Goal: Task Accomplishment & Management: Complete application form

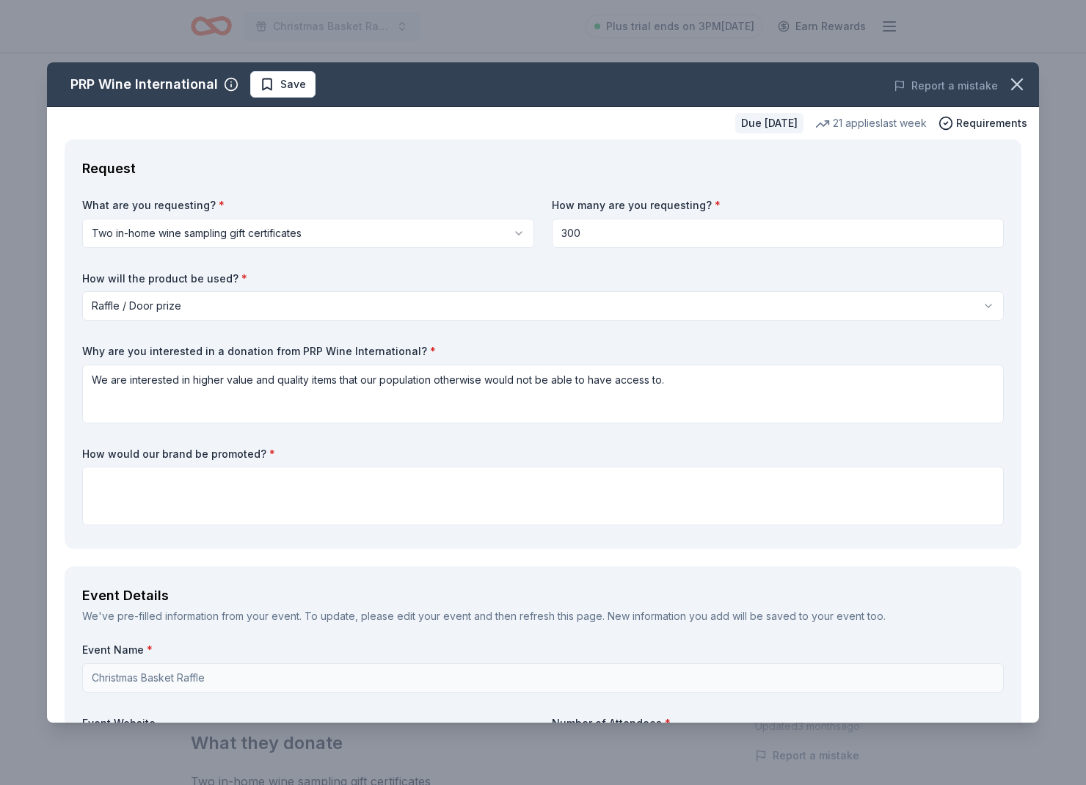
select select "raffleDoorPrize"
click at [414, 481] on textarea at bounding box center [543, 496] width 922 height 59
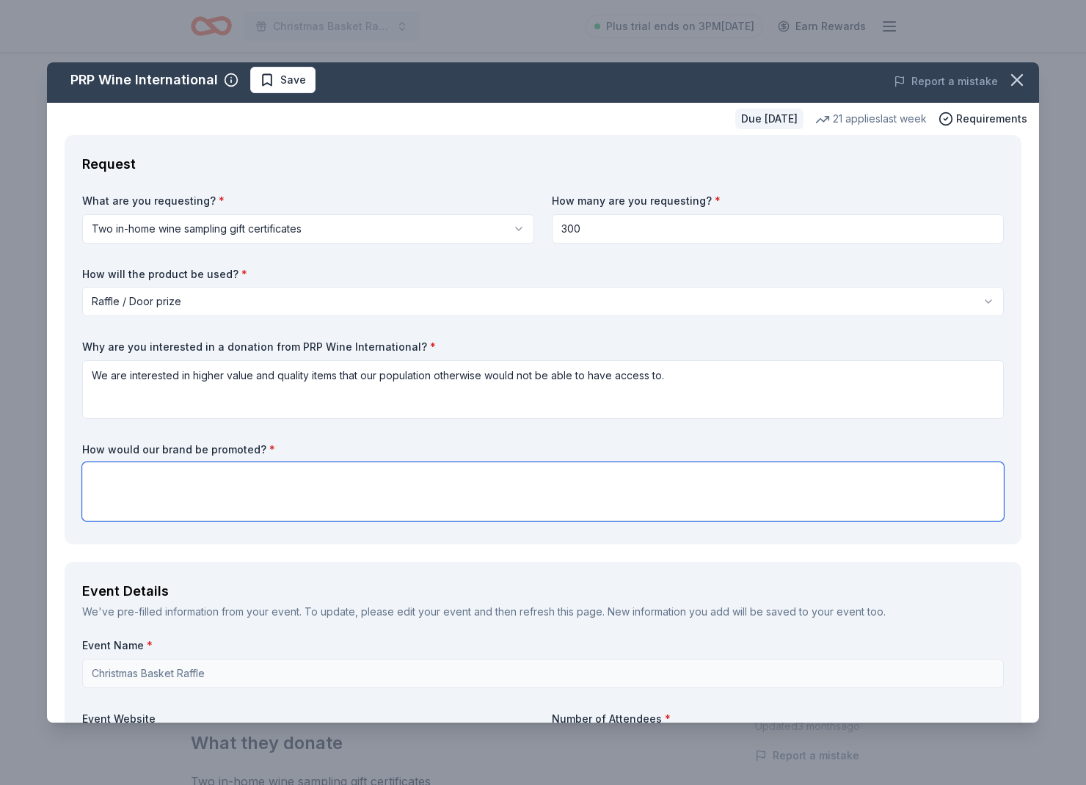
scroll to position [7, 0]
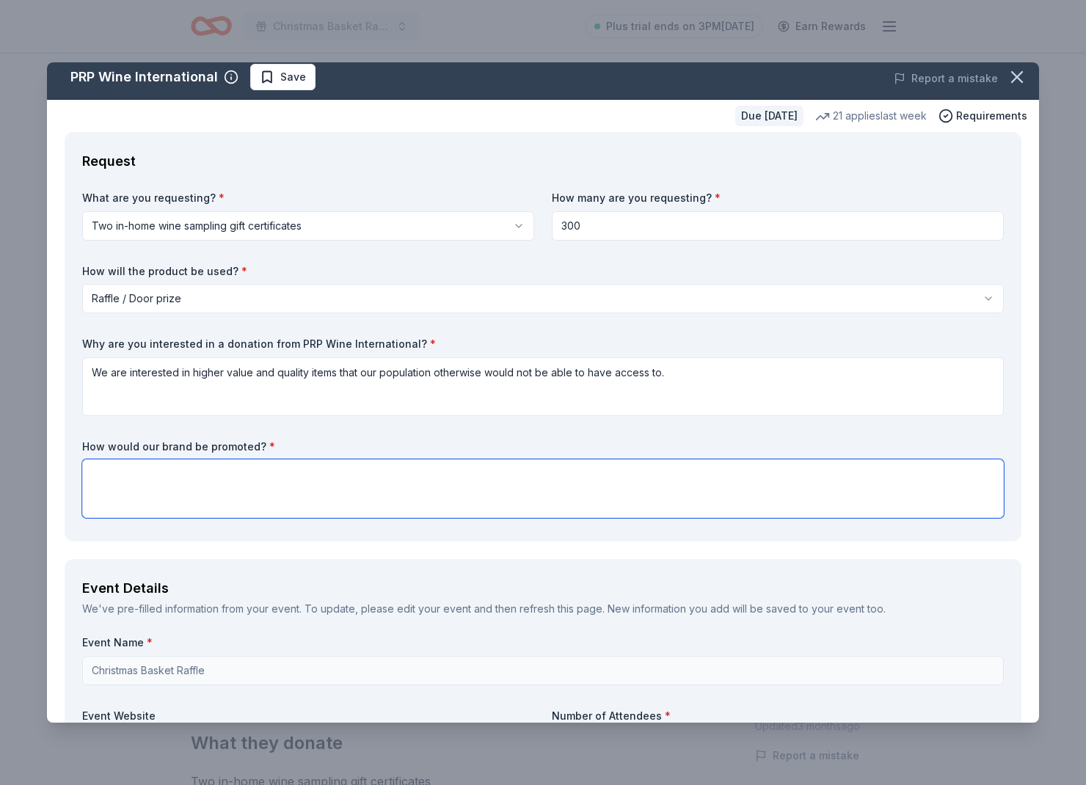
paste textarea "As a donor, your generosity will be recognized in our school community communic…"
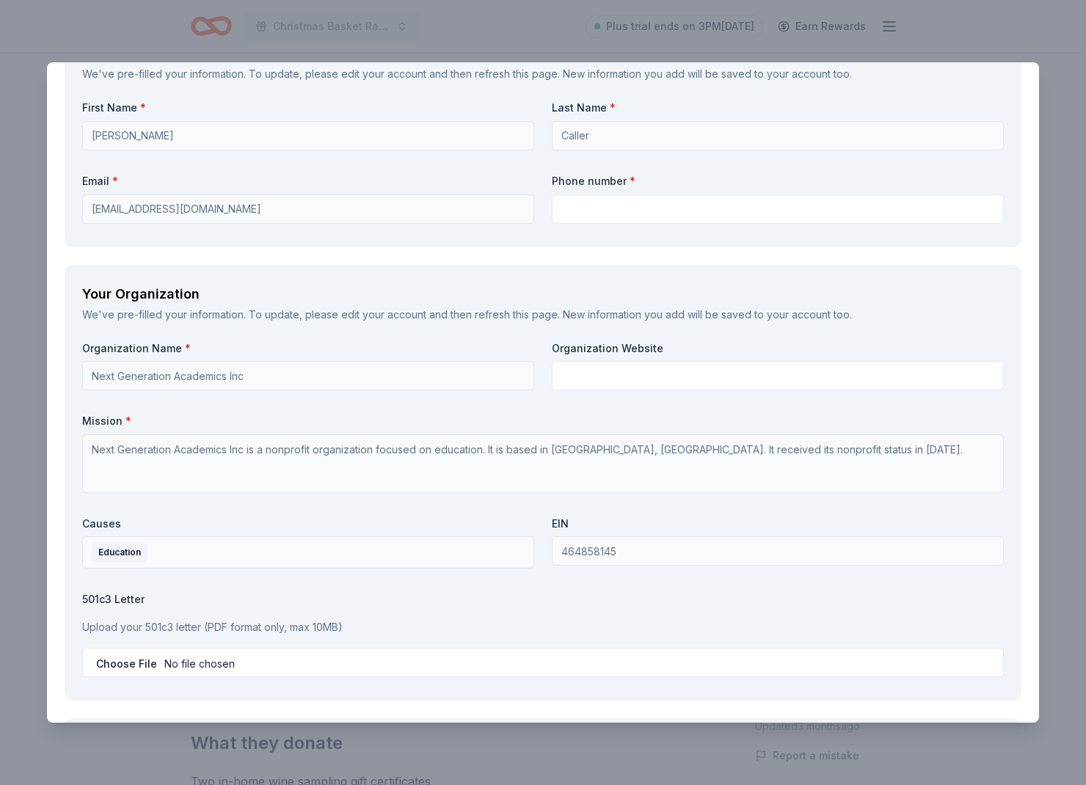
scroll to position [1066, 0]
type textarea "As a donor, your generosity will be recognized in our school community communic…"
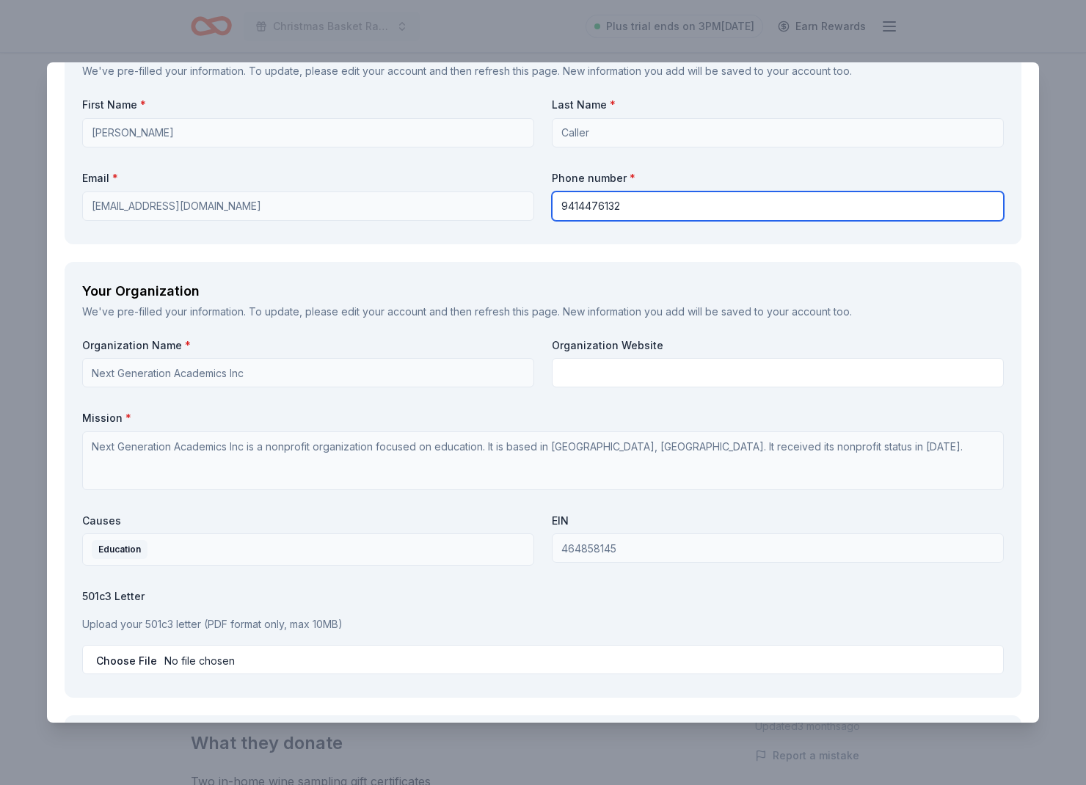
type input "9414476132"
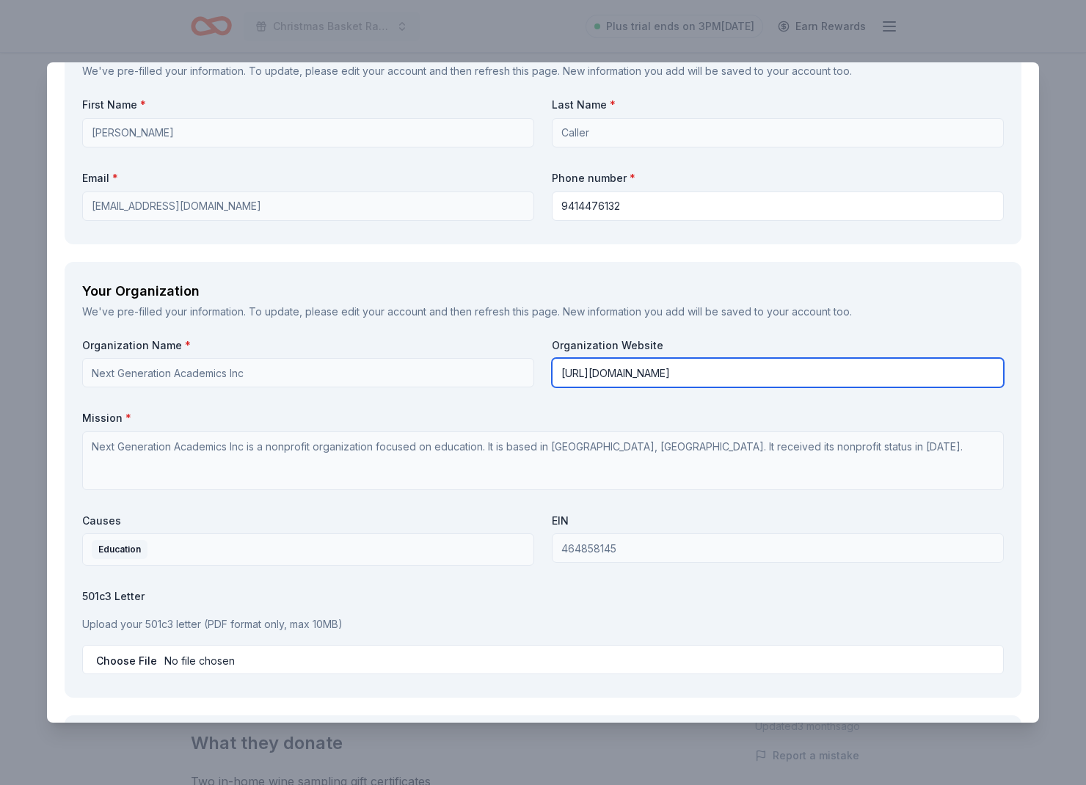
type input "https://www.nextgenerationacademics.org"
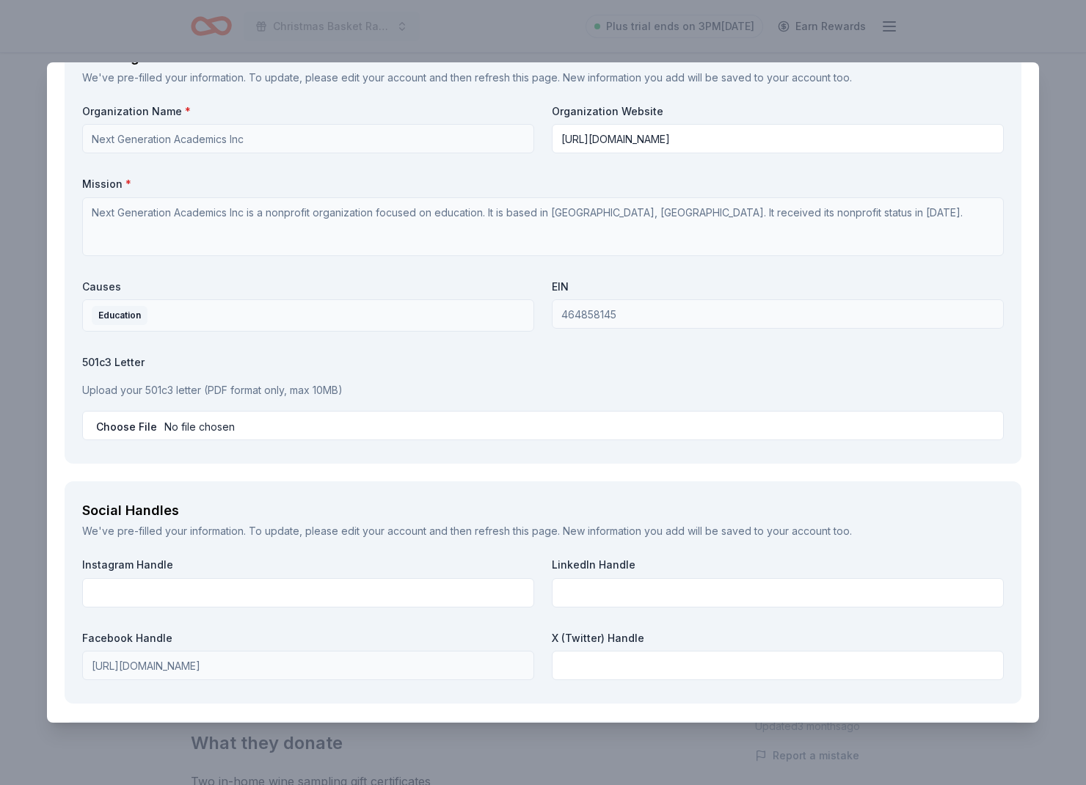
scroll to position [1303, 0]
click at [401, 427] on input "file" at bounding box center [543, 423] width 922 height 29
type input "C:\fakepath\NextGen25Exempty.pdf"
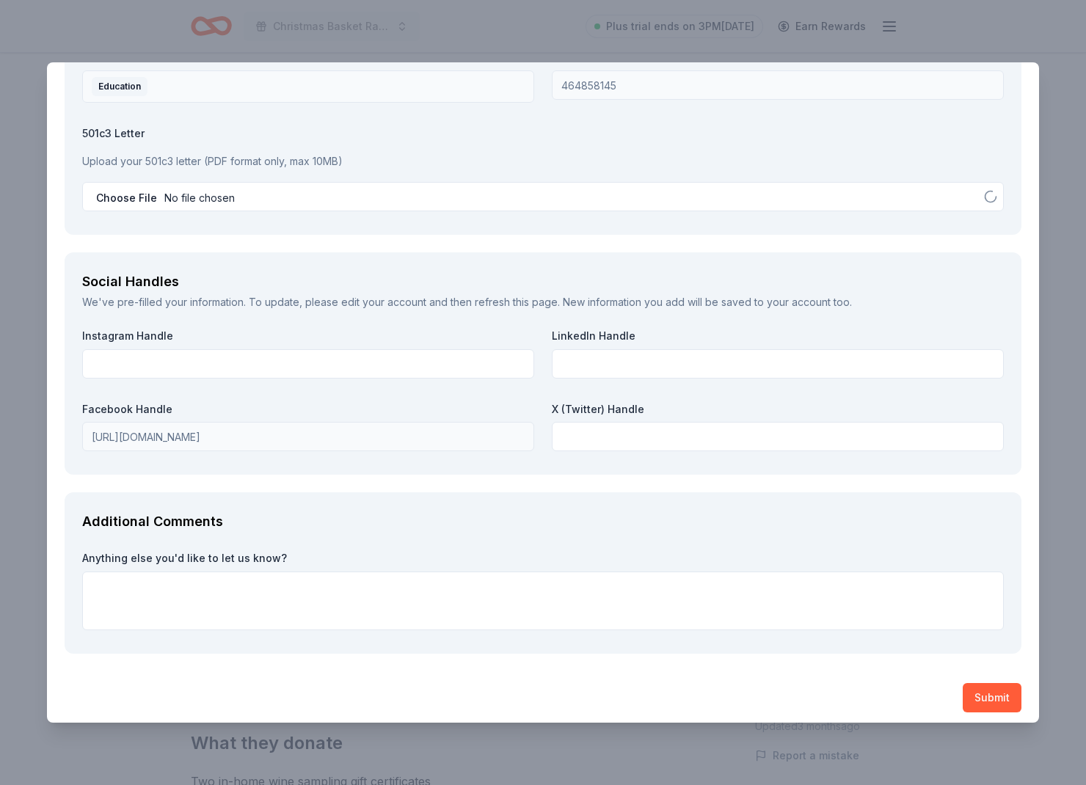
scroll to position [1529, 0]
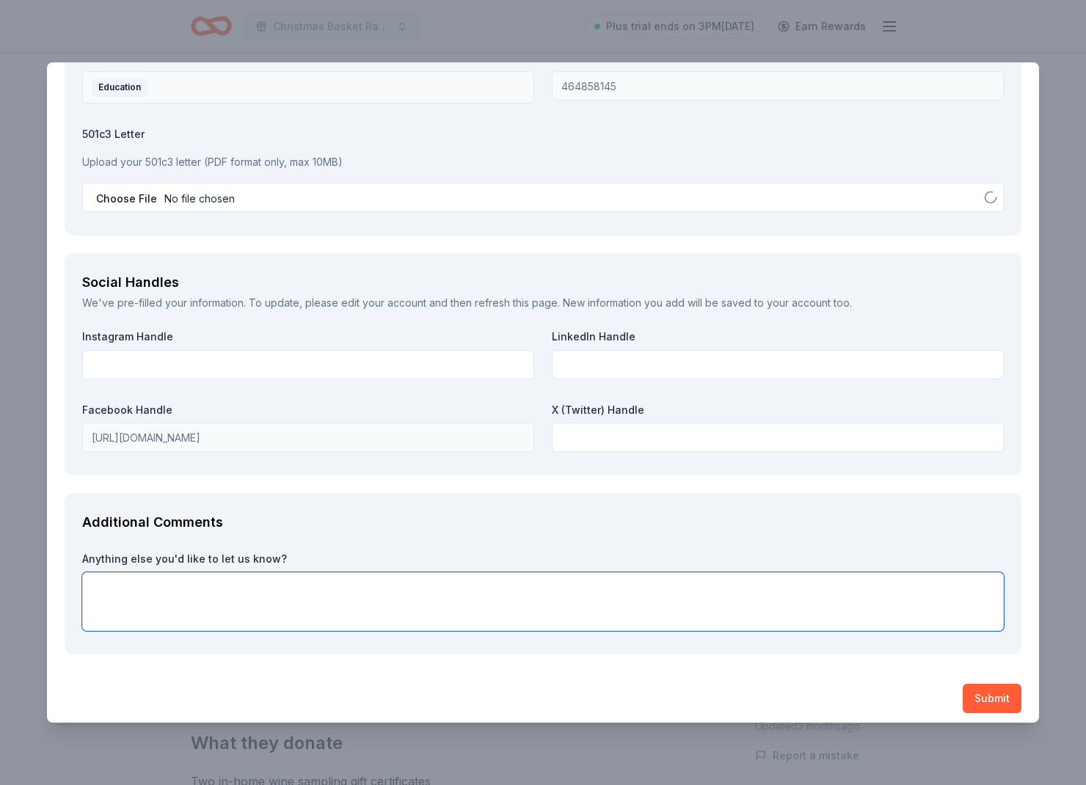
click at [280, 619] on textarea at bounding box center [543, 601] width 922 height 59
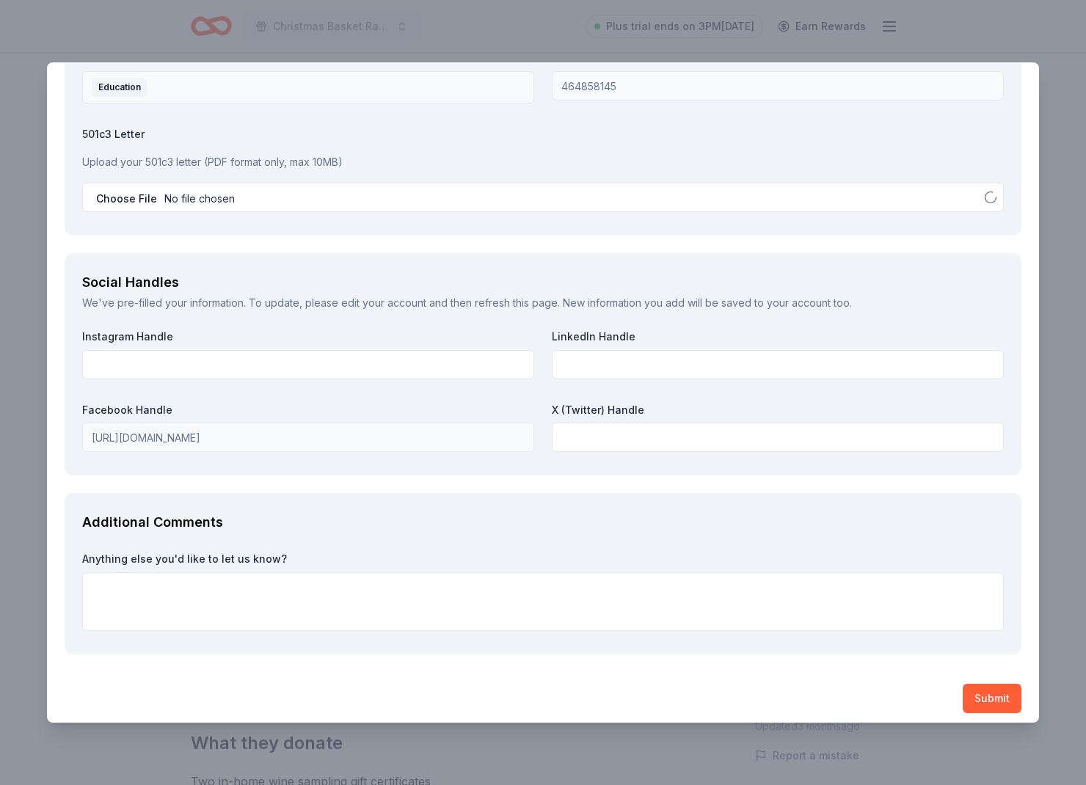
click at [1004, 1] on div "PRP Wine International Save Report a mistake Due in 52 days 21 applies last wee…" at bounding box center [543, 392] width 1086 height 785
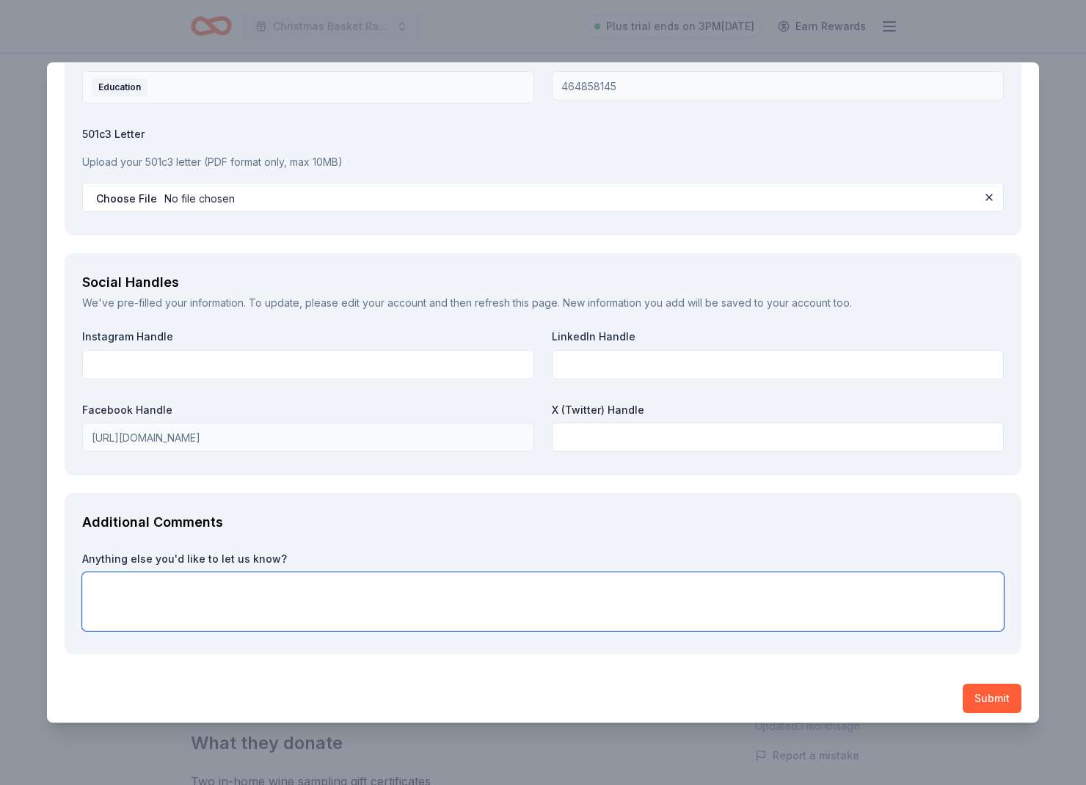
click at [439, 580] on textarea at bounding box center [543, 601] width 922 height 59
paste textarea "We are seeking donations of items, gift cards, and service vouchers that can be…"
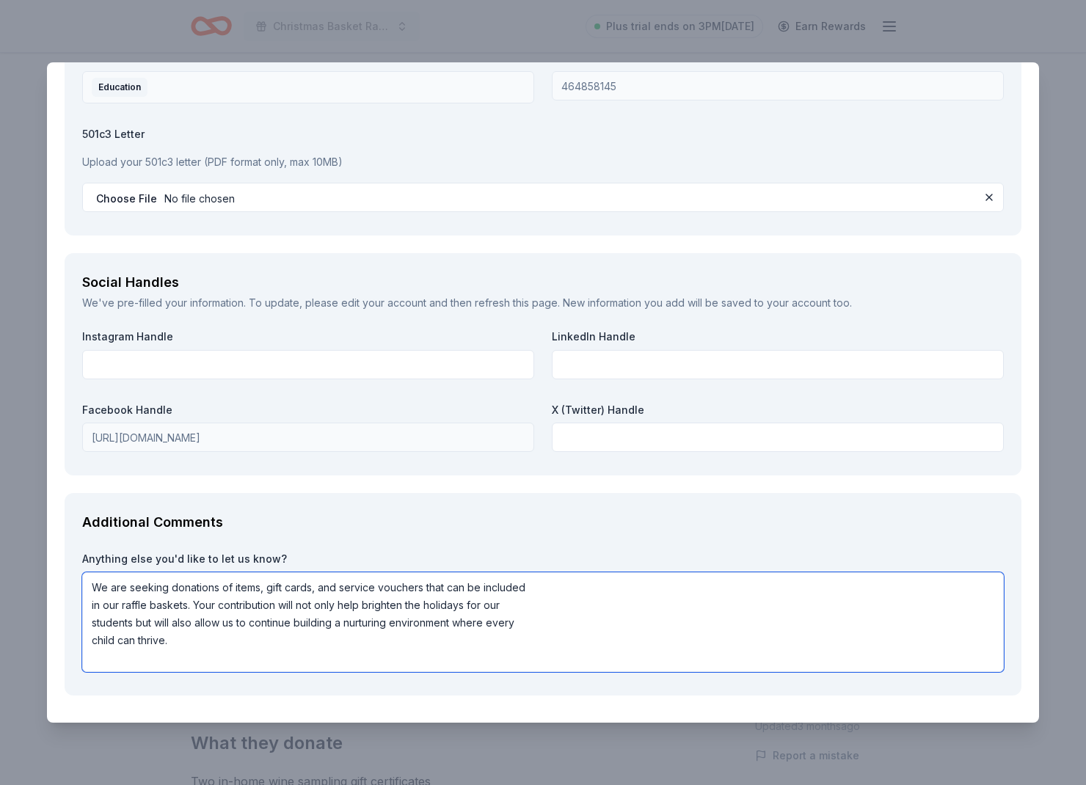
paste textarea "We hope you’ll consider partnering with us this holiday season. Together, we ca…"
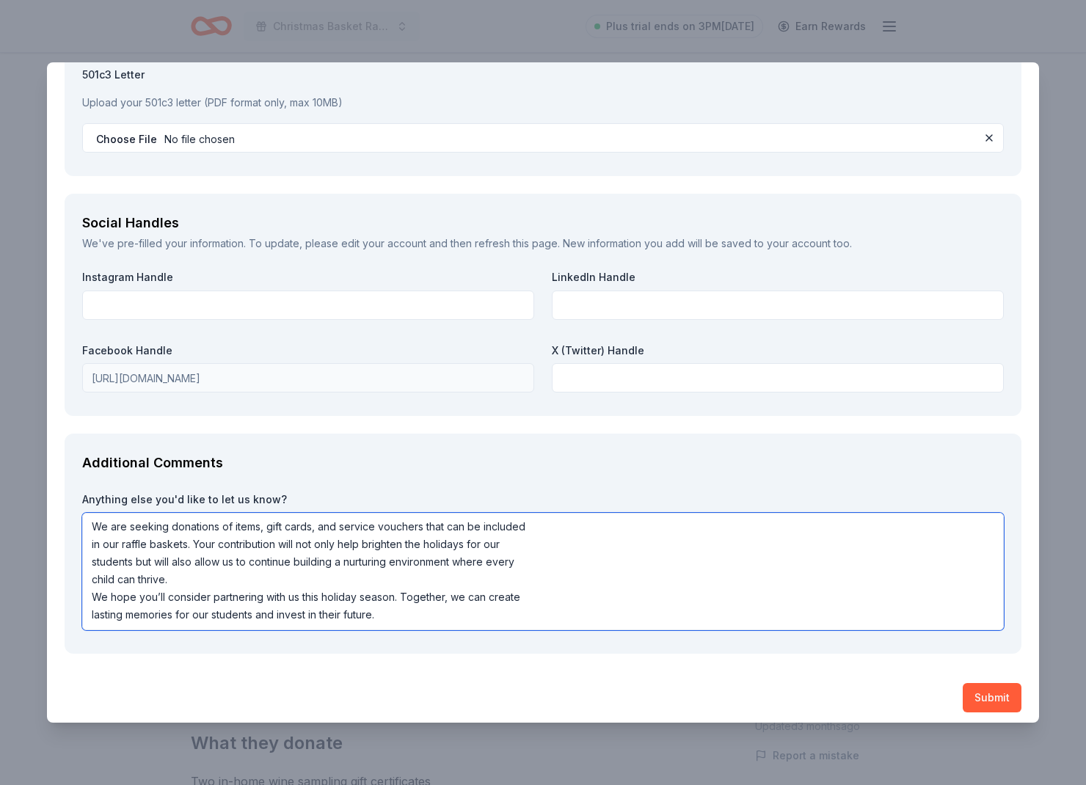
scroll to position [1587, 0]
type textarea "We are seeking donations of items, gift cards, and service vouchers that can be…"
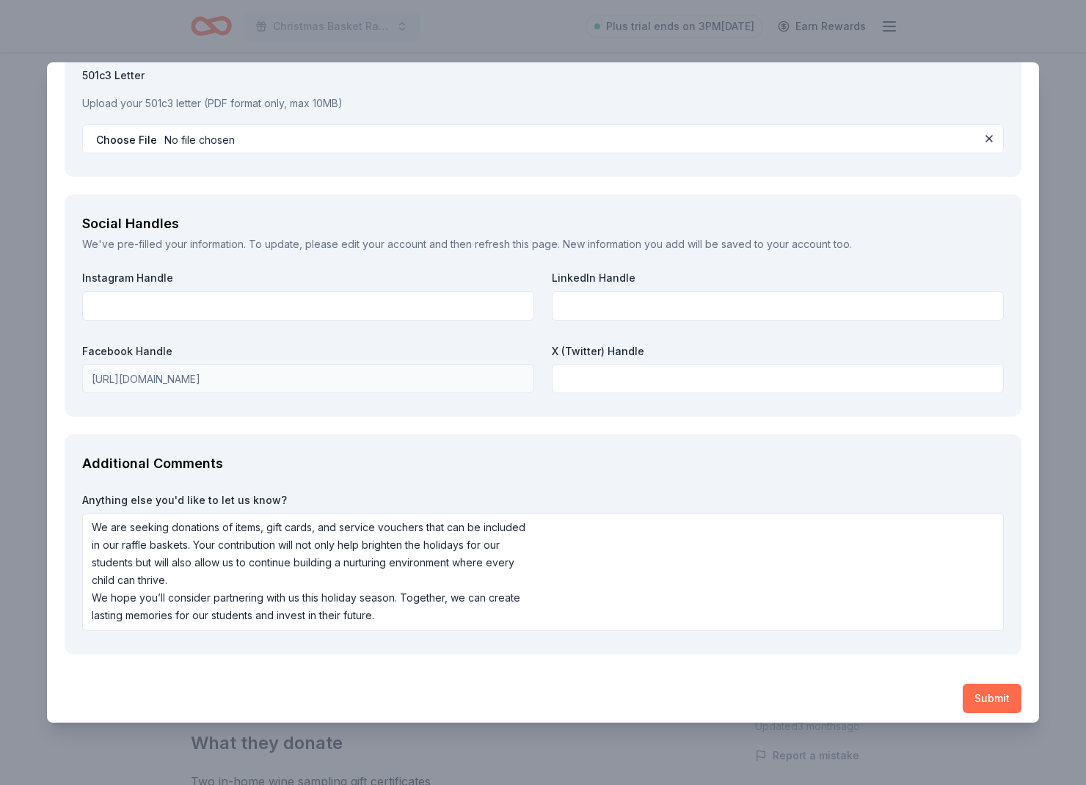
click at [986, 690] on button "Submit" at bounding box center [992, 698] width 59 height 29
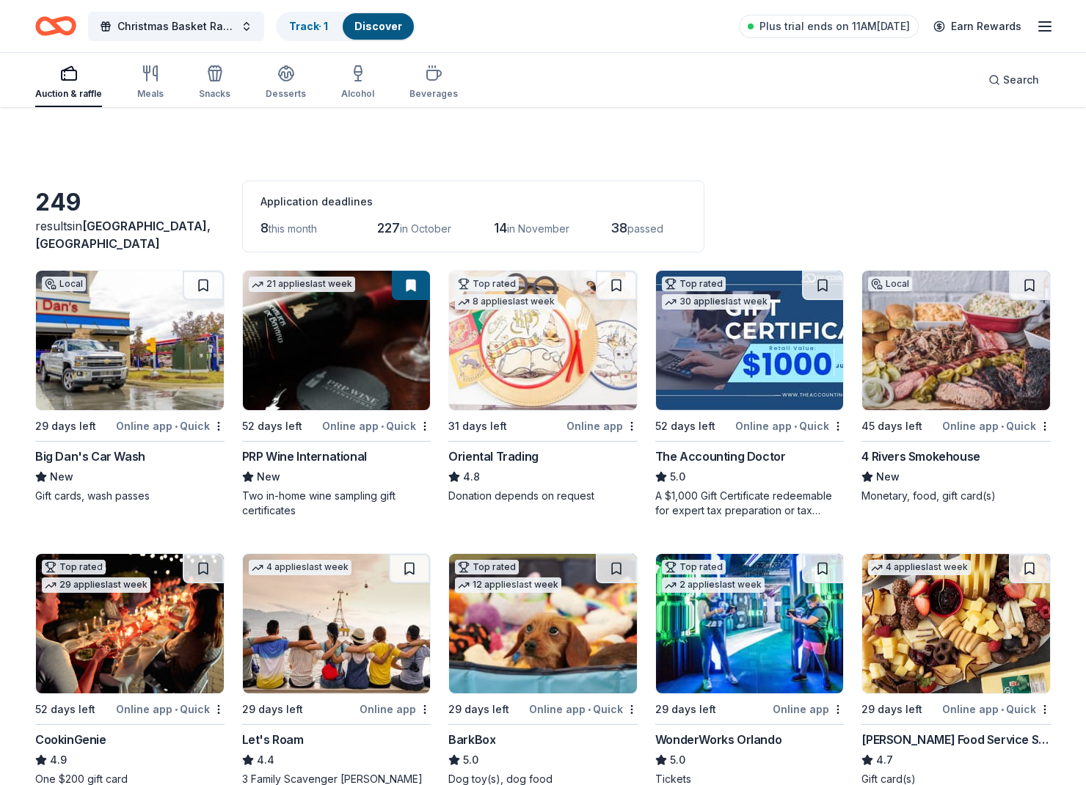
scroll to position [154, 0]
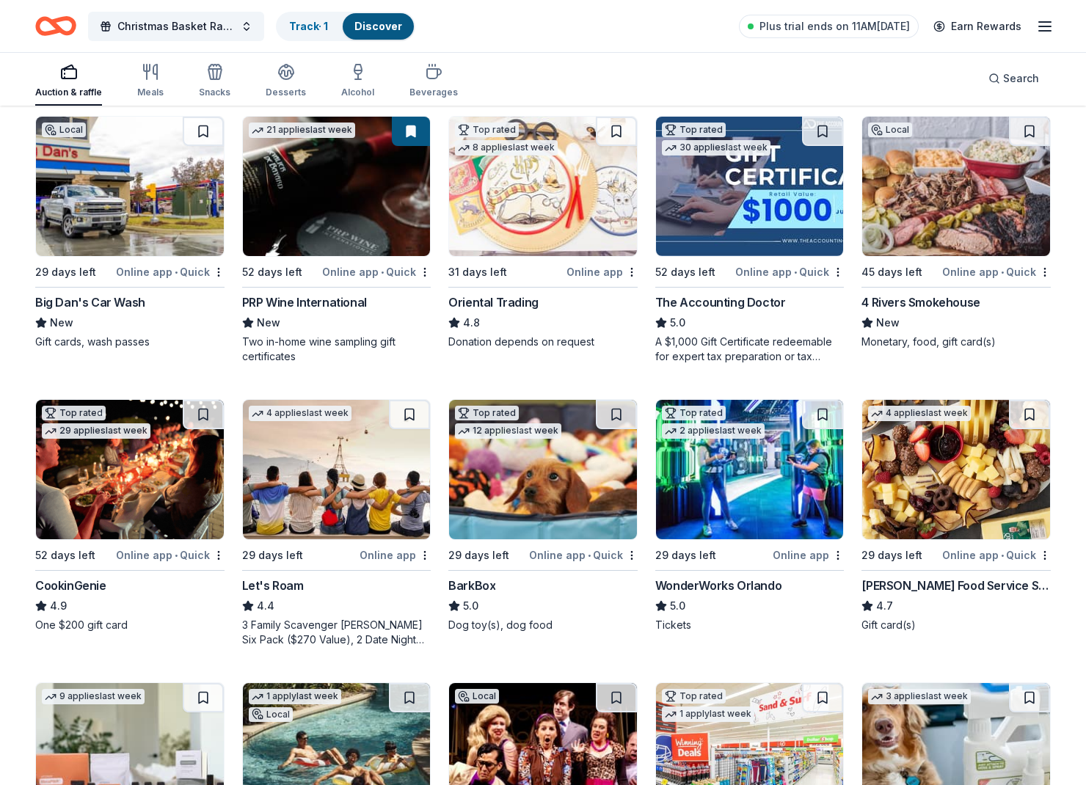
click at [914, 498] on img at bounding box center [956, 469] width 188 height 139
click at [767, 465] on img at bounding box center [750, 469] width 188 height 139
click at [573, 497] on img at bounding box center [543, 469] width 188 height 139
click at [368, 502] on img at bounding box center [337, 469] width 188 height 139
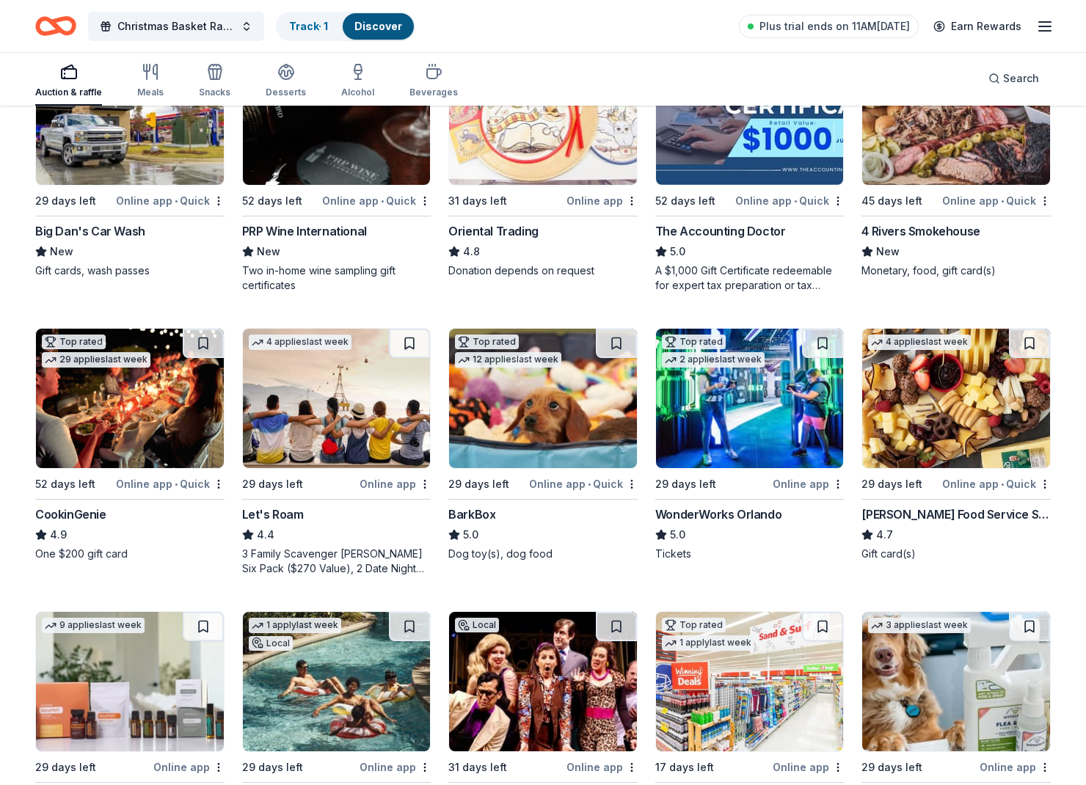
scroll to position [234, 0]
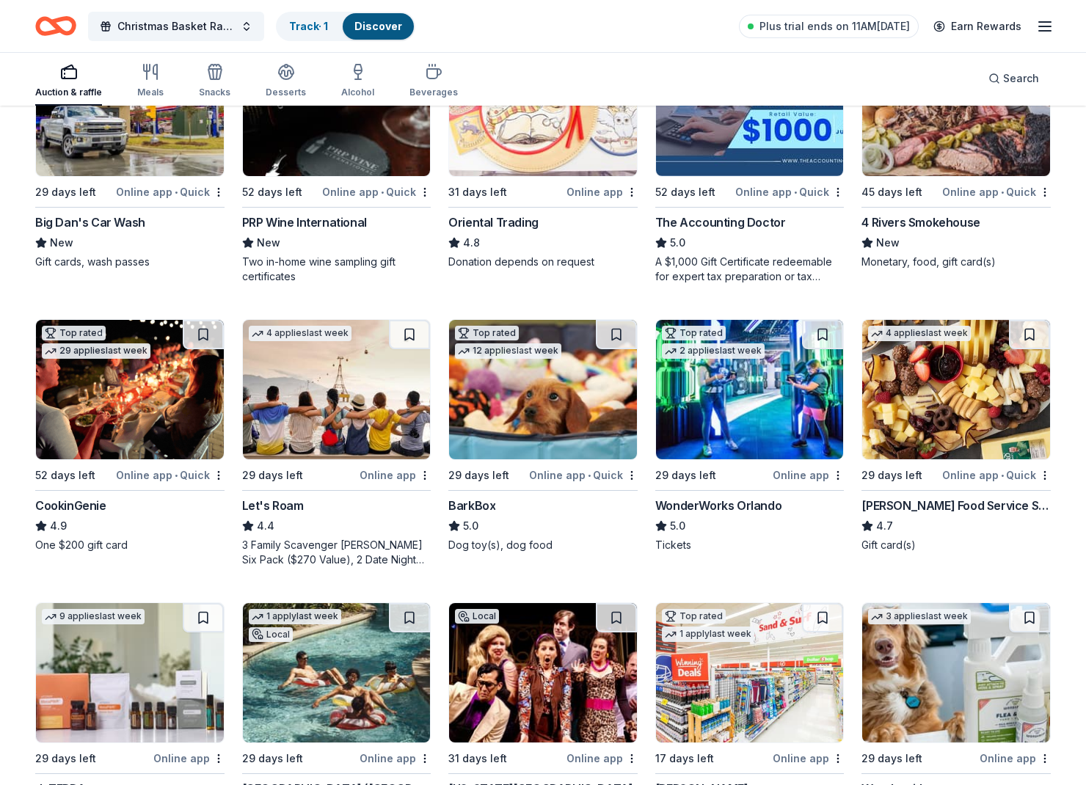
click at [213, 400] on img at bounding box center [130, 389] width 188 height 139
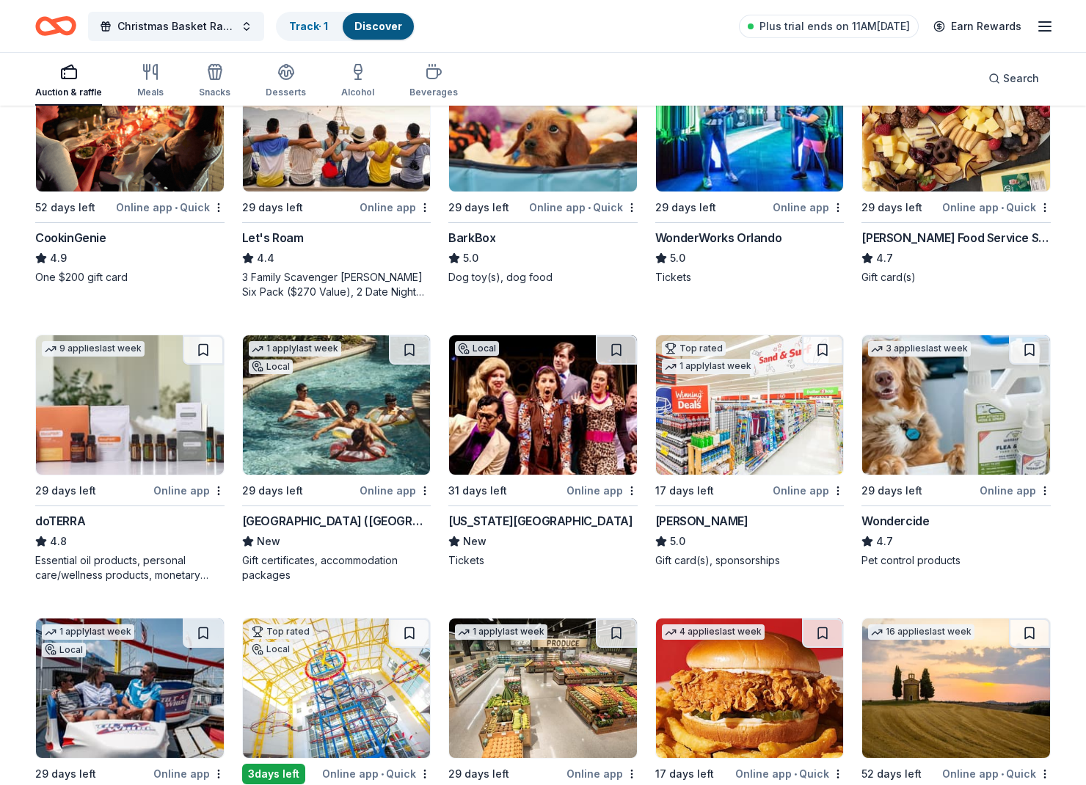
scroll to position [503, 0]
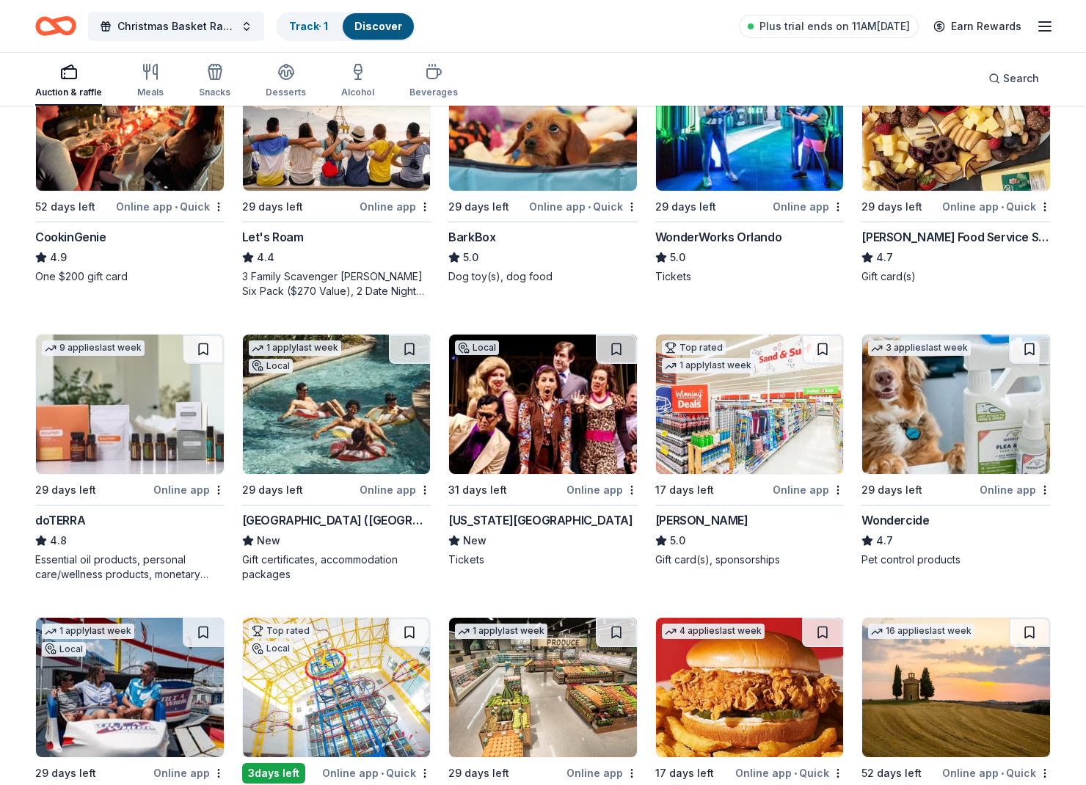
click at [324, 392] on img at bounding box center [337, 404] width 188 height 139
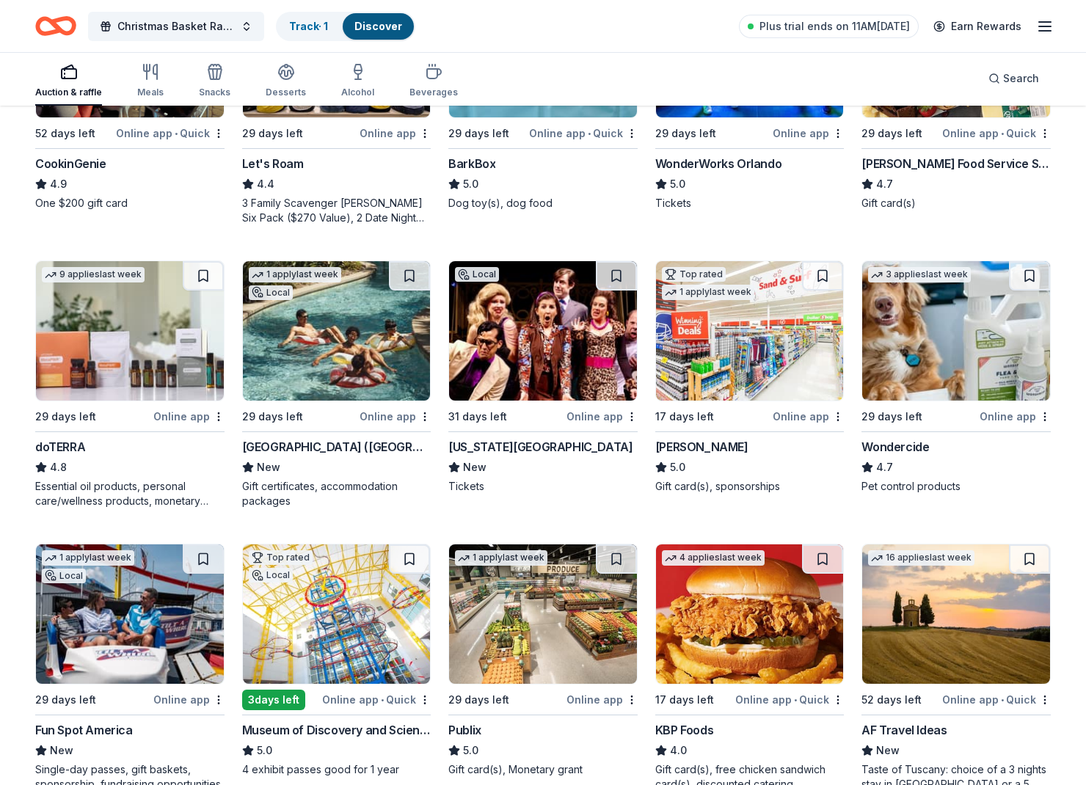
scroll to position [583, 1]
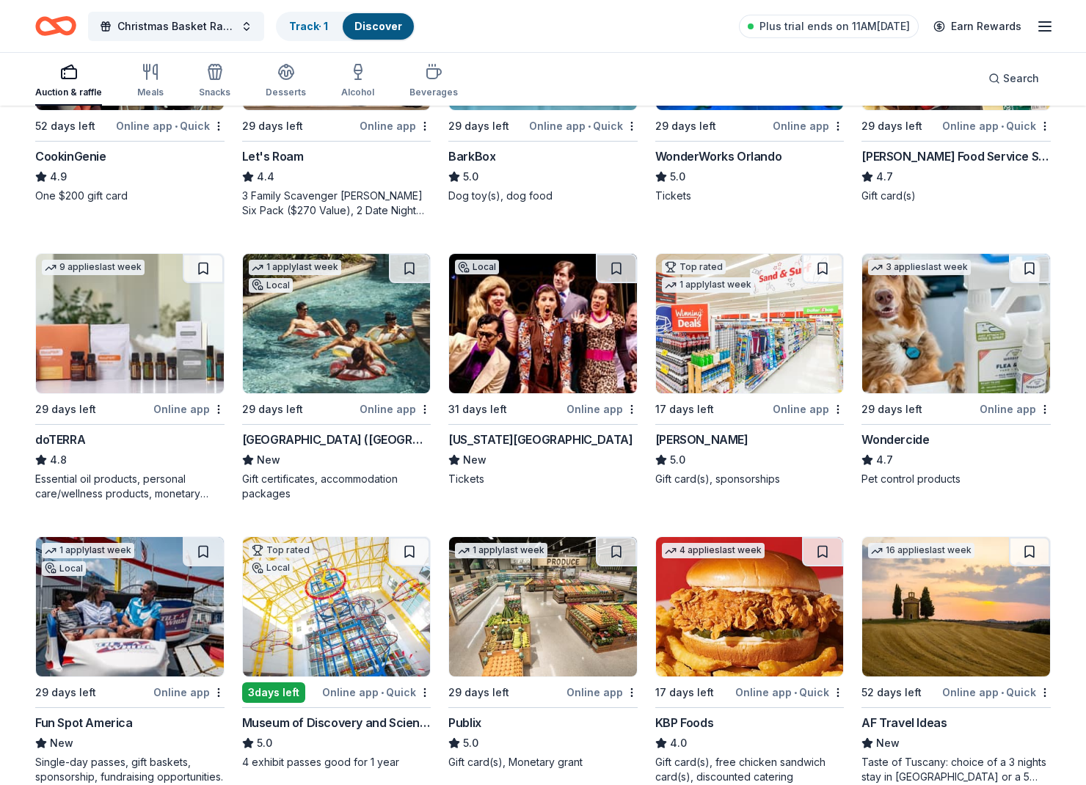
click at [614, 236] on div "Local 29 days left Online app • Quick Big Dan's Car Wash New Gift cards, wash p…" at bounding box center [543, 236] width 1016 height 1098
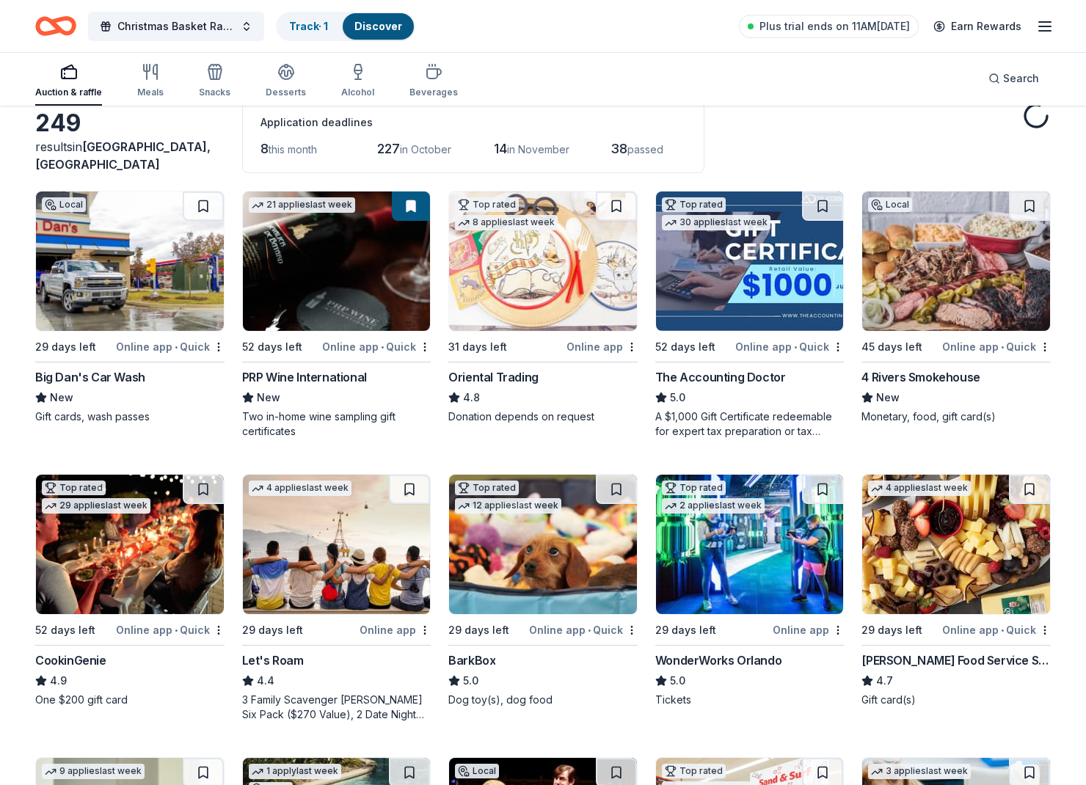
scroll to position [73, 0]
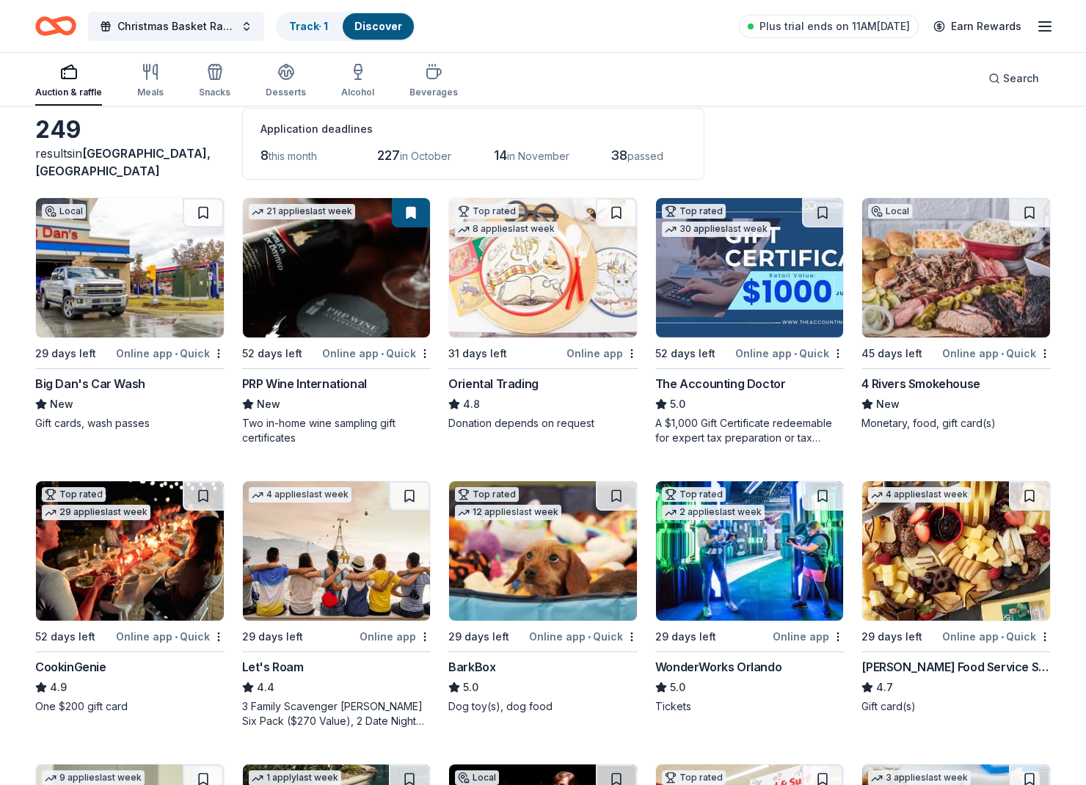
click at [944, 296] on img at bounding box center [956, 267] width 188 height 139
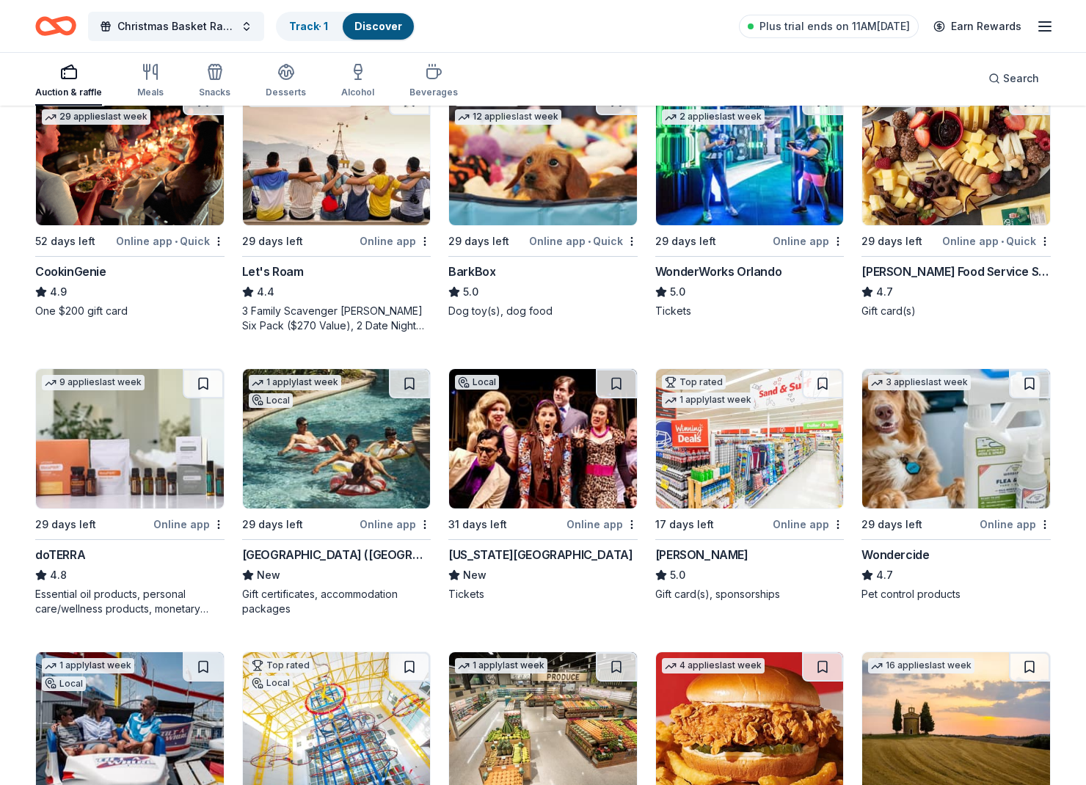
scroll to position [469, 0]
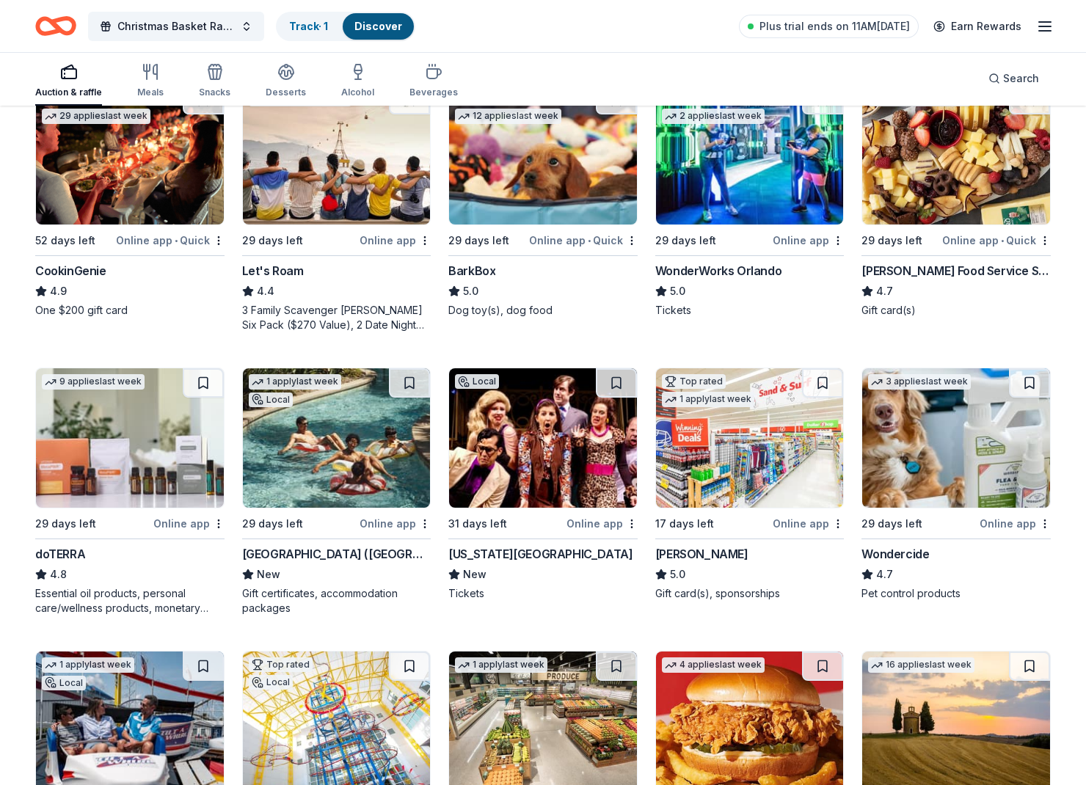
click at [766, 464] on img at bounding box center [750, 437] width 188 height 139
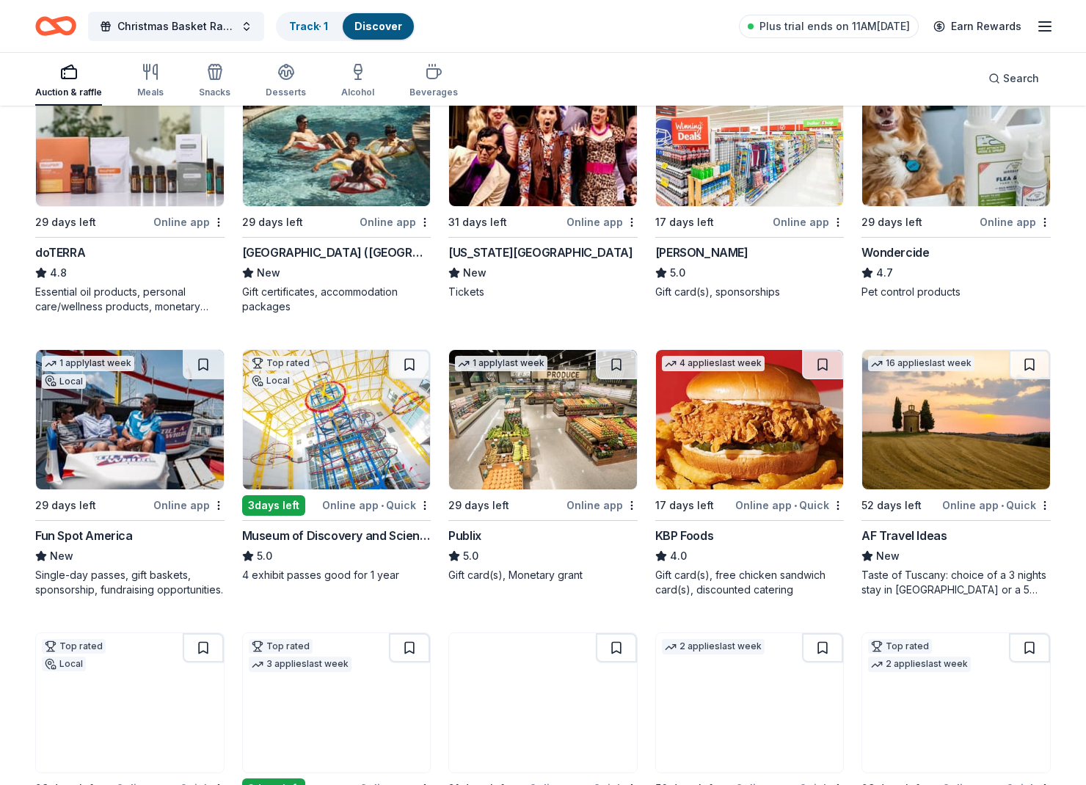
scroll to position [773, 0]
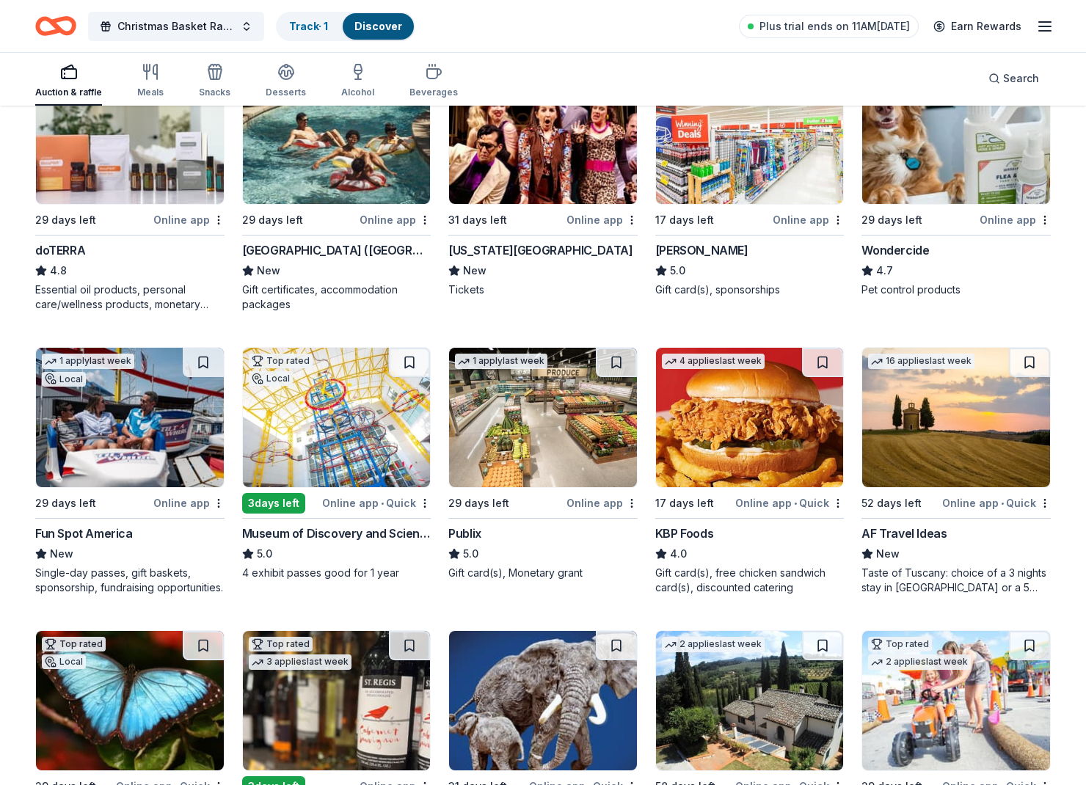
click at [102, 150] on img at bounding box center [130, 134] width 188 height 139
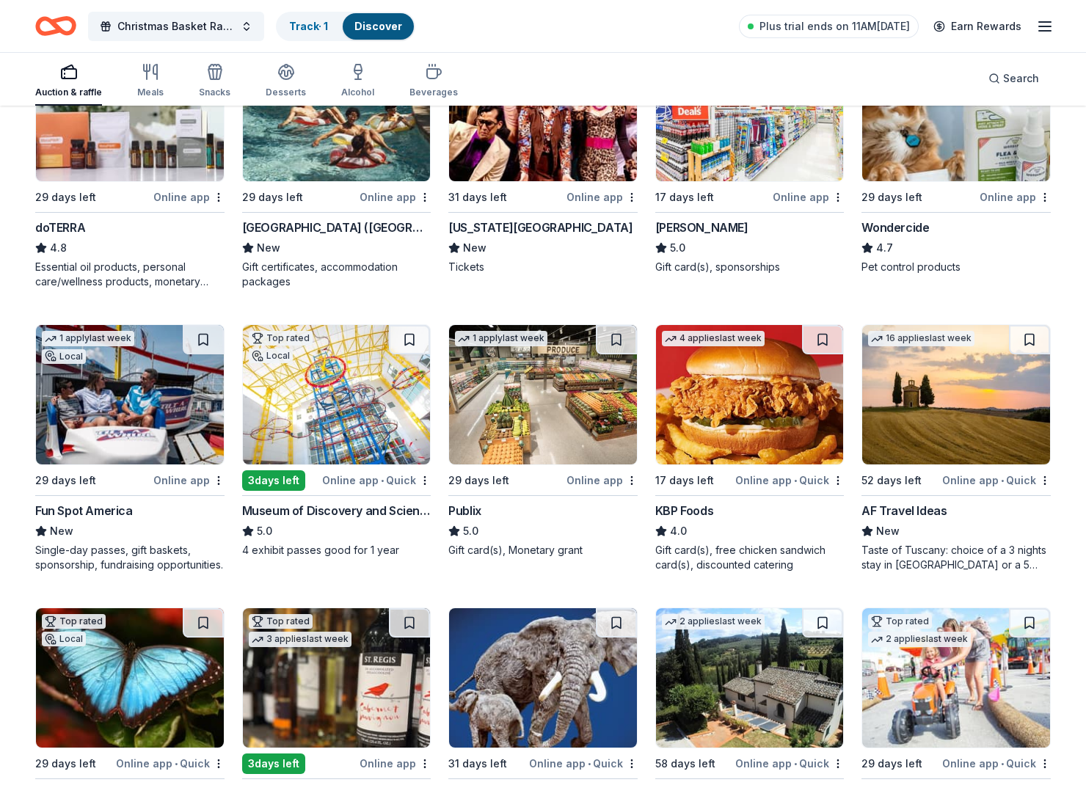
scroll to position [802, 0]
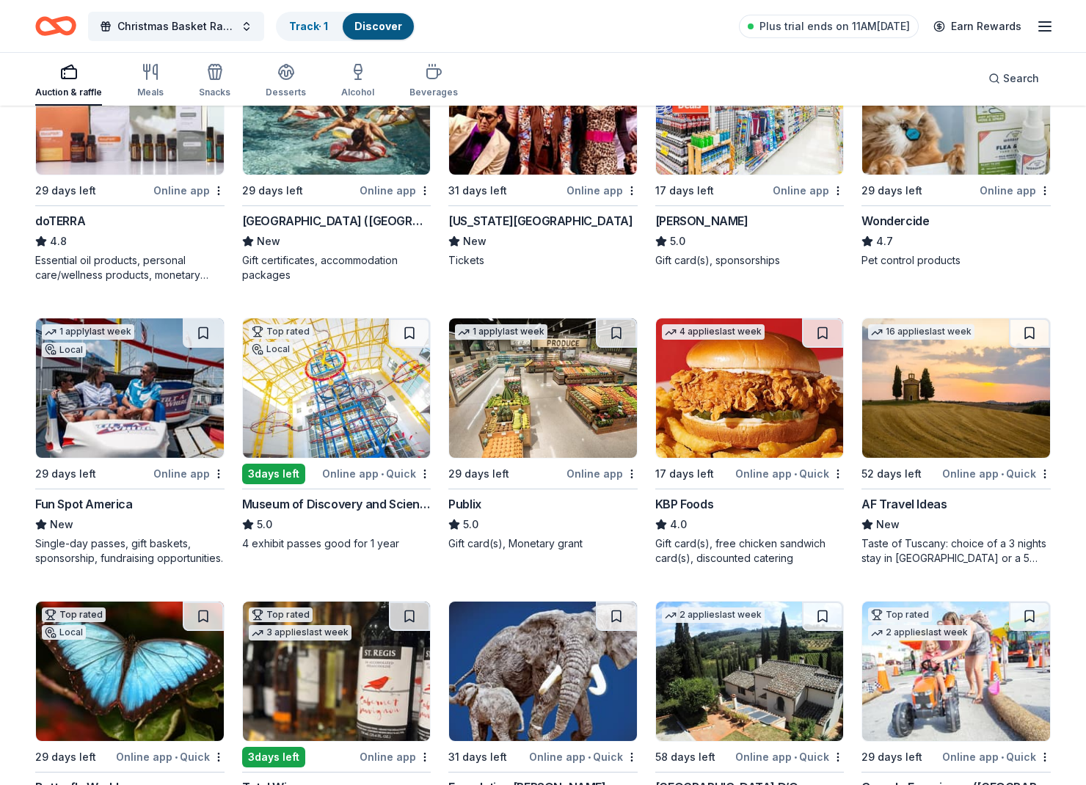
click at [102, 422] on img at bounding box center [130, 387] width 188 height 139
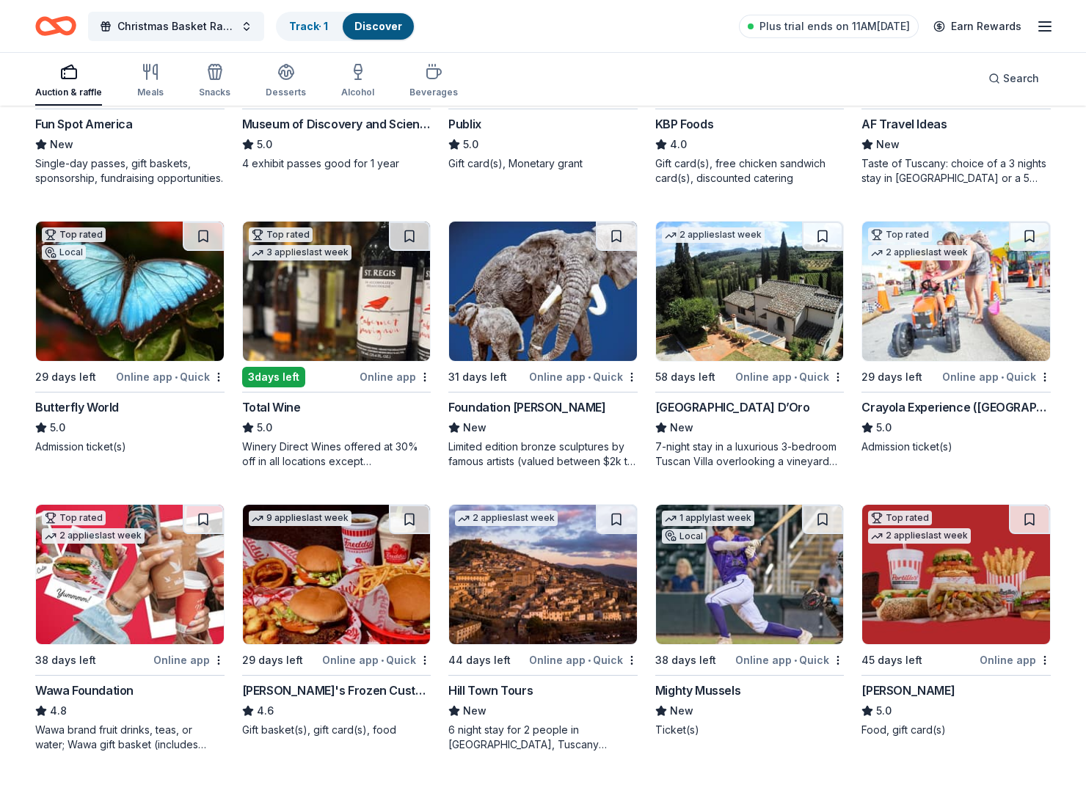
scroll to position [1184, 0]
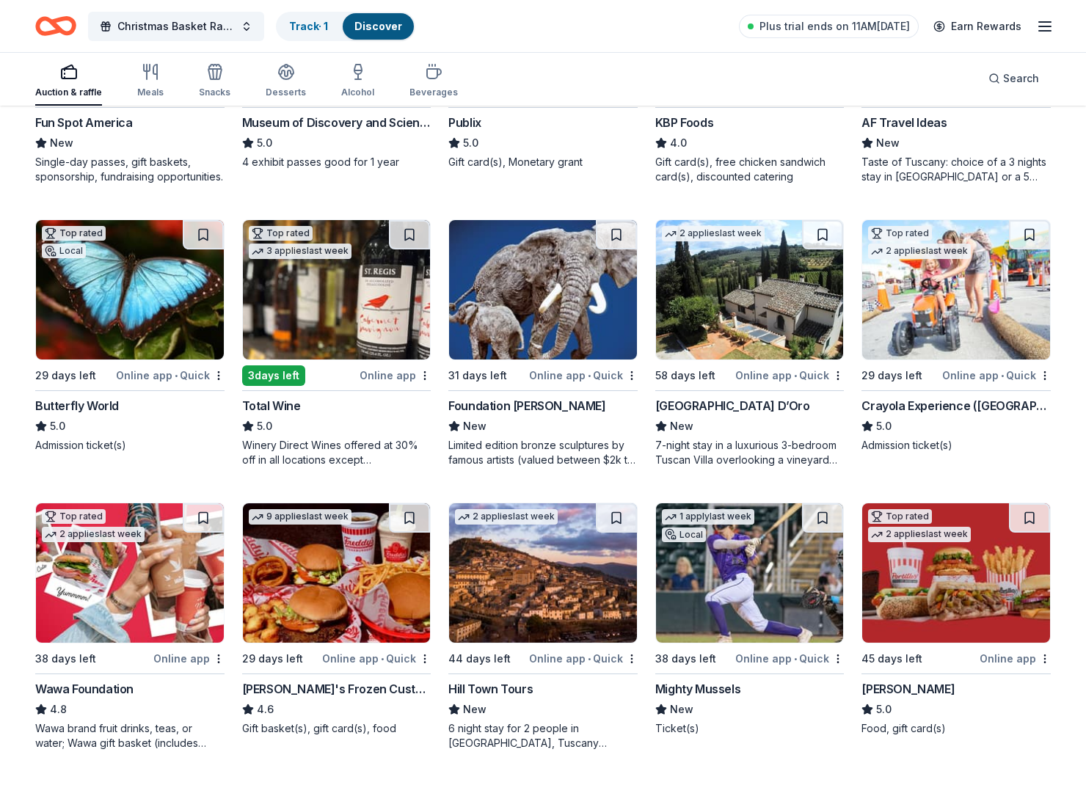
click at [712, 297] on img at bounding box center [750, 289] width 188 height 139
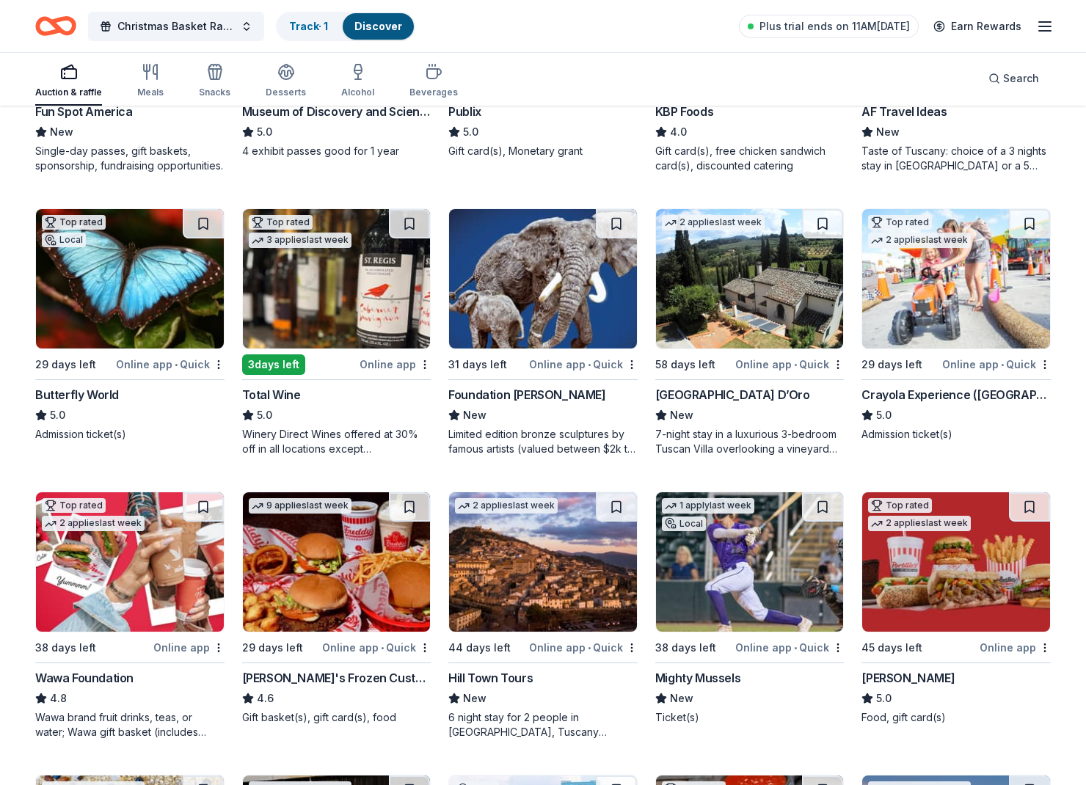
click at [365, 276] on img at bounding box center [337, 278] width 188 height 139
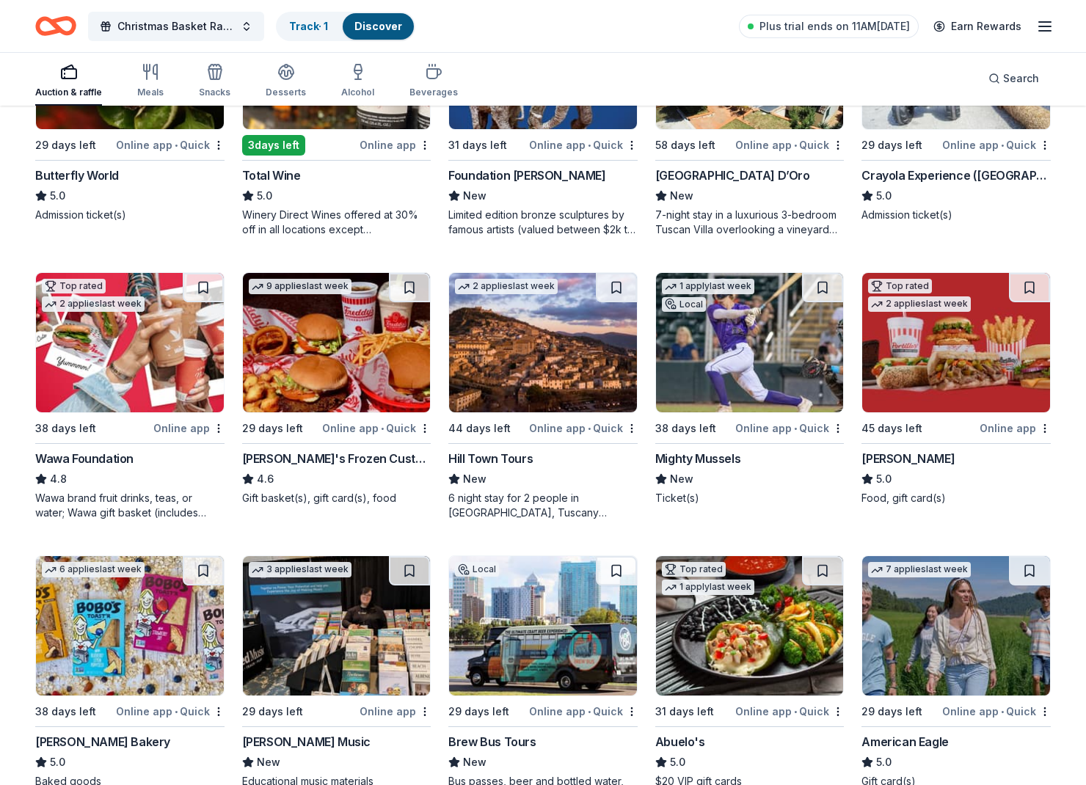
scroll to position [1416, 0]
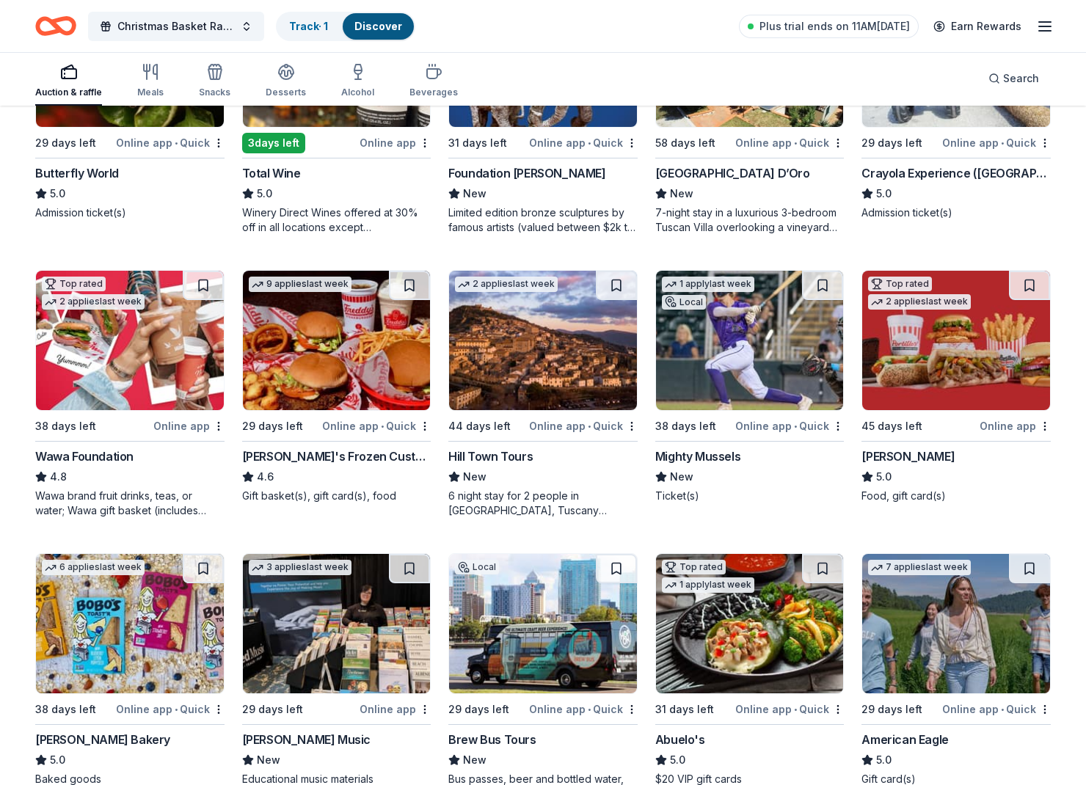
click at [149, 373] on img at bounding box center [130, 340] width 188 height 139
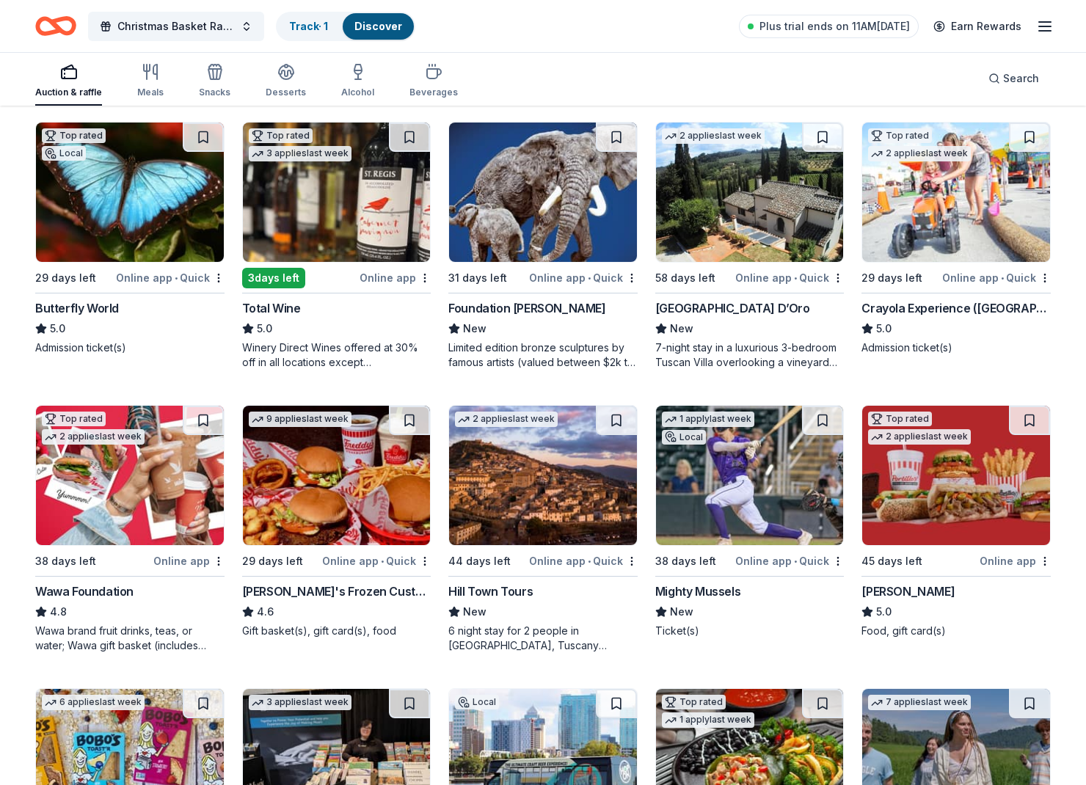
scroll to position [1282, 0]
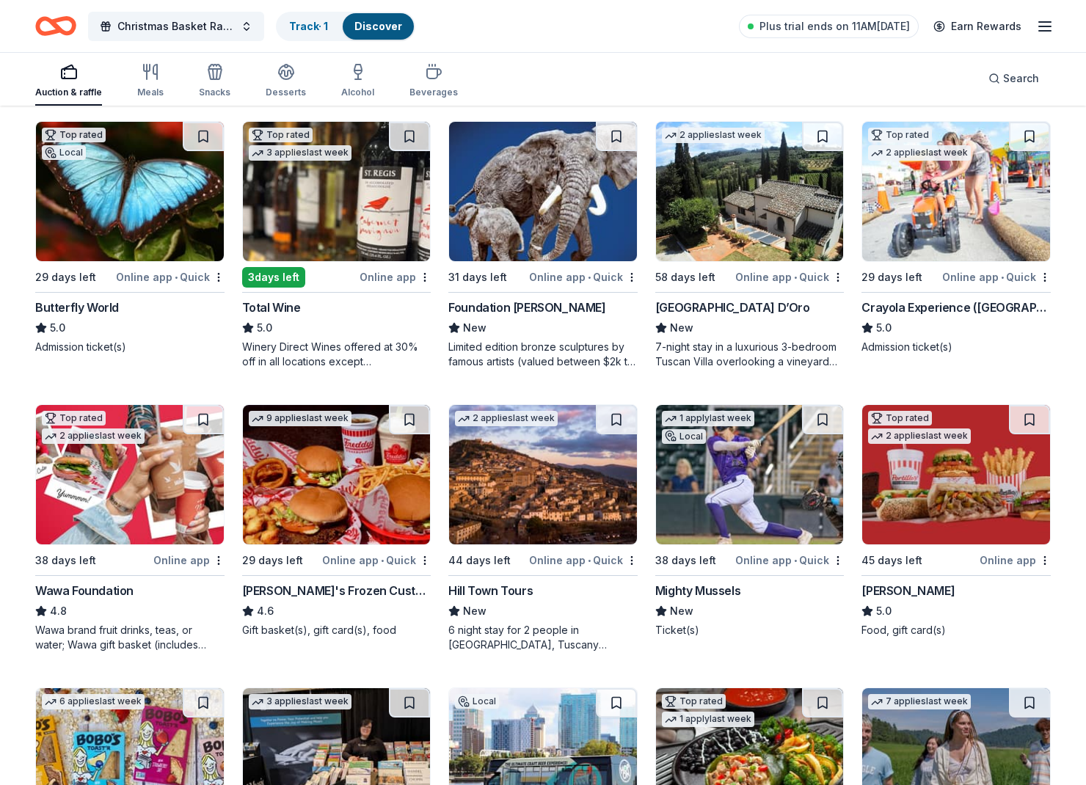
click at [323, 207] on img at bounding box center [337, 191] width 188 height 139
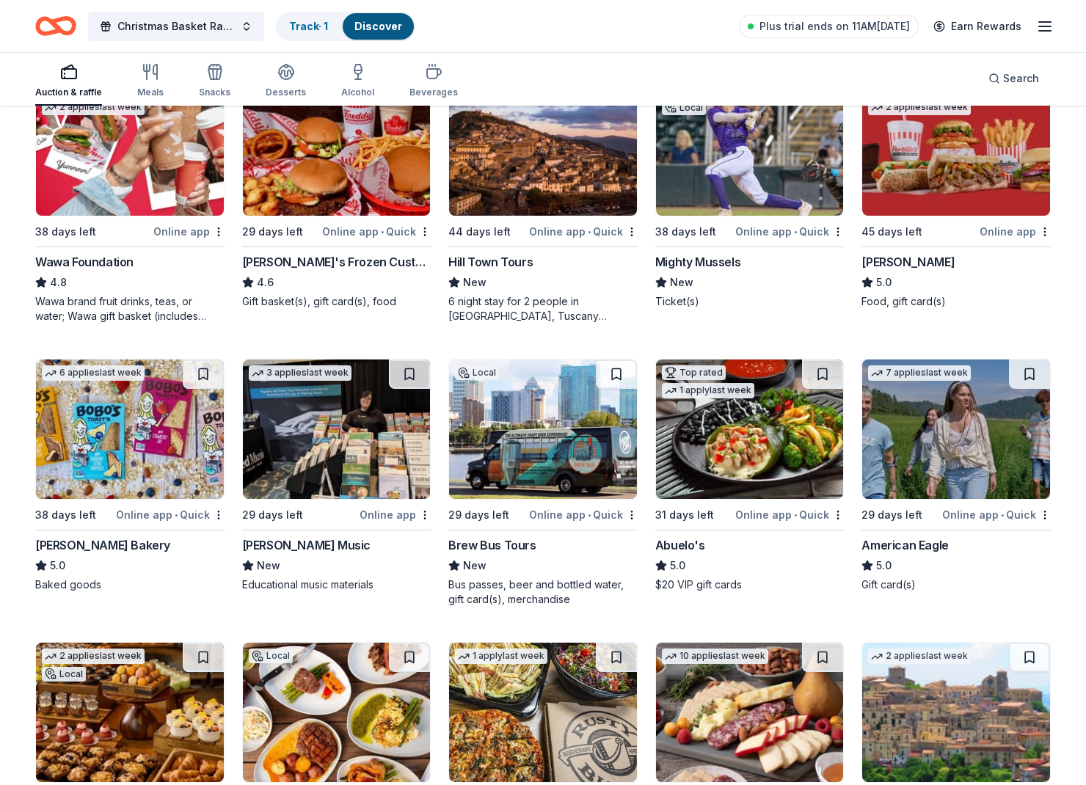
scroll to position [1628, 0]
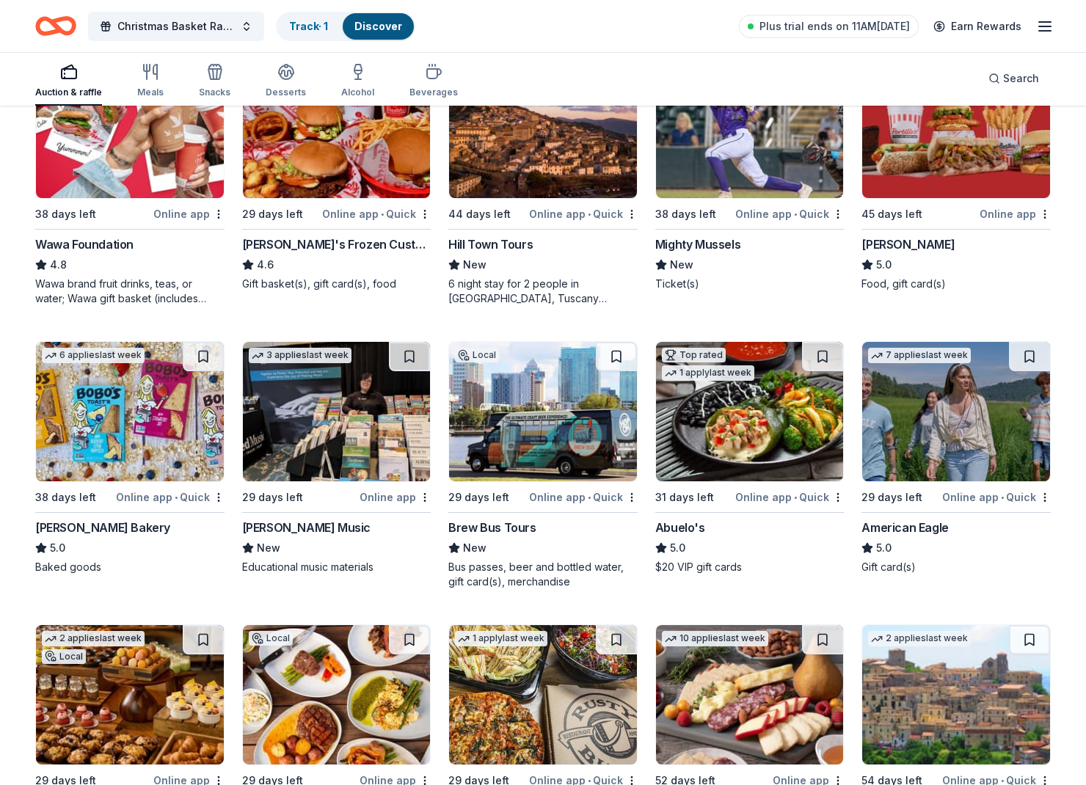
click at [955, 412] on img at bounding box center [956, 411] width 188 height 139
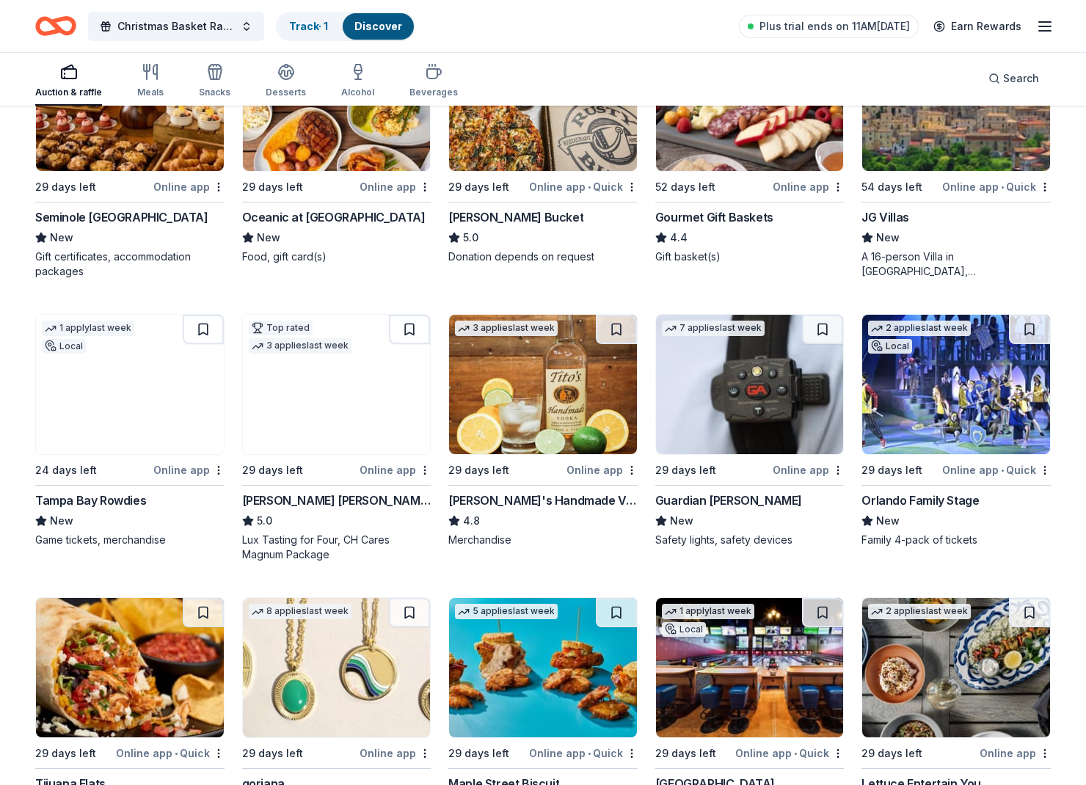
scroll to position [2222, 0]
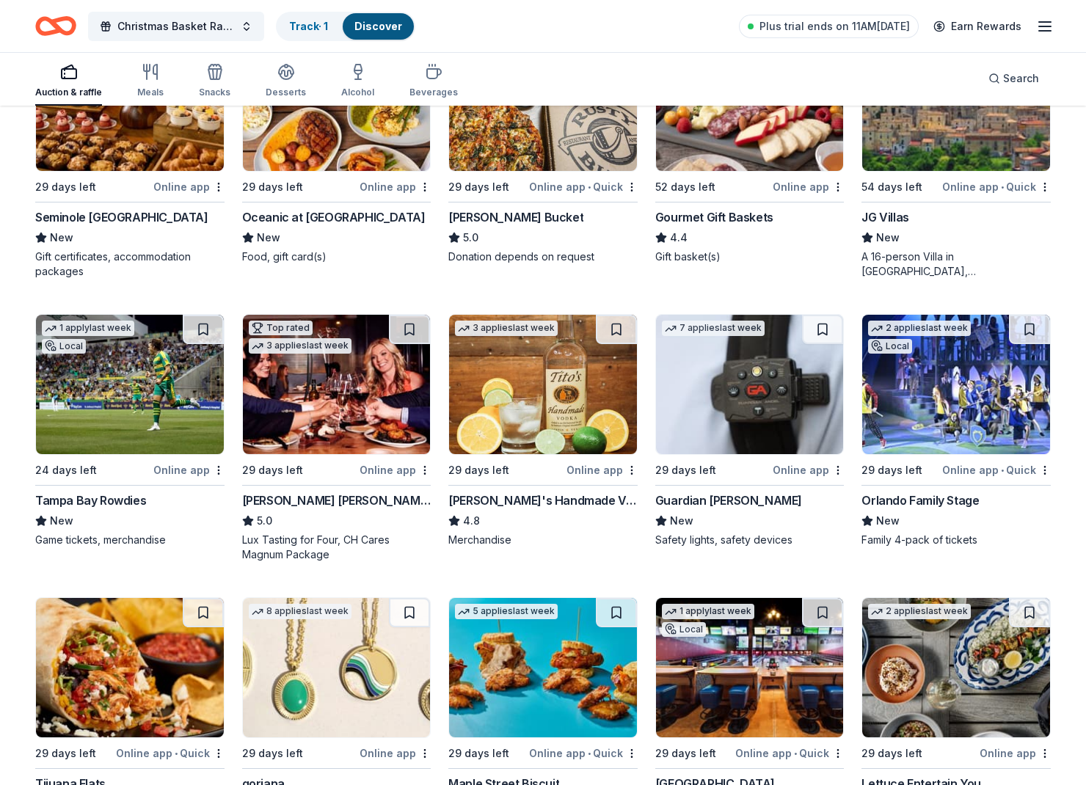
click at [138, 426] on img at bounding box center [130, 384] width 188 height 139
click at [291, 423] on img at bounding box center [337, 384] width 188 height 139
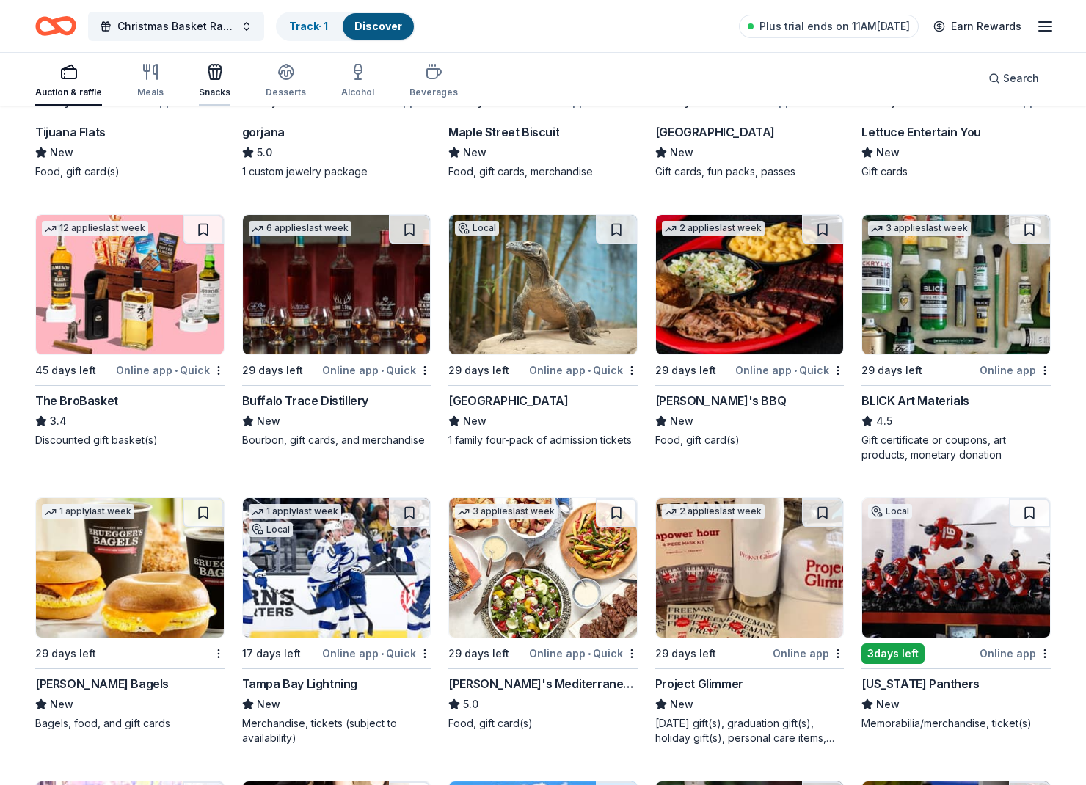
scroll to position [2877, 0]
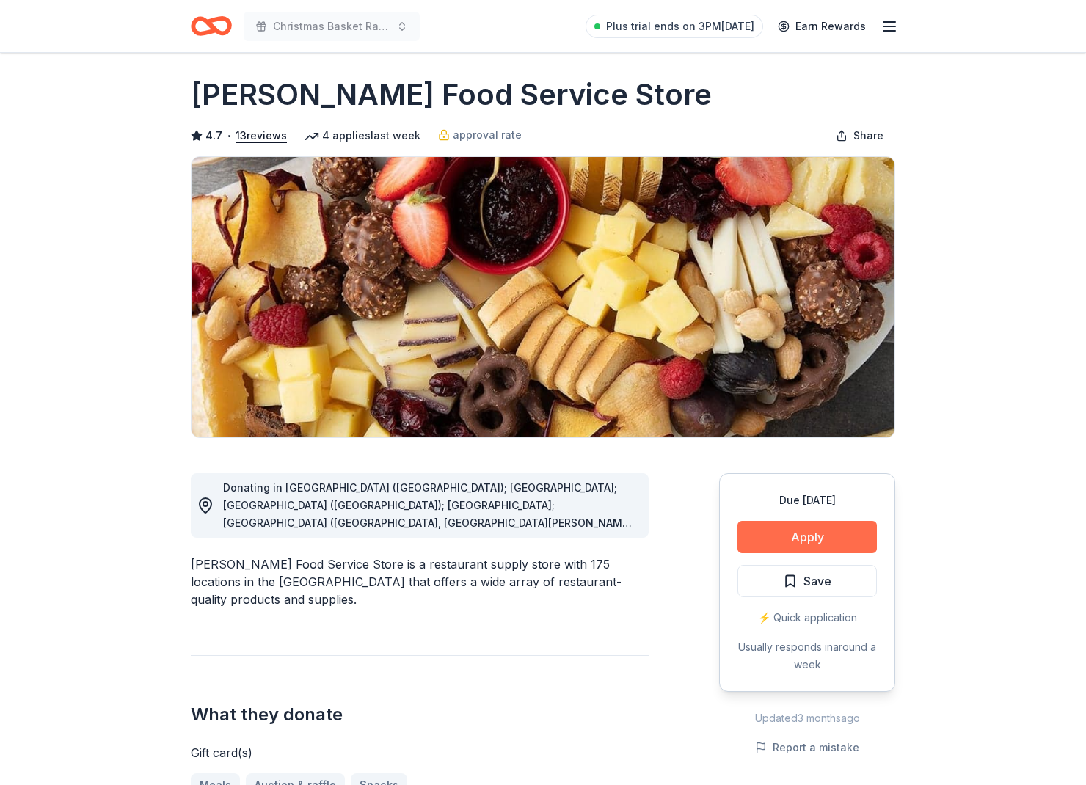
scroll to position [15, 0]
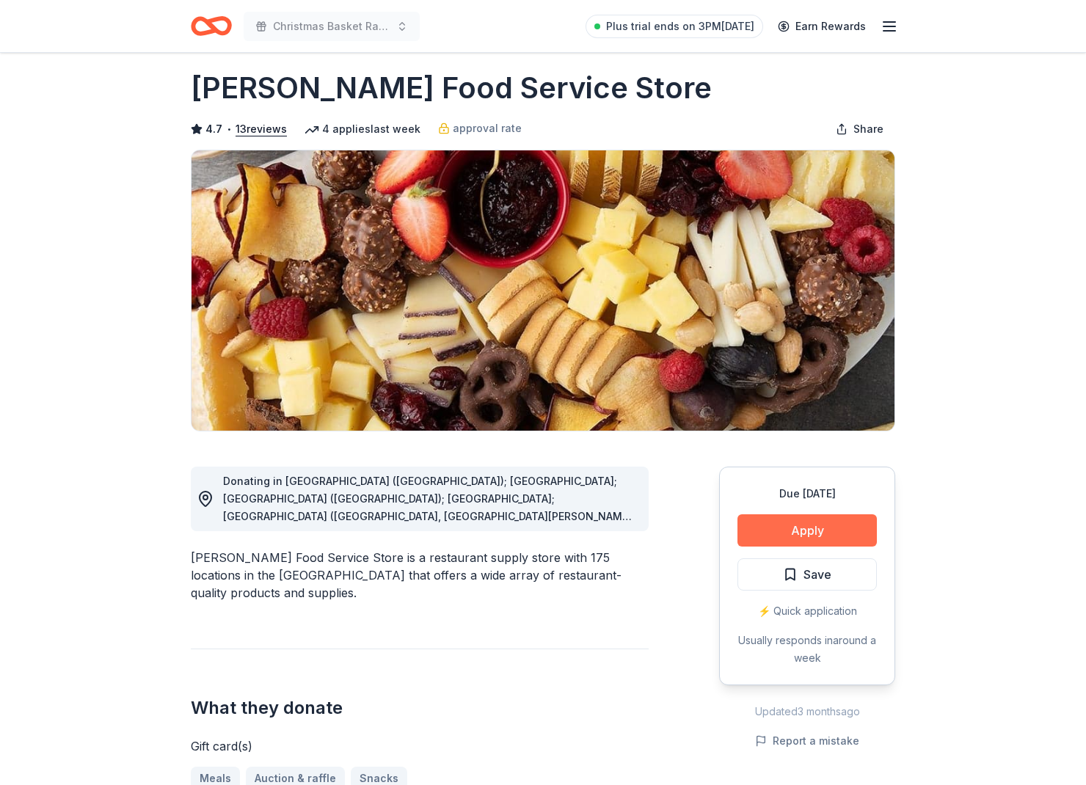
click at [800, 529] on button "Apply" at bounding box center [807, 530] width 139 height 32
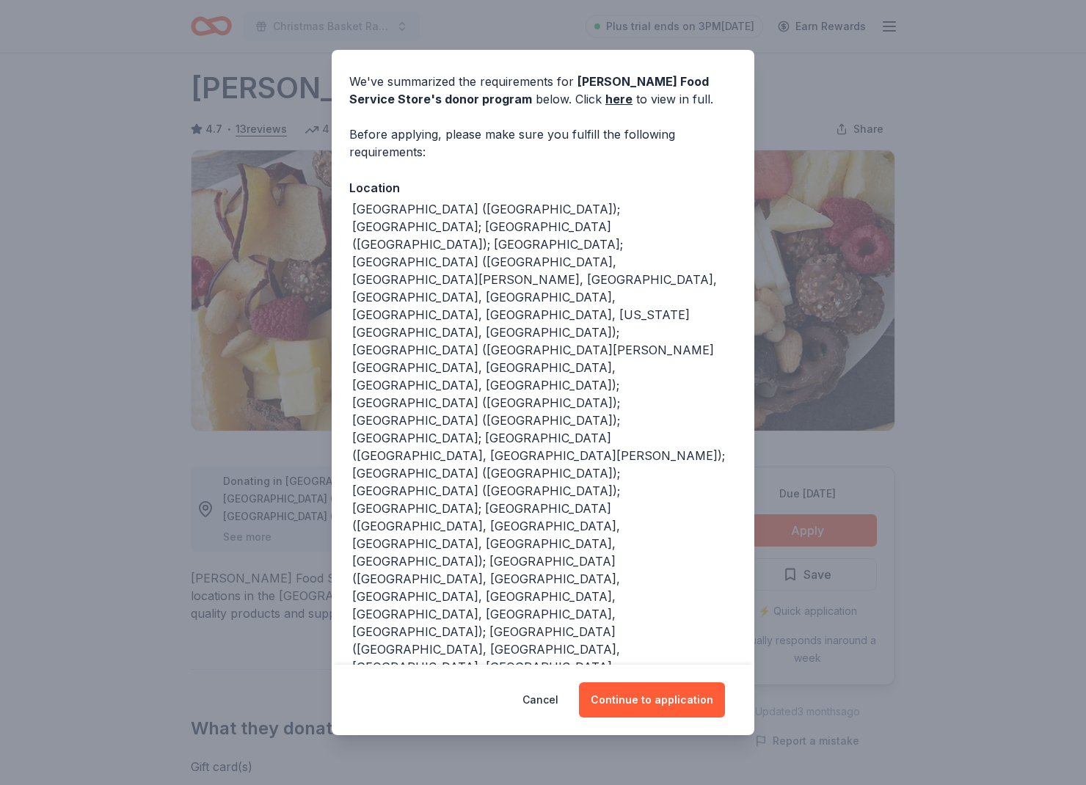
scroll to position [48, 0]
click at [660, 714] on button "Continue to application" at bounding box center [652, 699] width 146 height 35
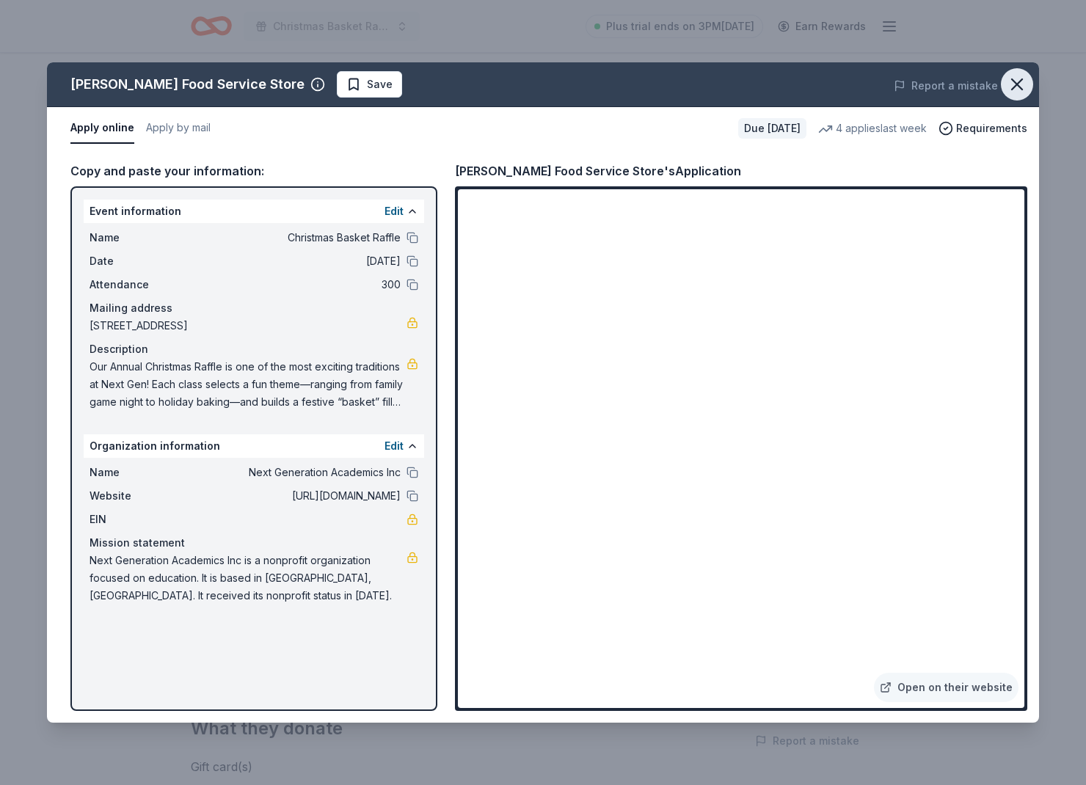
click at [1020, 91] on icon "button" at bounding box center [1017, 84] width 21 height 21
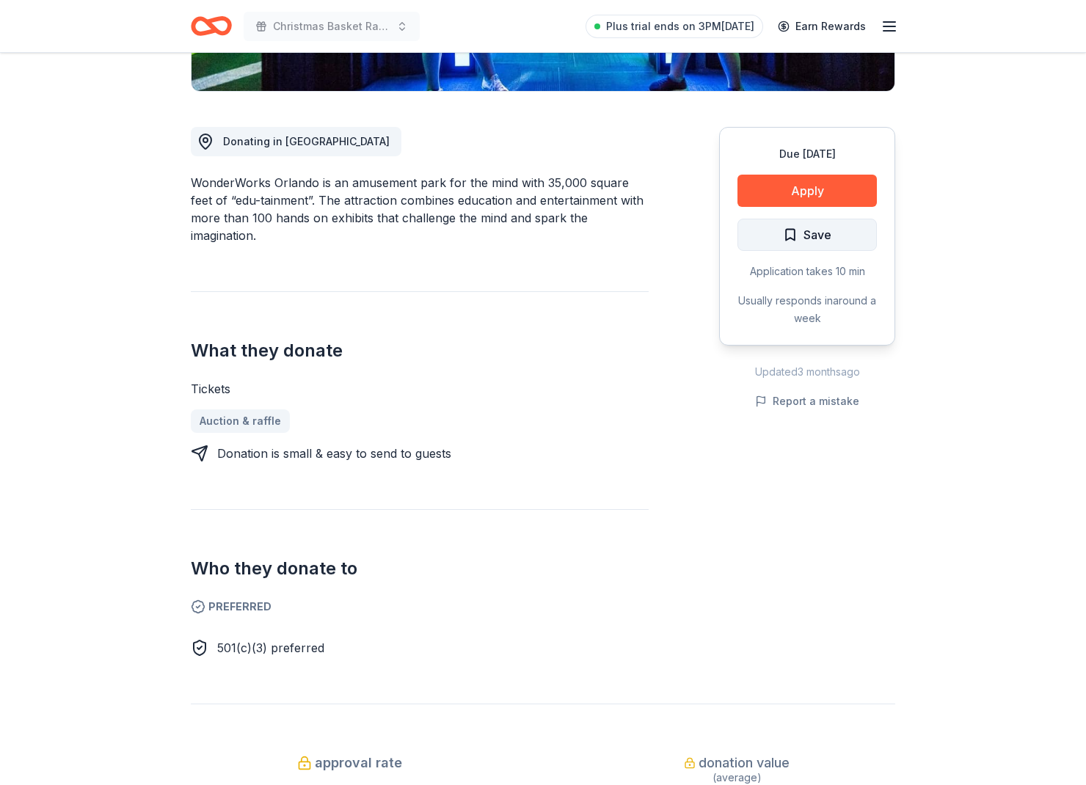
scroll to position [371, 0]
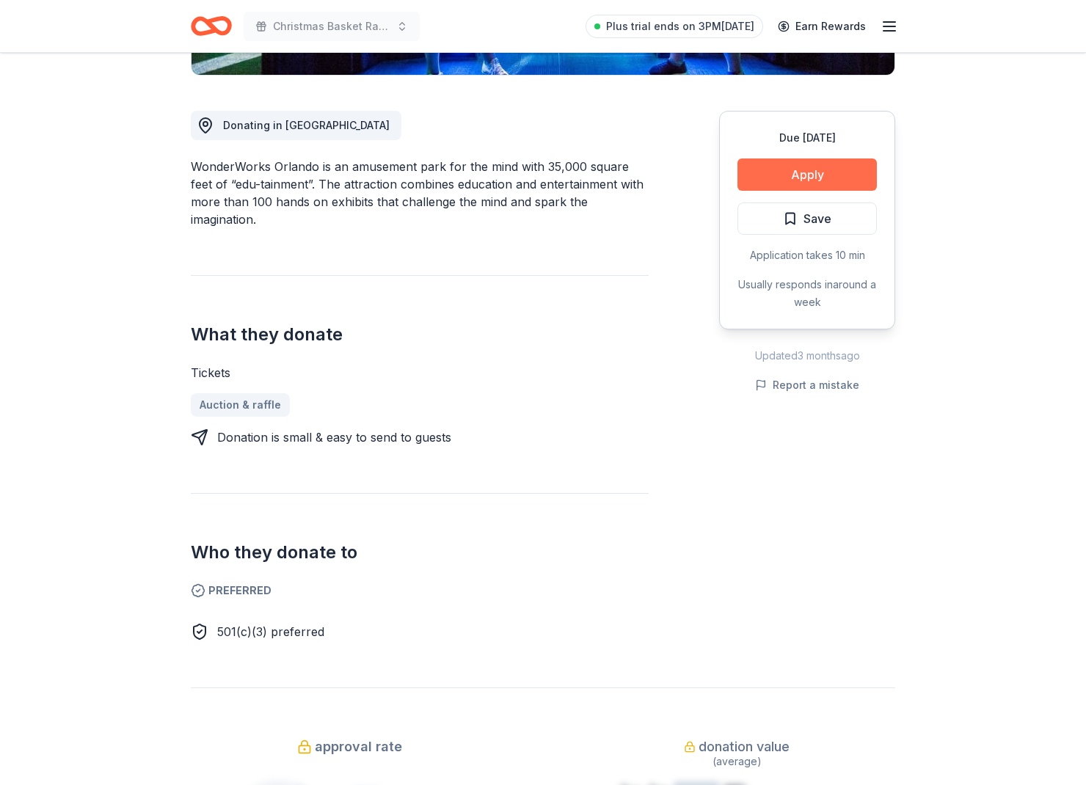
click at [817, 178] on button "Apply" at bounding box center [807, 175] width 139 height 32
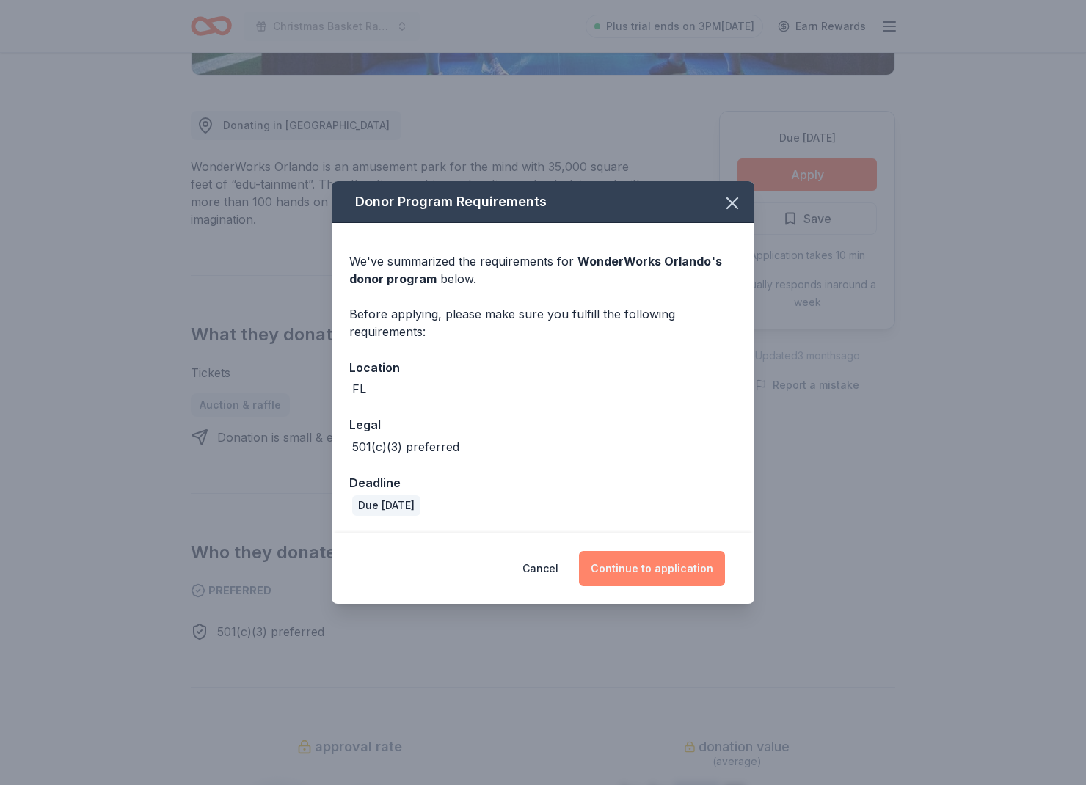
click at [656, 555] on button "Continue to application" at bounding box center [652, 568] width 146 height 35
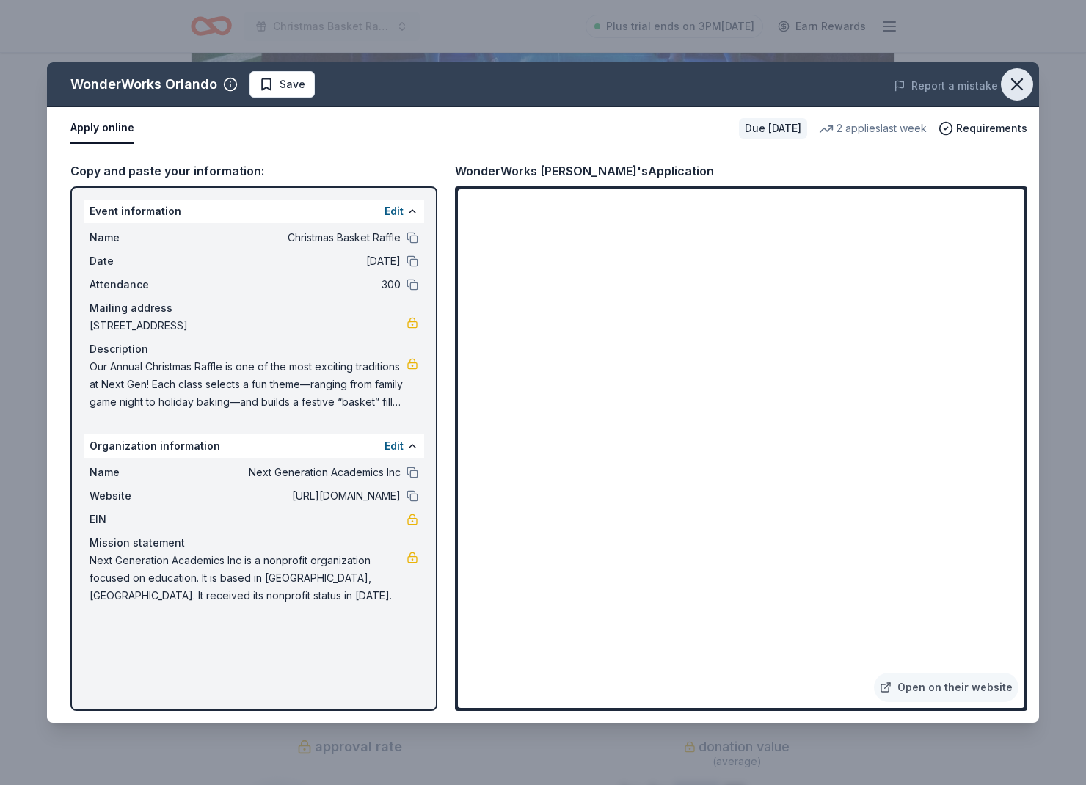
click at [1011, 85] on icon "button" at bounding box center [1017, 84] width 21 height 21
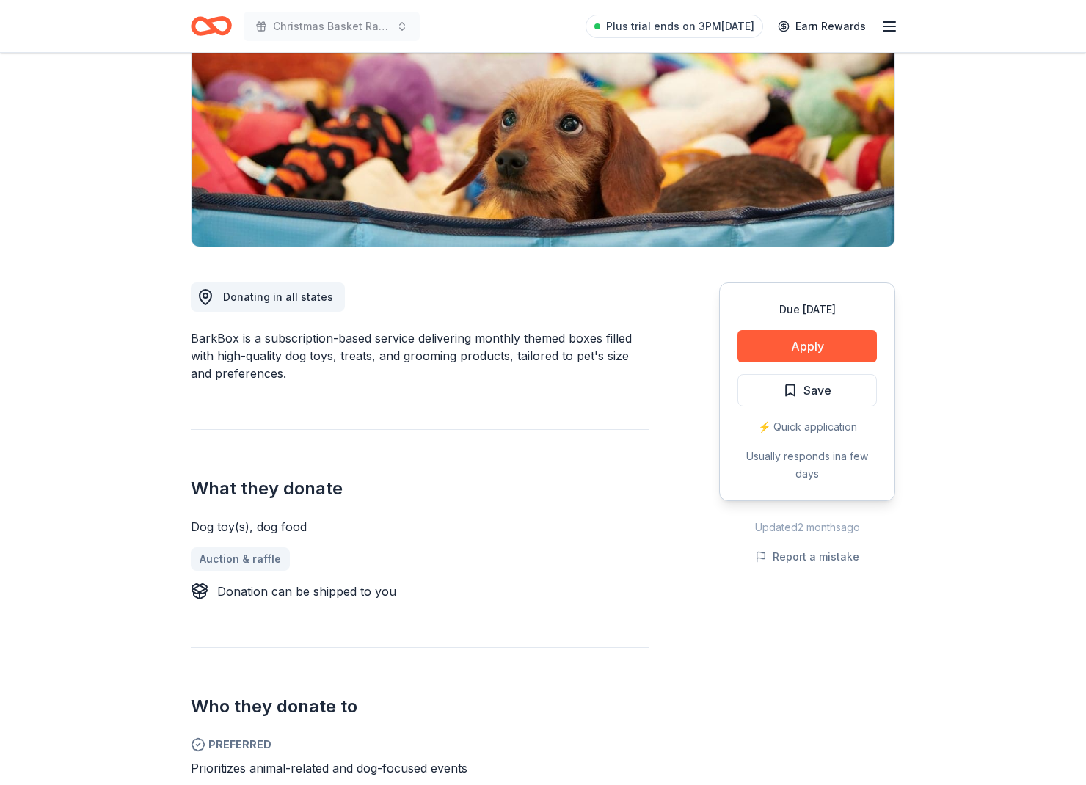
scroll to position [208, 0]
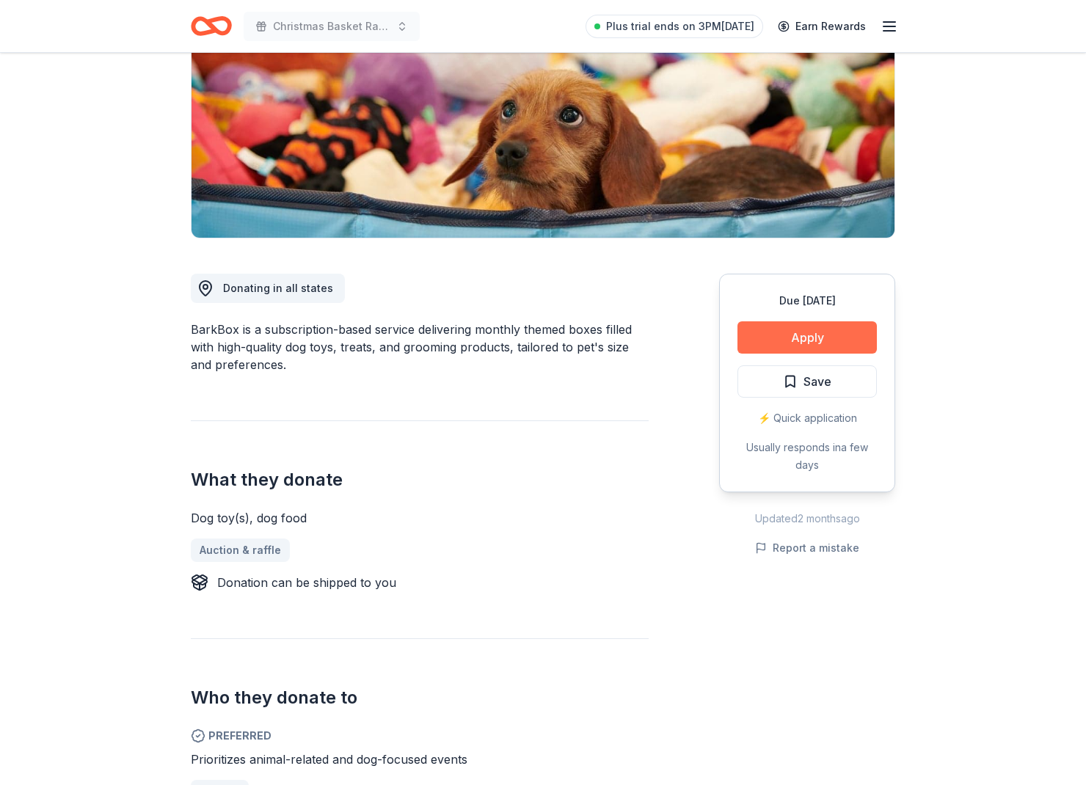
click at [842, 341] on button "Apply" at bounding box center [807, 337] width 139 height 32
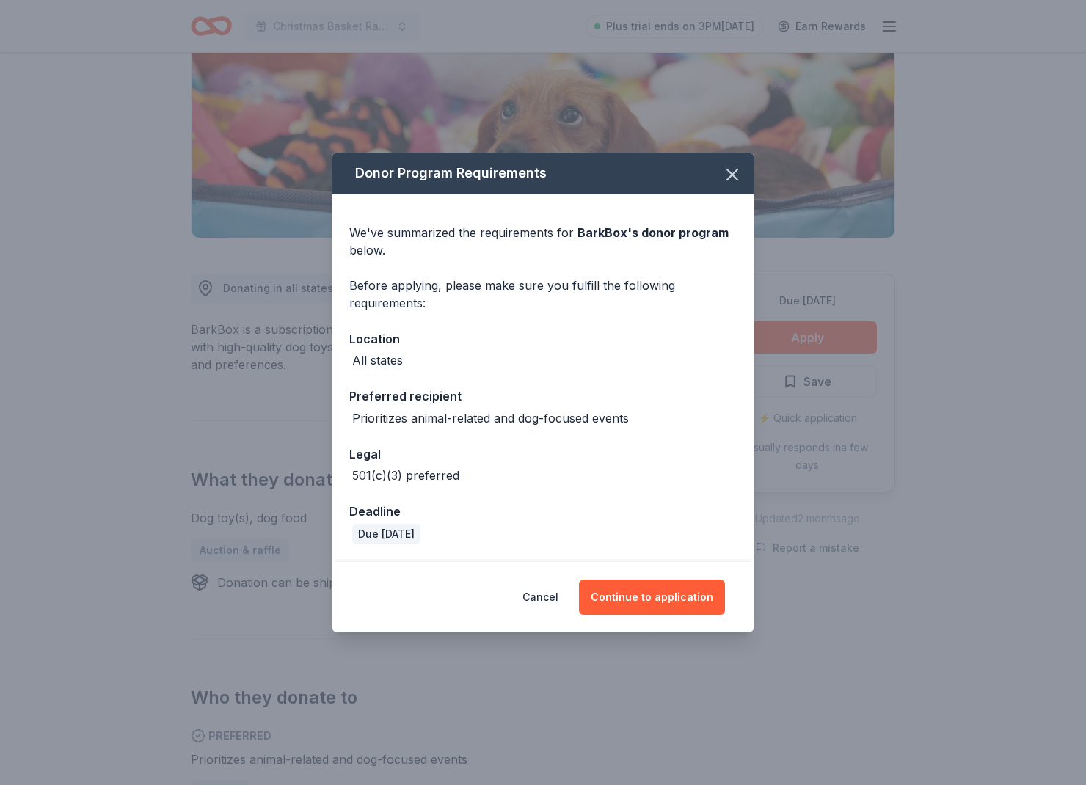
click at [668, 578] on div "Cancel Continue to application" at bounding box center [543, 597] width 423 height 70
click at [663, 579] on div "Cancel Continue to application" at bounding box center [543, 597] width 423 height 70
click at [652, 597] on button "Continue to application" at bounding box center [652, 597] width 146 height 35
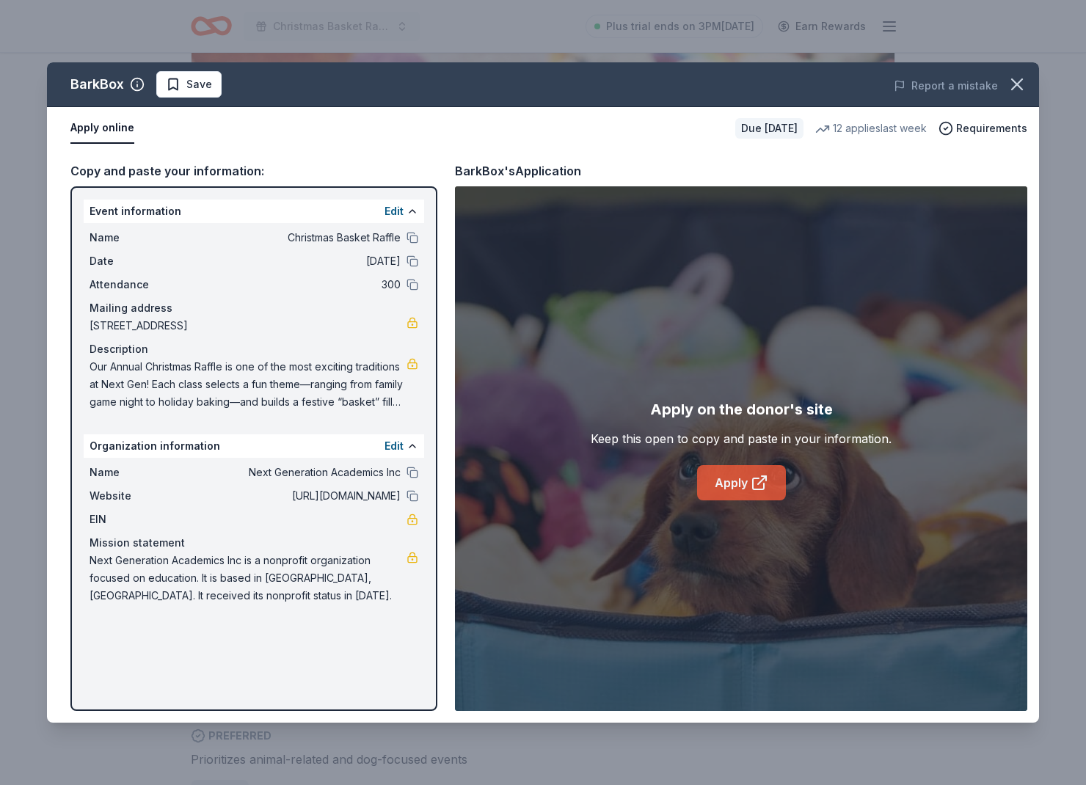
click at [753, 467] on link "Apply" at bounding box center [741, 482] width 89 height 35
click at [1030, 82] on button "button" at bounding box center [1017, 84] width 32 height 32
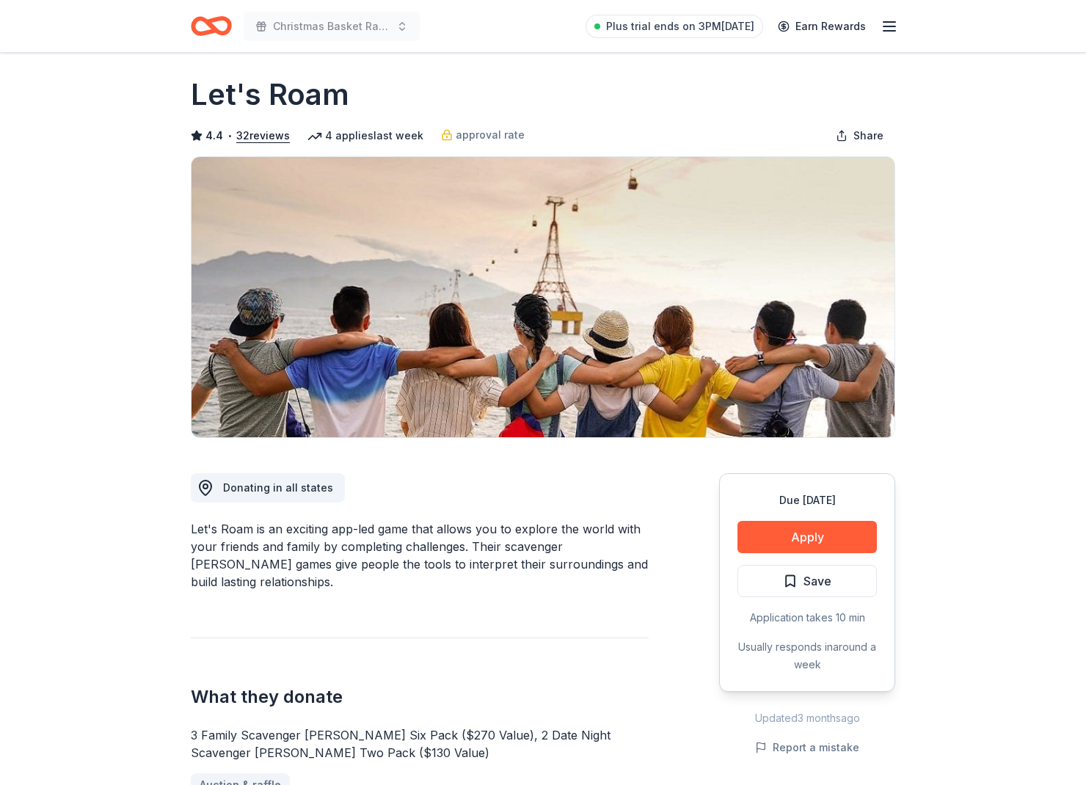
scroll to position [7, 0]
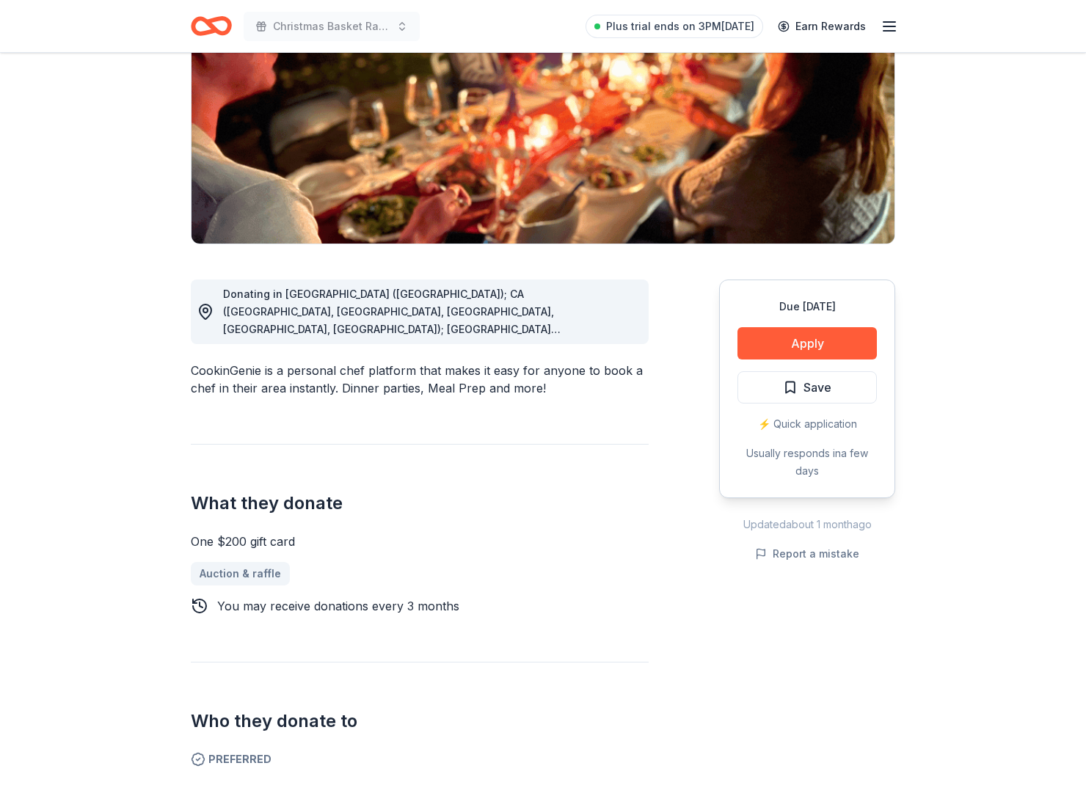
scroll to position [212, 0]
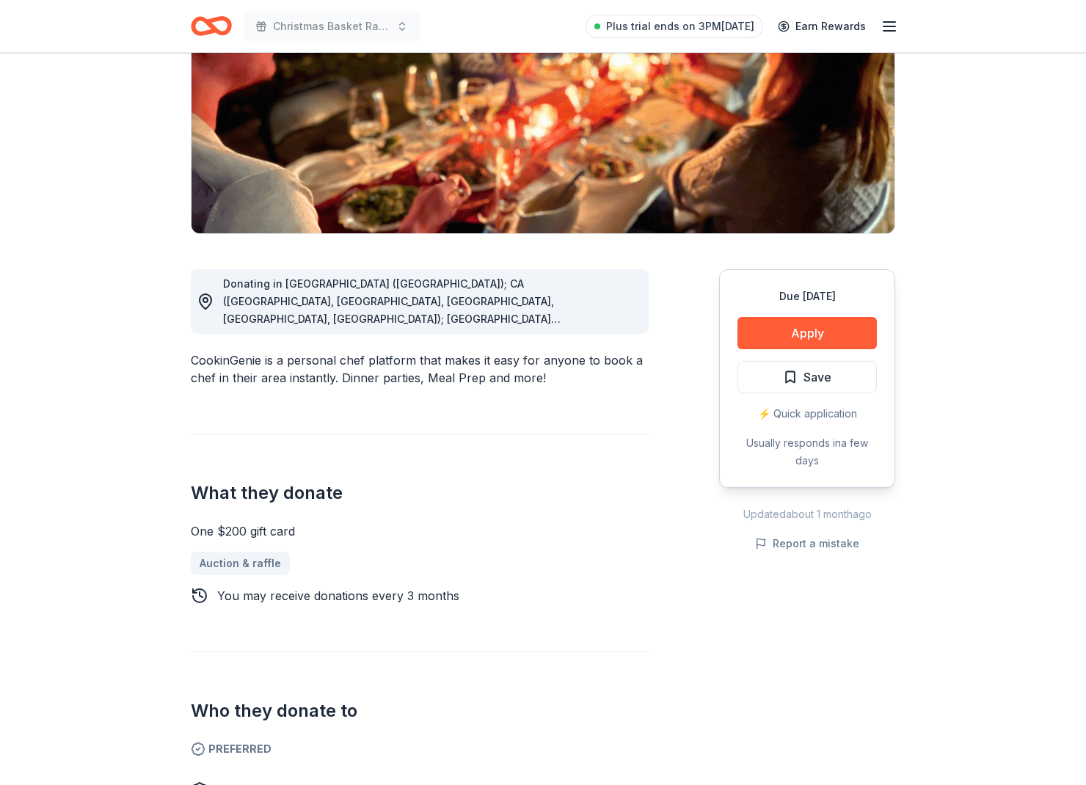
click at [600, 319] on div "Donating in AZ (Maricopa County); CA (Los Angeles County, Riverside County, San…" at bounding box center [430, 301] width 414 height 53
click at [201, 299] on icon at bounding box center [206, 302] width 18 height 18
click at [591, 325] on div "Donating in AZ (Maricopa County); CA (Los Angeles County, Riverside County, San…" at bounding box center [430, 301] width 414 height 53
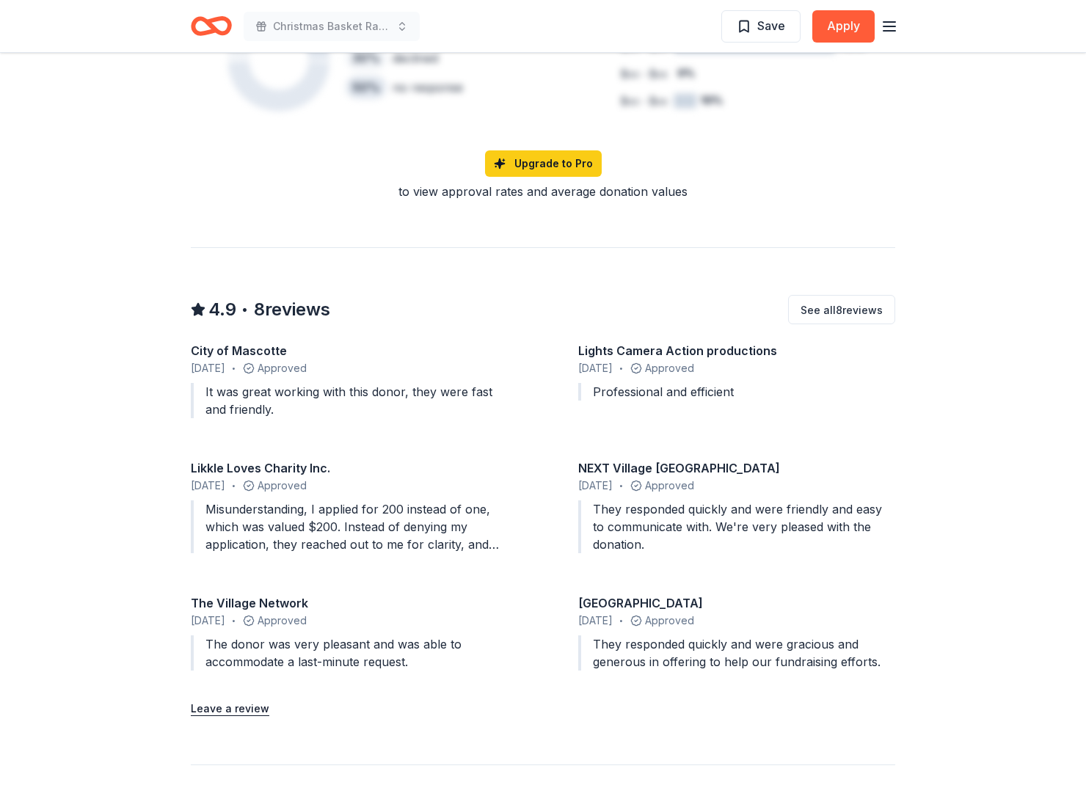
scroll to position [1144, 0]
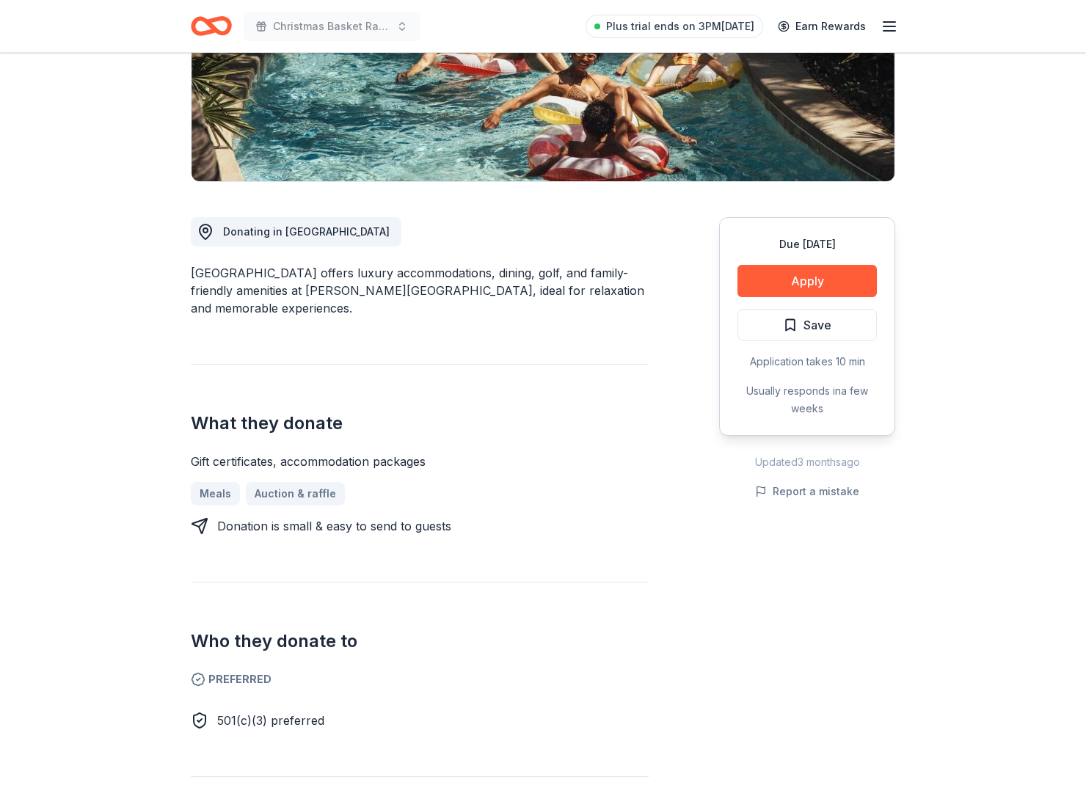
scroll to position [265, 0]
click at [812, 275] on button "Apply" at bounding box center [807, 280] width 139 height 32
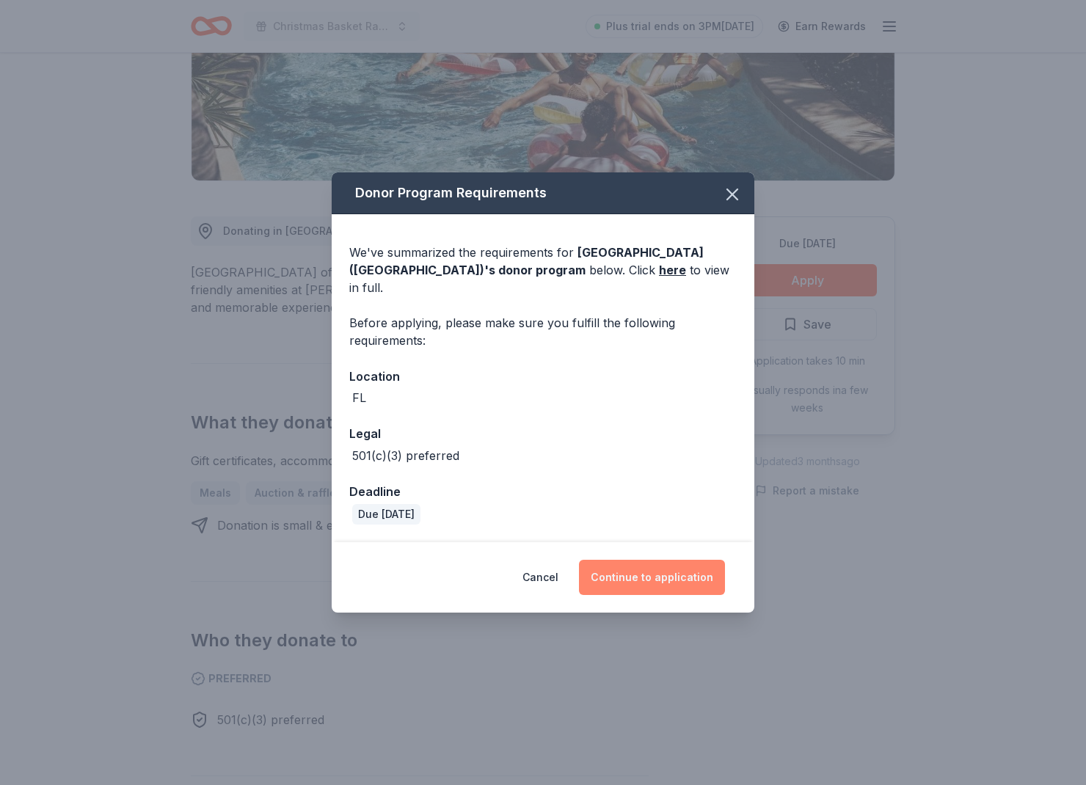
click at [656, 567] on button "Continue to application" at bounding box center [652, 577] width 146 height 35
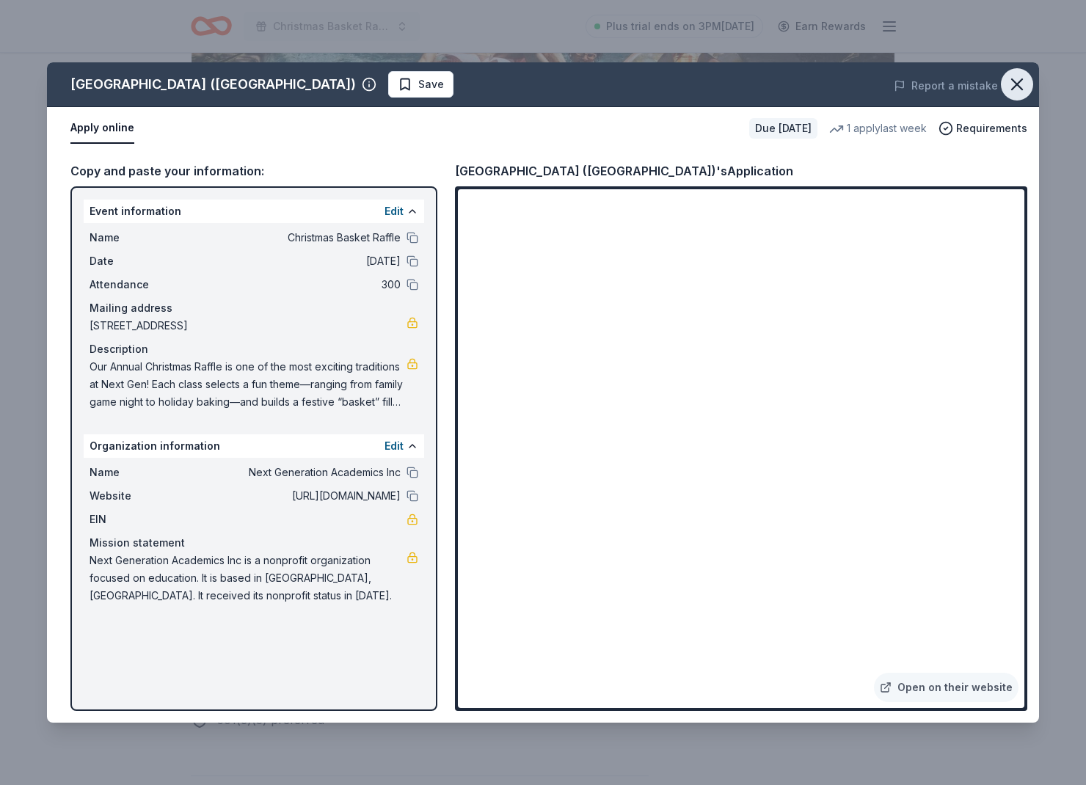
click at [1009, 95] on button "button" at bounding box center [1017, 84] width 32 height 32
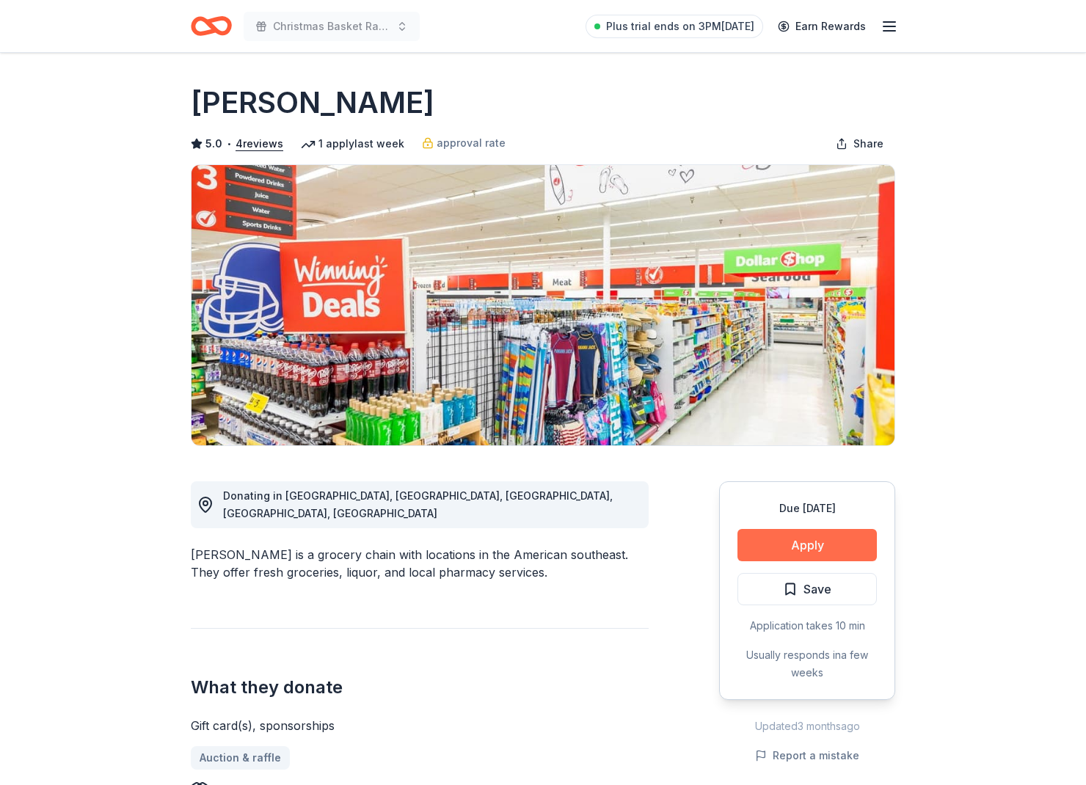
click at [793, 545] on button "Apply" at bounding box center [807, 545] width 139 height 32
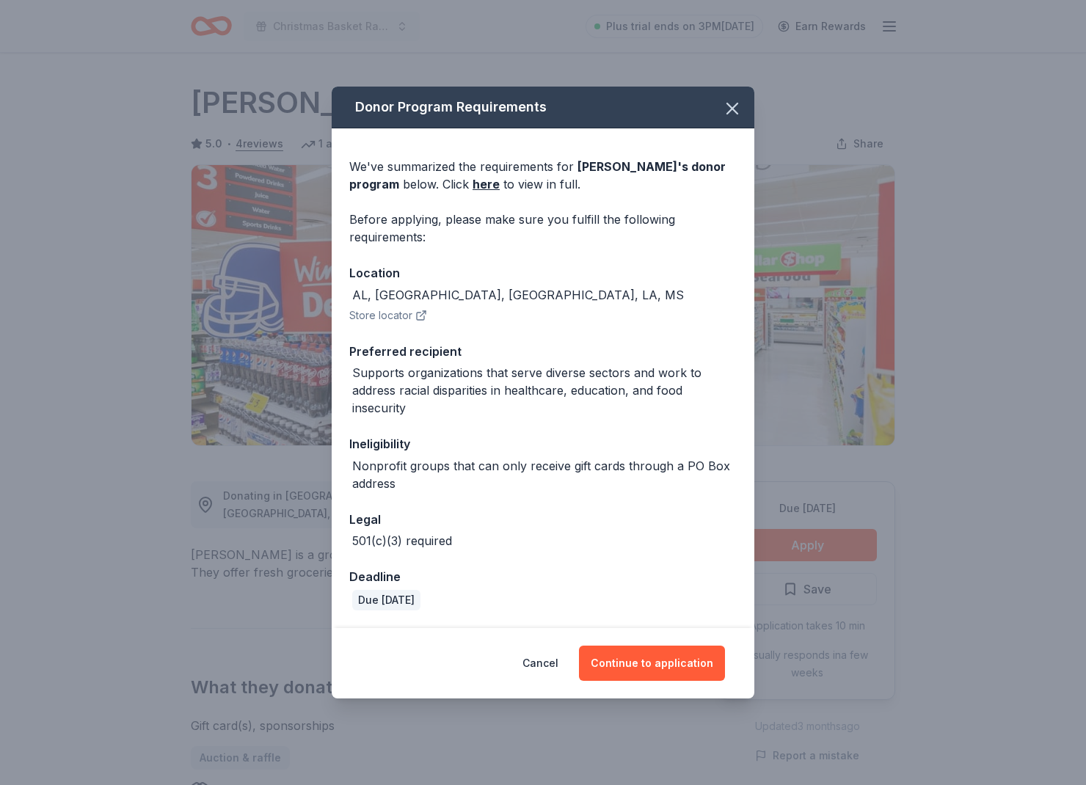
click at [652, 683] on div "Cancel Continue to application" at bounding box center [543, 663] width 423 height 70
click at [649, 680] on div "Cancel Continue to application" at bounding box center [543, 663] width 423 height 70
click at [647, 674] on button "Continue to application" at bounding box center [652, 663] width 146 height 35
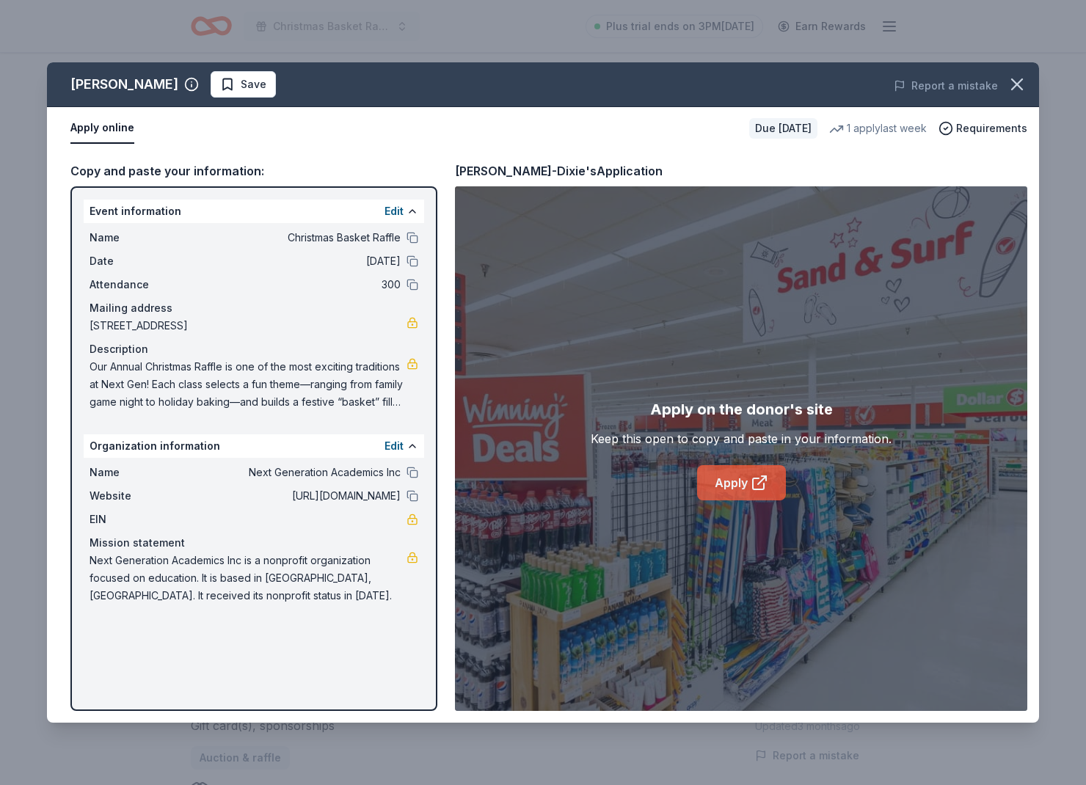
click at [728, 475] on link "Apply" at bounding box center [741, 482] width 89 height 35
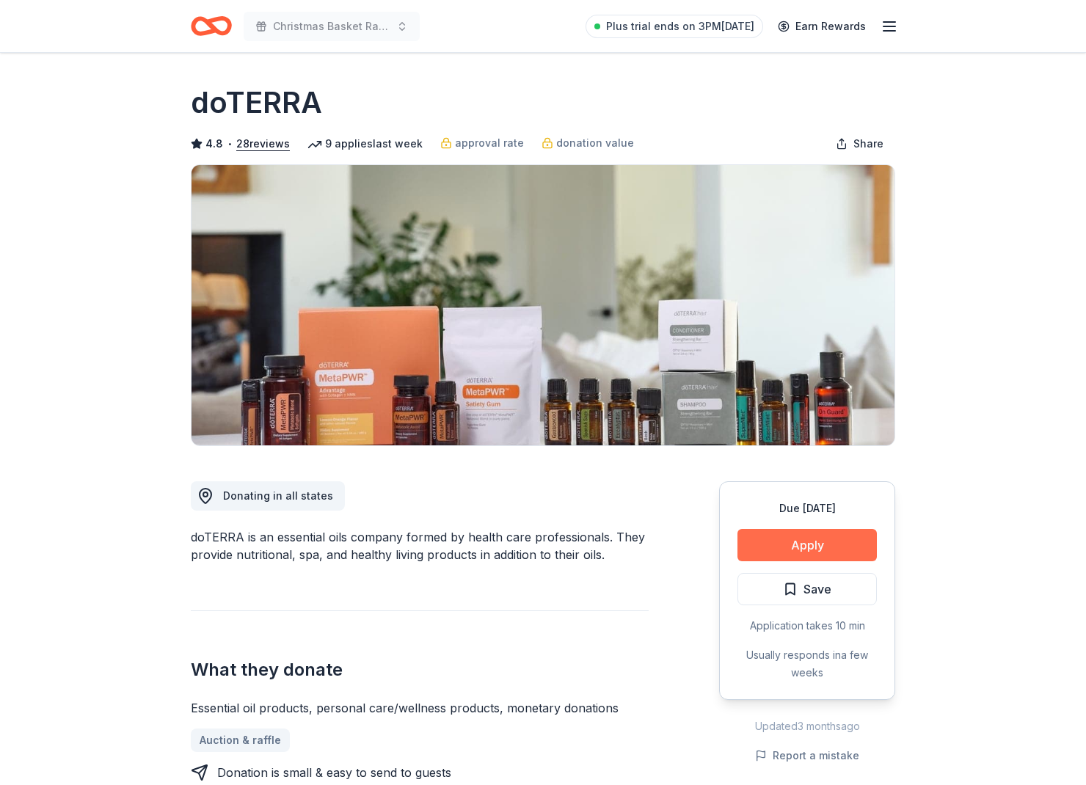
click at [843, 555] on button "Apply" at bounding box center [807, 545] width 139 height 32
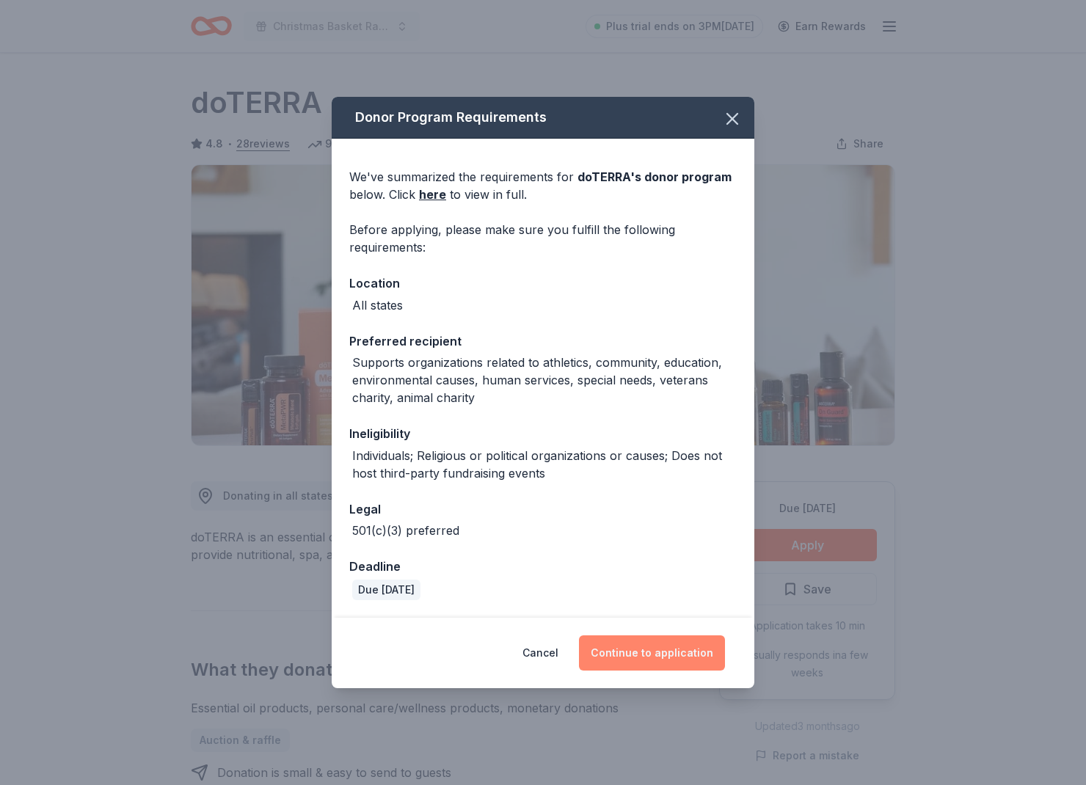
click at [673, 664] on button "Continue to application" at bounding box center [652, 653] width 146 height 35
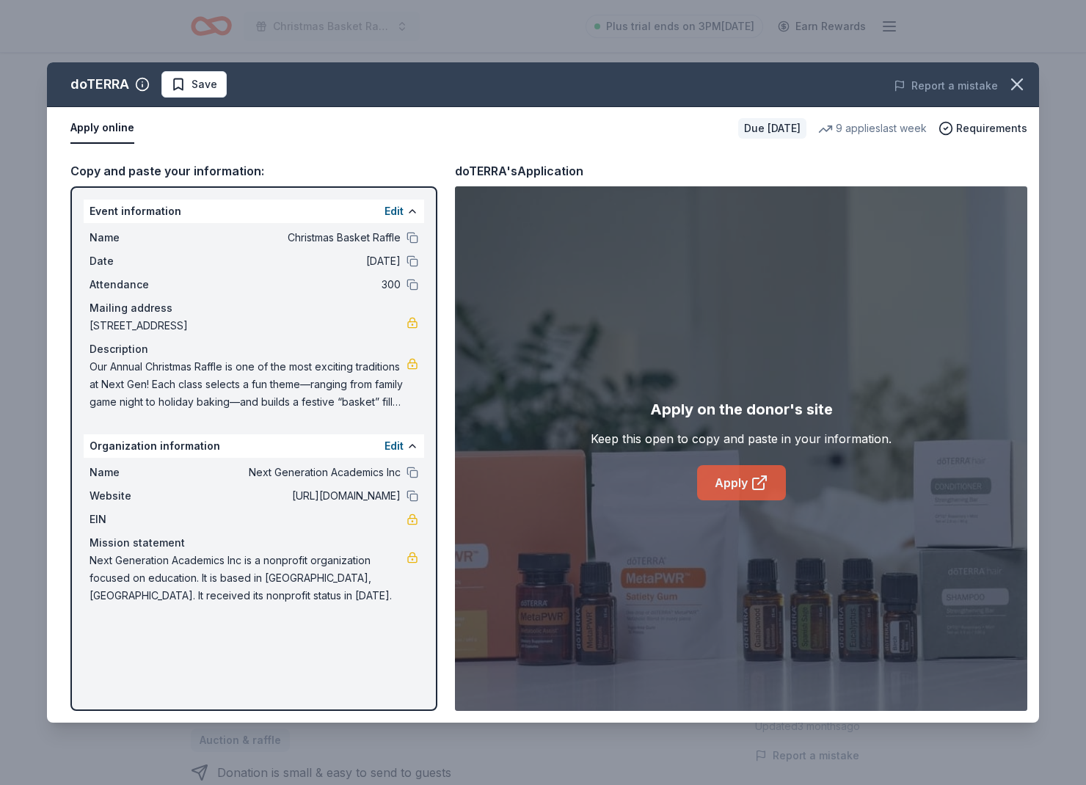
click at [727, 487] on link "Apply" at bounding box center [741, 482] width 89 height 35
click at [773, 1] on div "doTERRA Save Report a mistake Apply online Due [DATE] 9 applies last week Requi…" at bounding box center [543, 392] width 1086 height 785
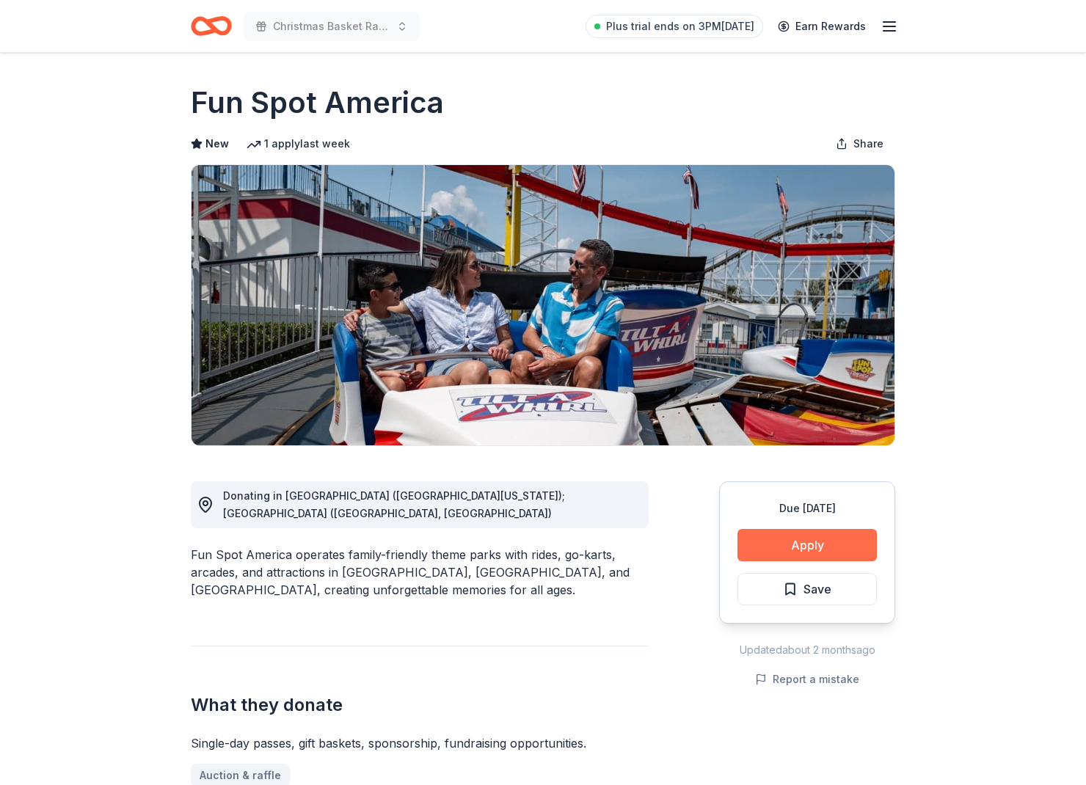
click at [829, 539] on button "Apply" at bounding box center [807, 545] width 139 height 32
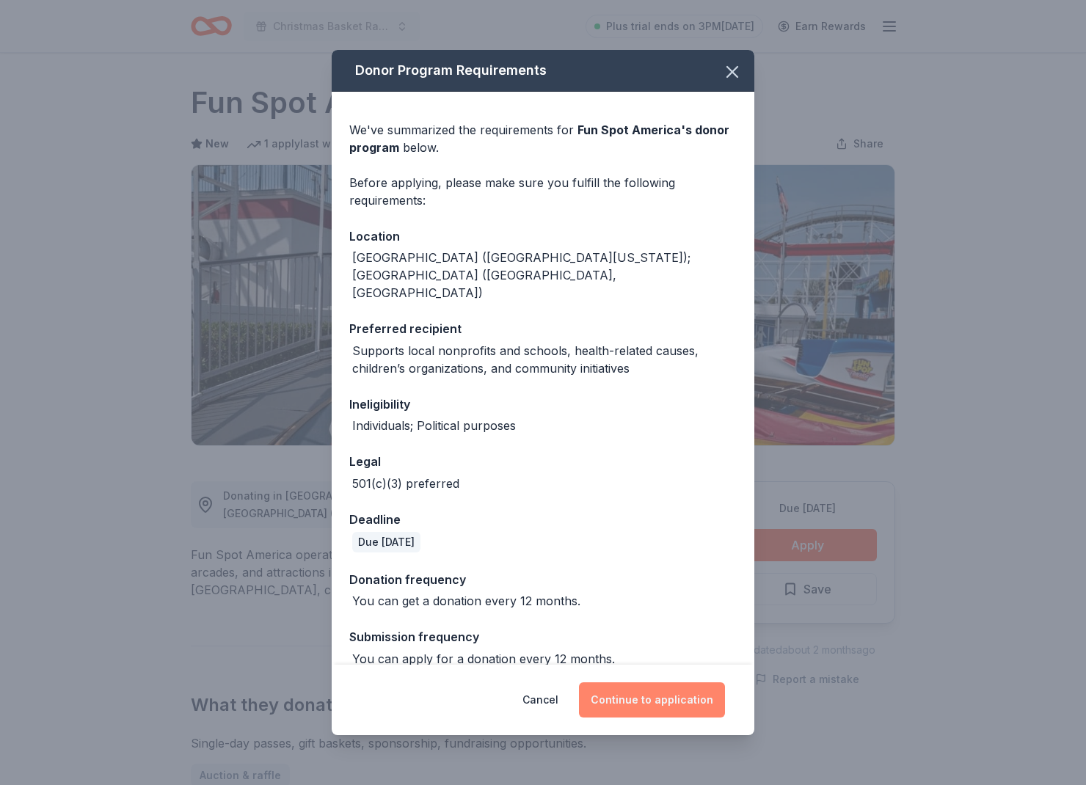
click at [698, 685] on button "Continue to application" at bounding box center [652, 699] width 146 height 35
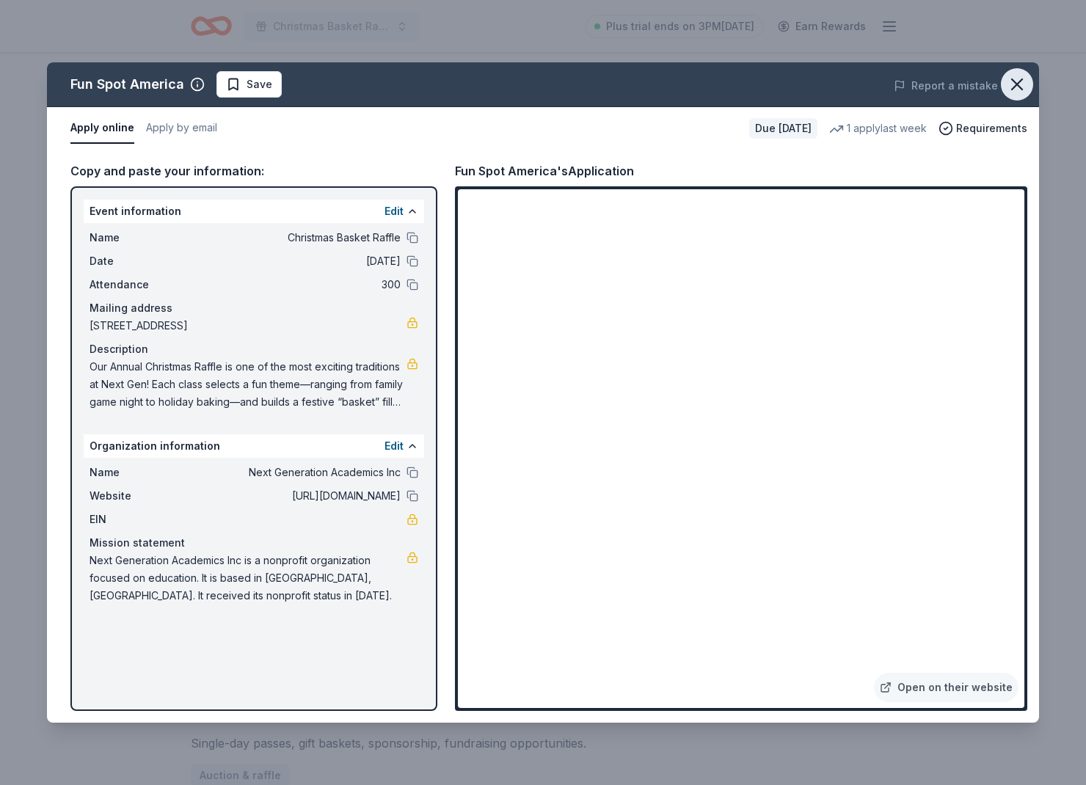
click at [1024, 84] on icon "button" at bounding box center [1017, 84] width 21 height 21
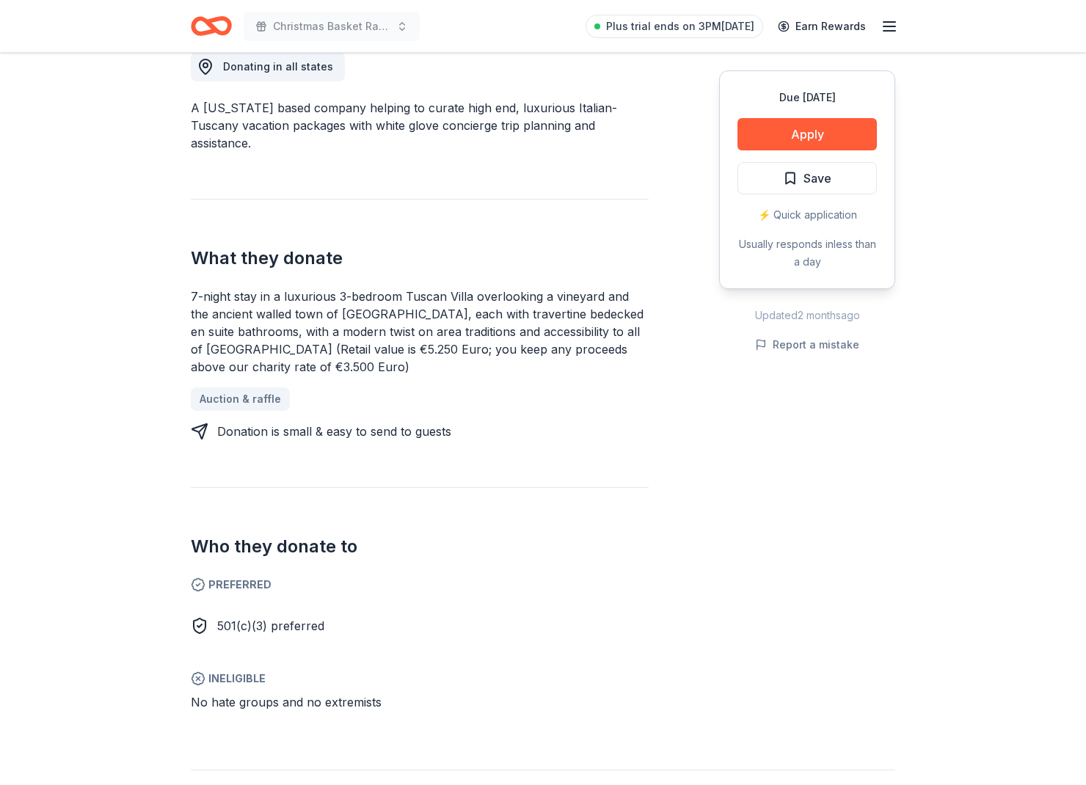
scroll to position [430, 0]
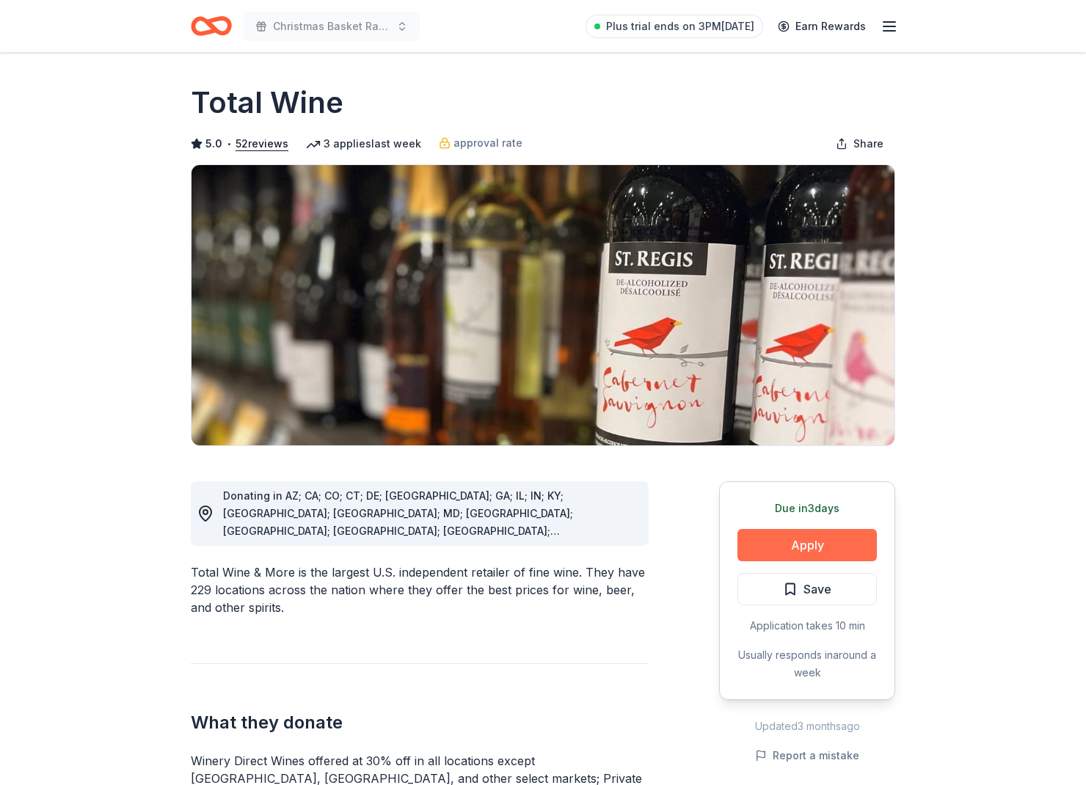
click at [836, 548] on button "Apply" at bounding box center [807, 545] width 139 height 32
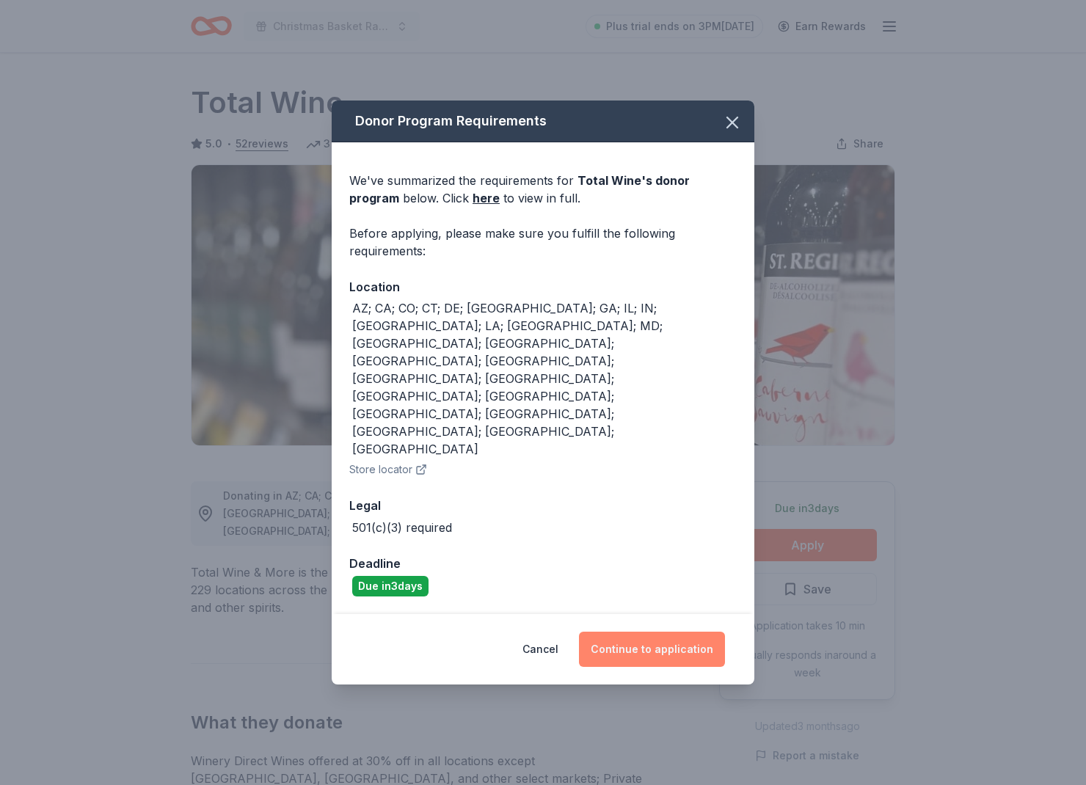
click at [646, 632] on button "Continue to application" at bounding box center [652, 649] width 146 height 35
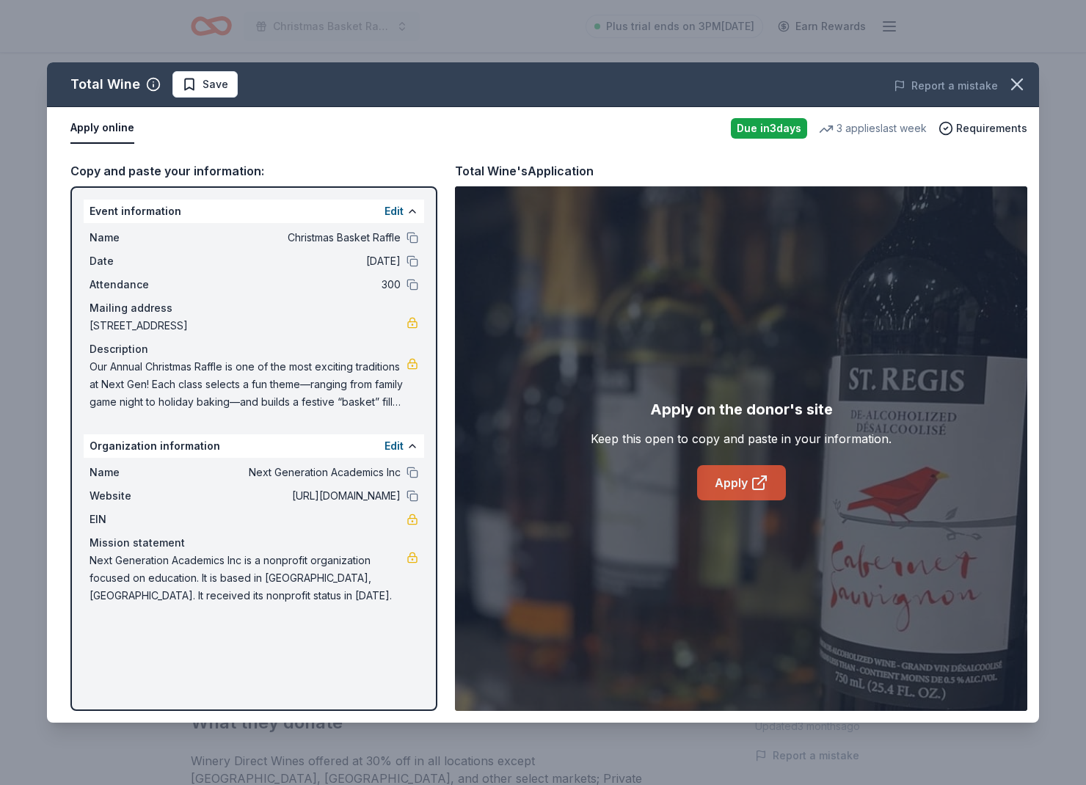
click at [730, 480] on link "Apply" at bounding box center [741, 482] width 89 height 35
click at [727, 499] on link "Apply" at bounding box center [741, 482] width 89 height 35
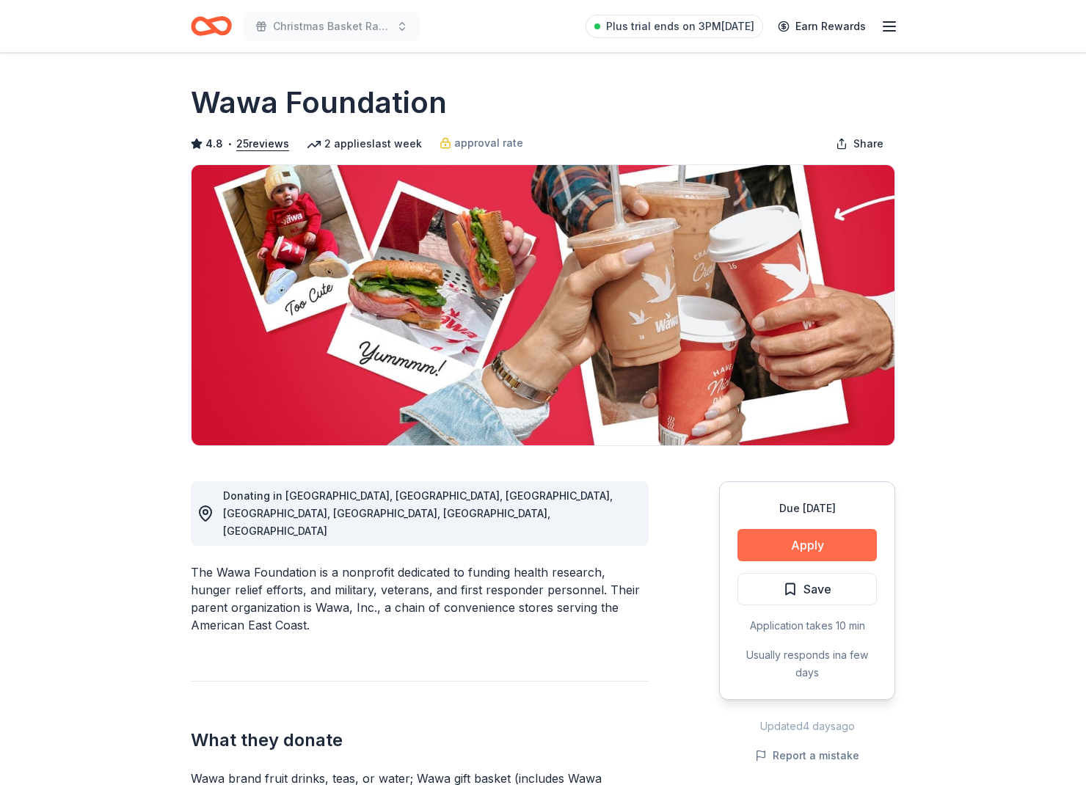
click at [804, 550] on button "Apply" at bounding box center [807, 545] width 139 height 32
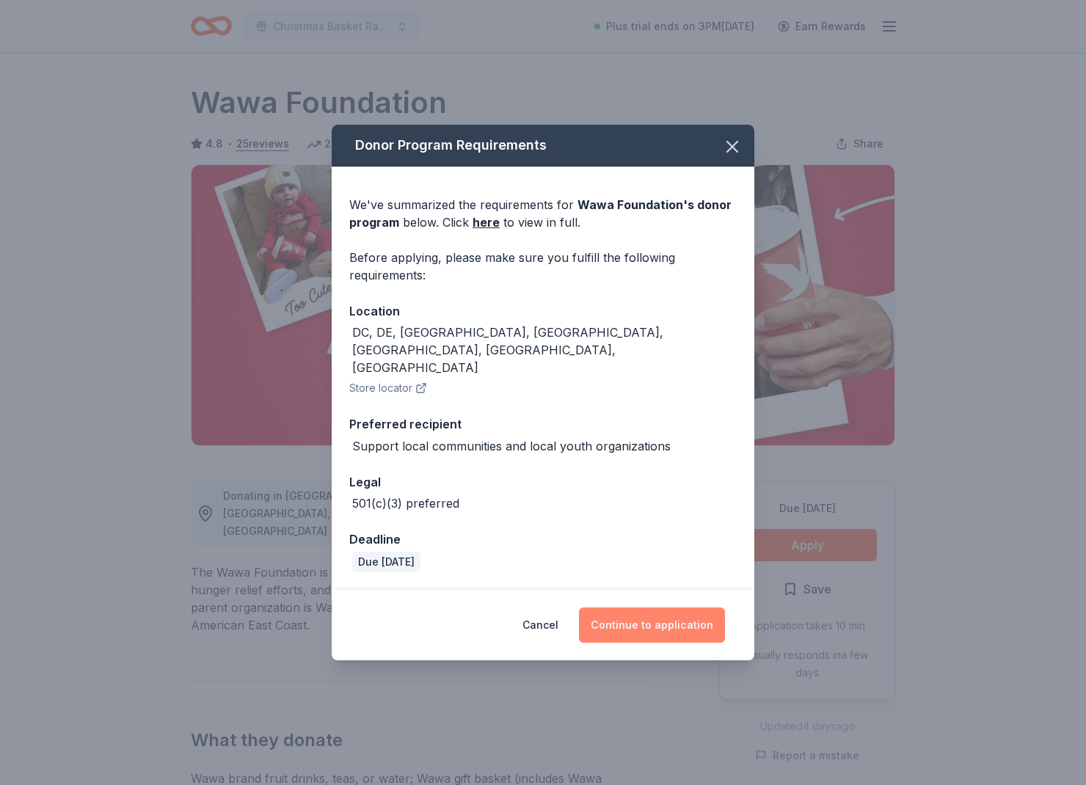
click at [691, 608] on button "Continue to application" at bounding box center [652, 625] width 146 height 35
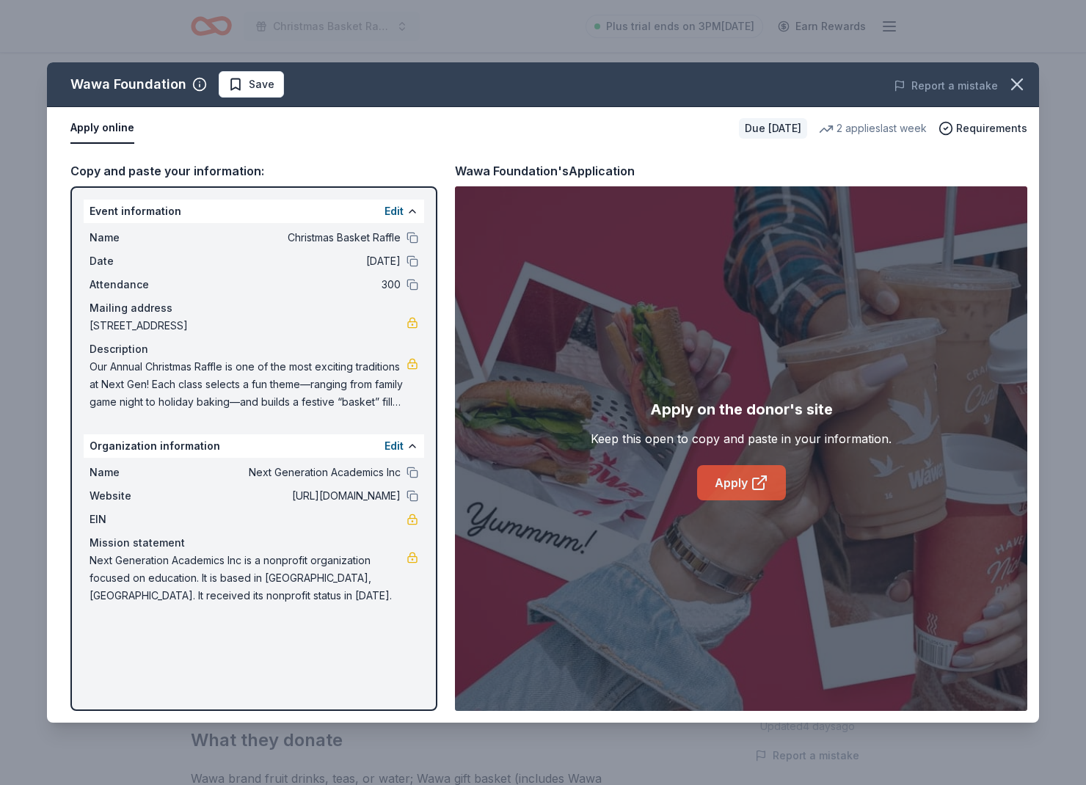
click at [716, 493] on link "Apply" at bounding box center [741, 482] width 89 height 35
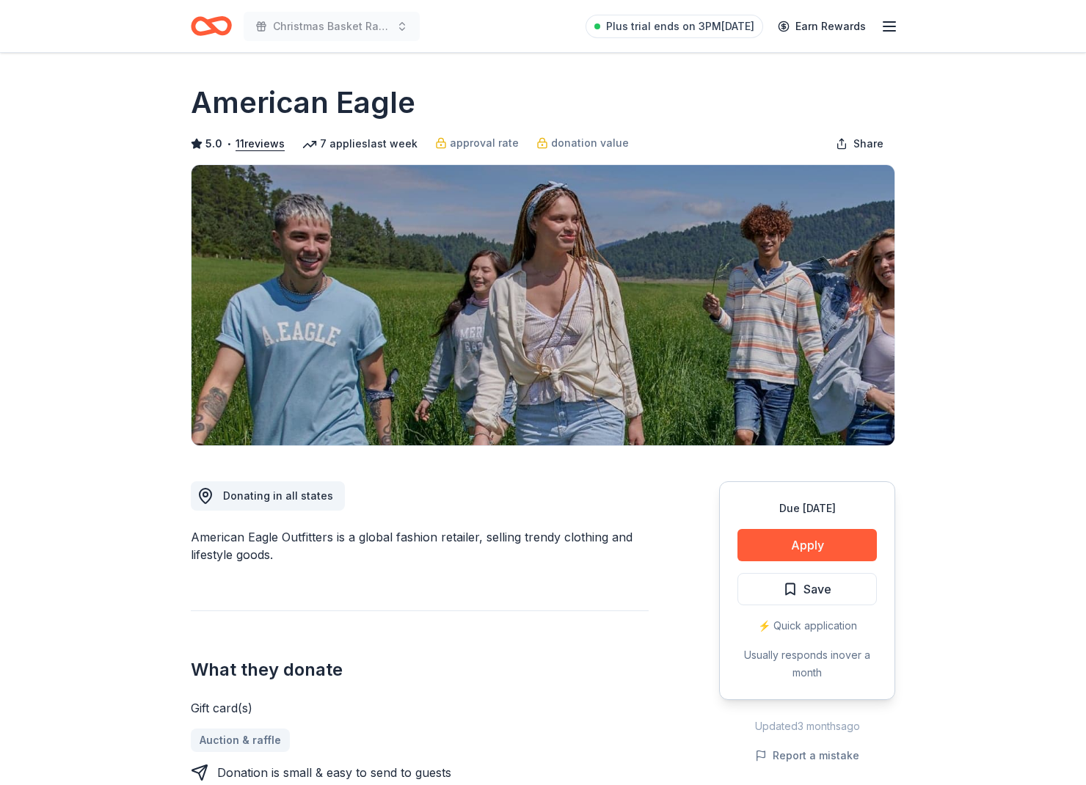
scroll to position [1, 0]
click at [825, 537] on button "Apply" at bounding box center [807, 544] width 139 height 32
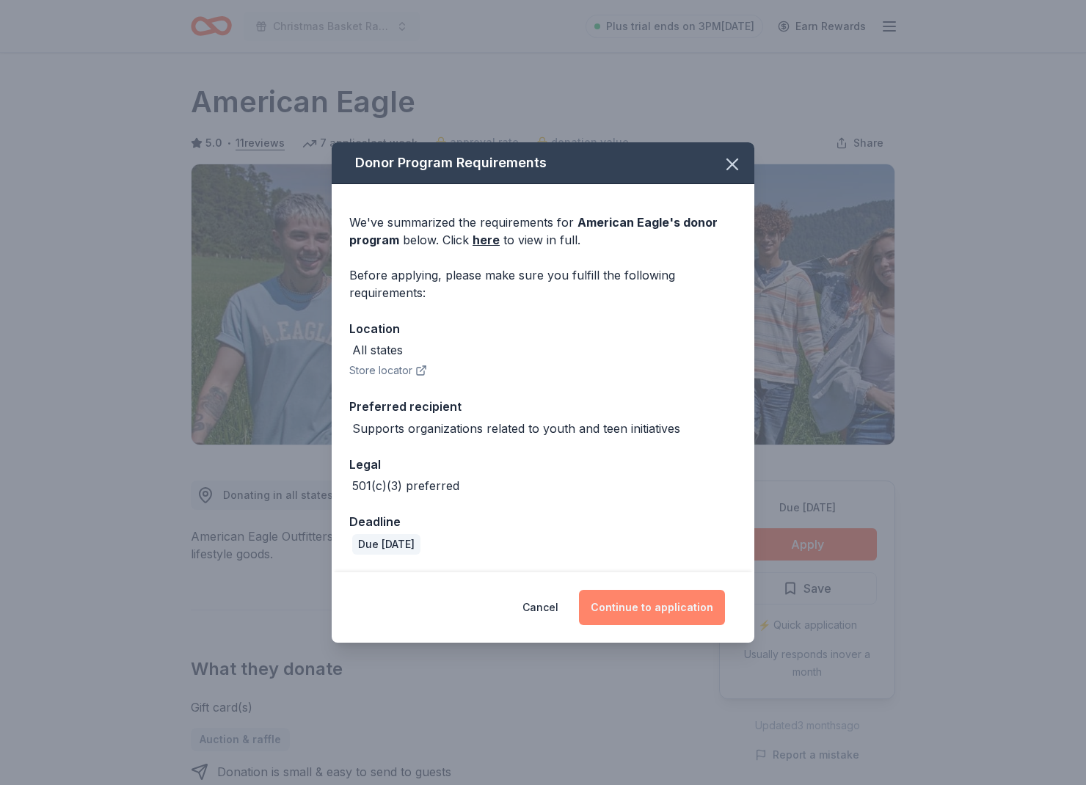
click at [638, 616] on button "Continue to application" at bounding box center [652, 607] width 146 height 35
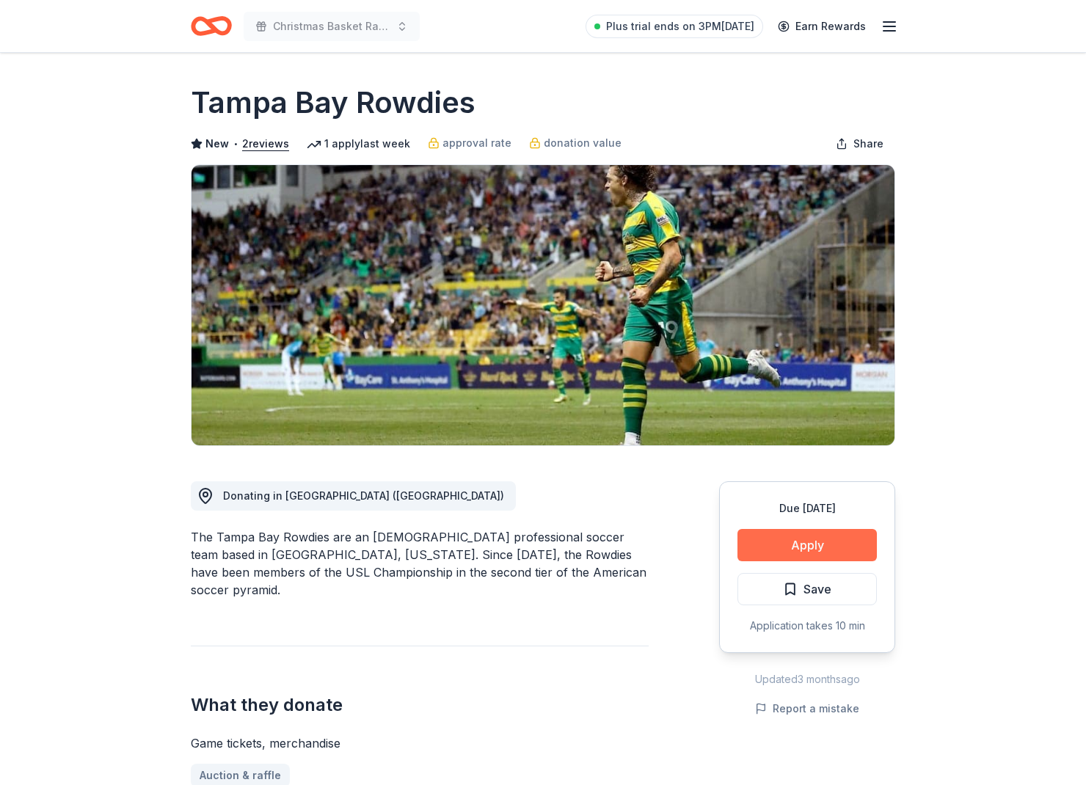
click at [765, 555] on button "Apply" at bounding box center [807, 545] width 139 height 32
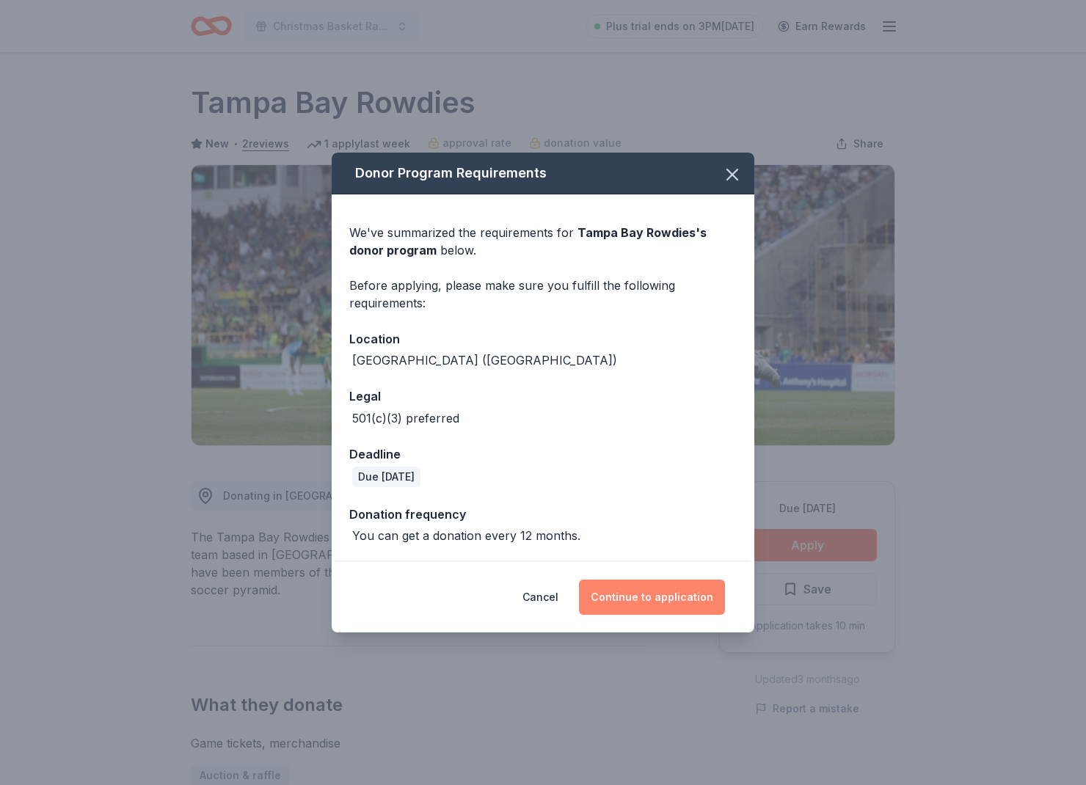
click at [668, 595] on button "Continue to application" at bounding box center [652, 597] width 146 height 35
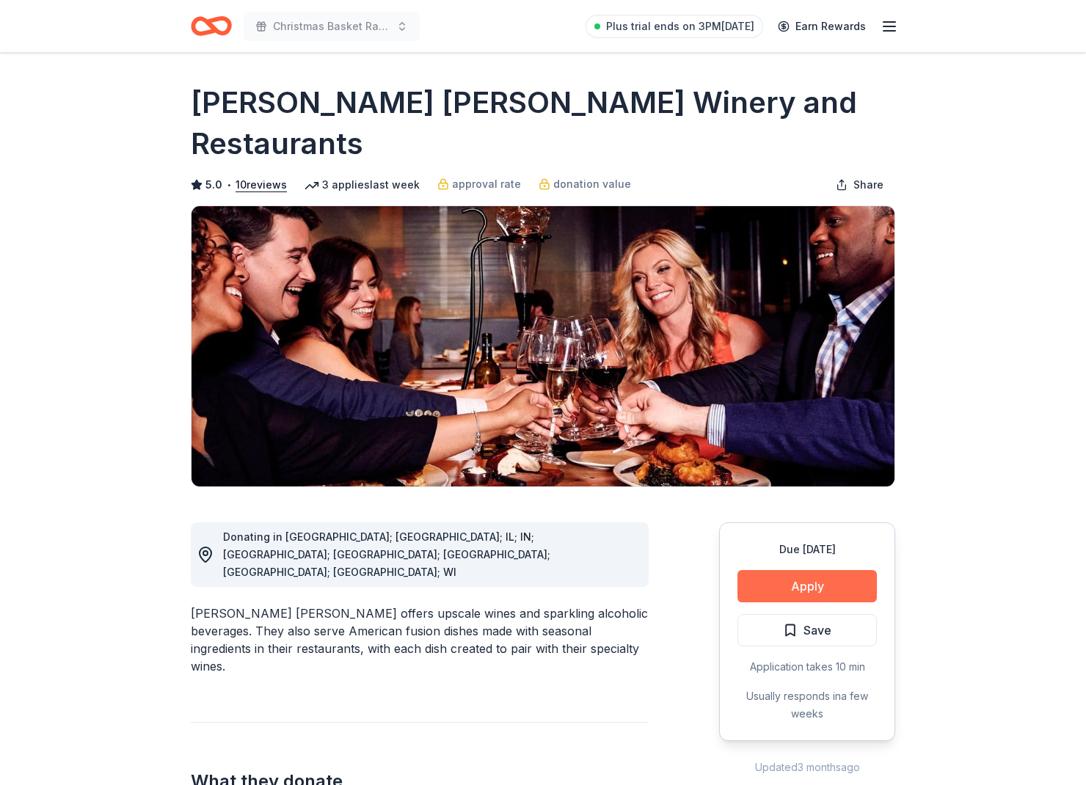
click at [820, 570] on button "Apply" at bounding box center [807, 586] width 139 height 32
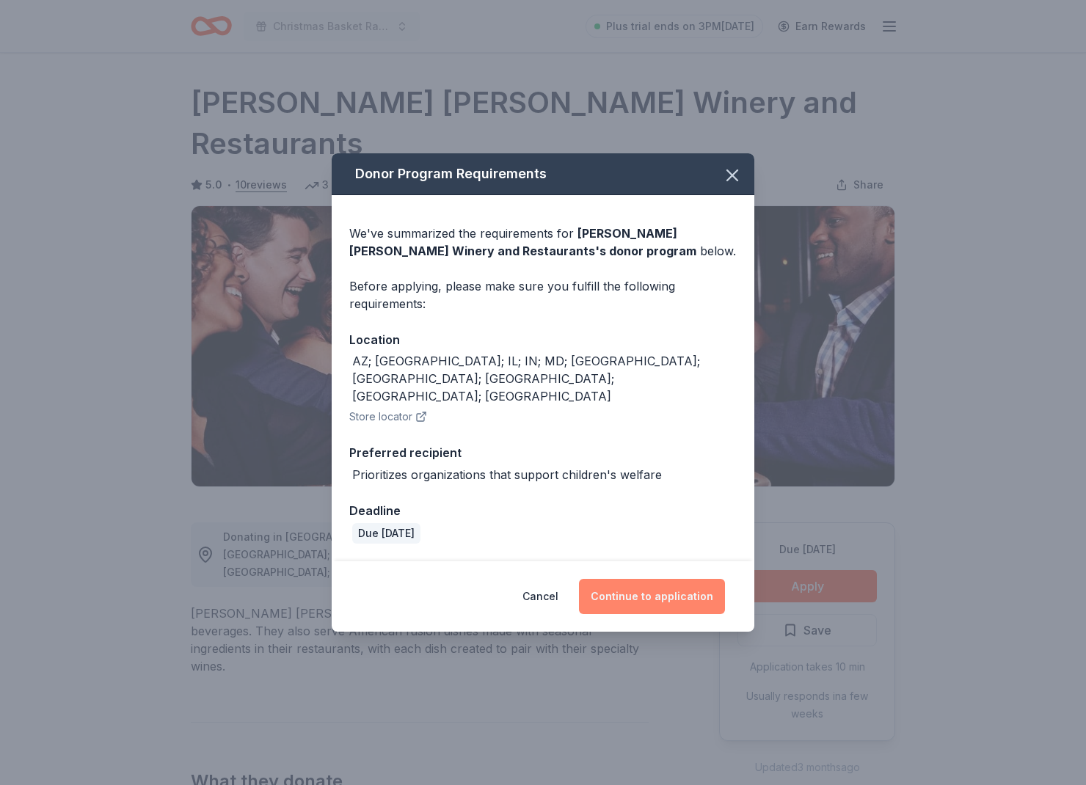
click at [679, 579] on button "Continue to application" at bounding box center [652, 596] width 146 height 35
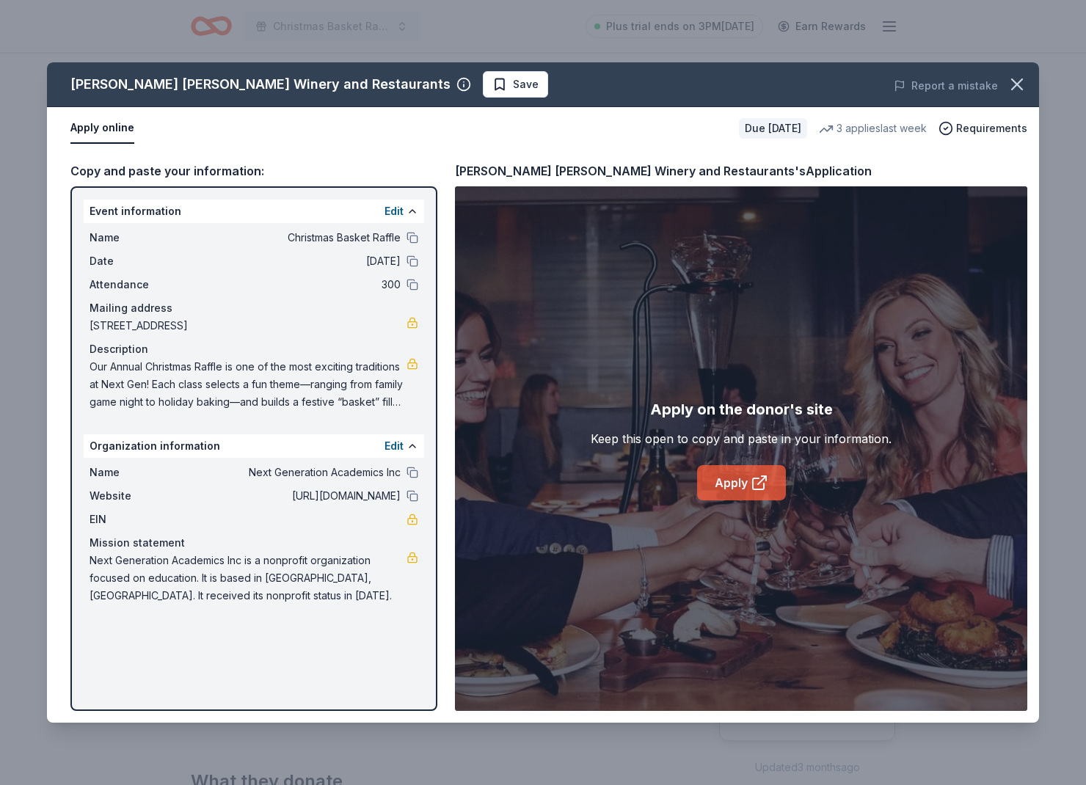
click at [751, 488] on icon at bounding box center [760, 483] width 18 height 18
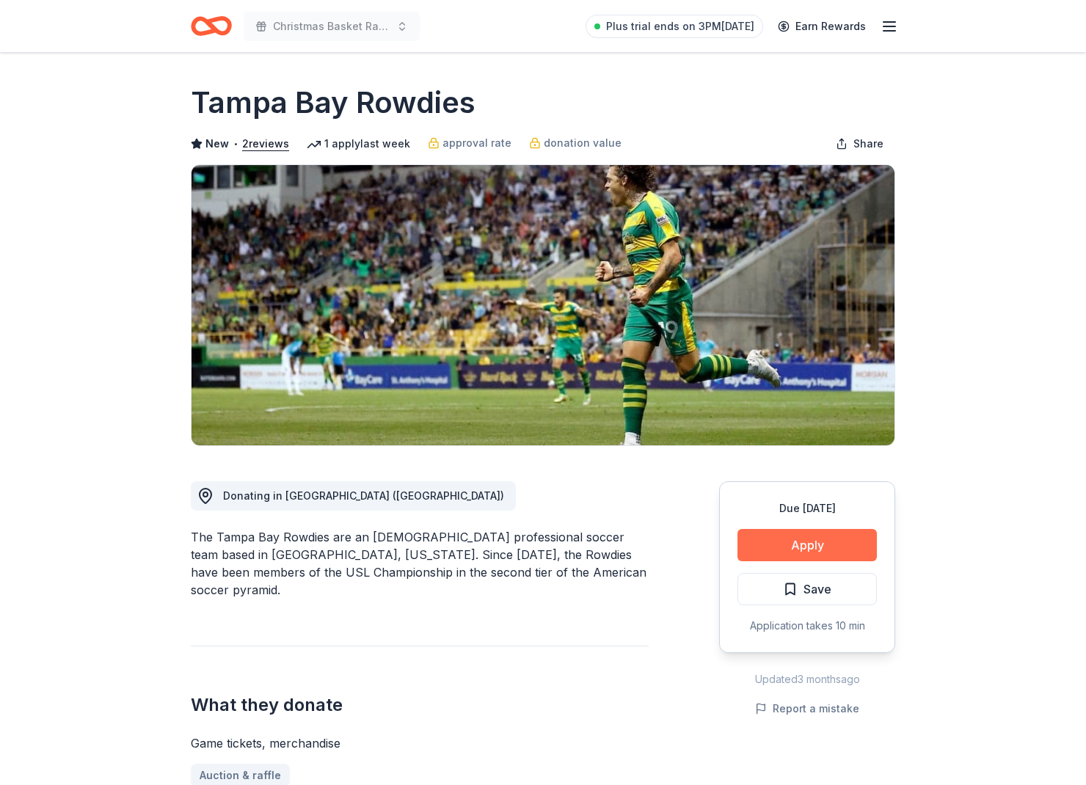
click at [801, 537] on button "Apply" at bounding box center [807, 545] width 139 height 32
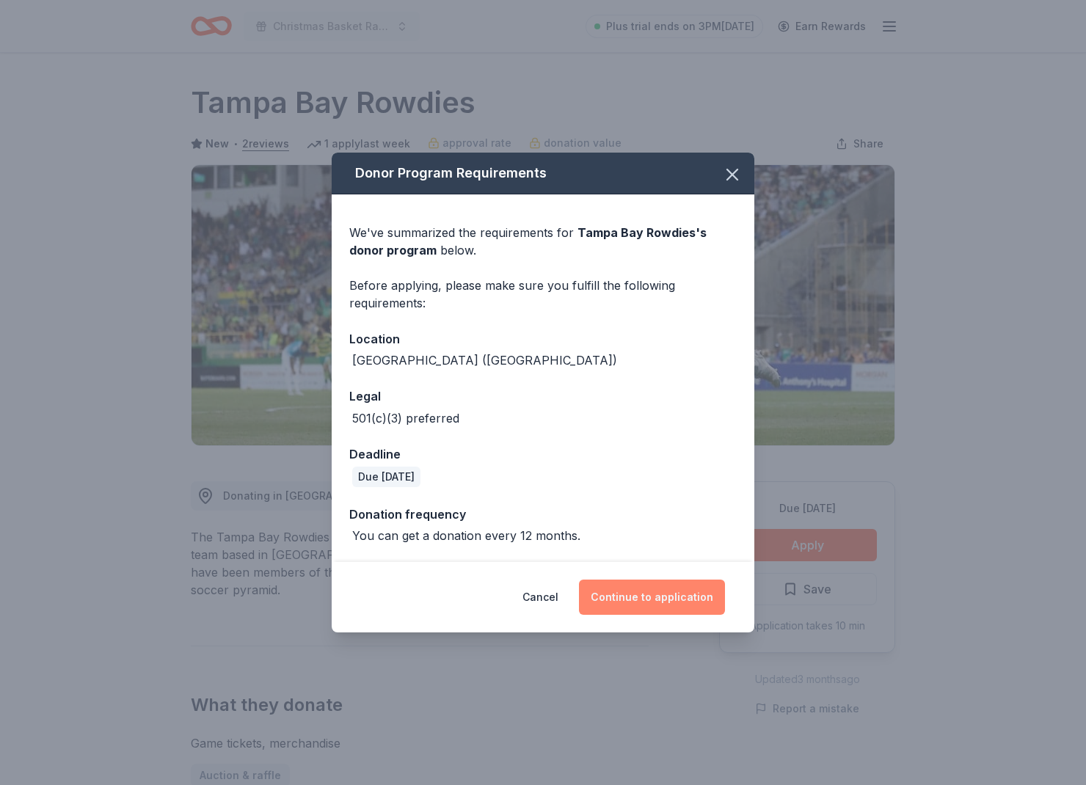
click at [677, 591] on button "Continue to application" at bounding box center [652, 597] width 146 height 35
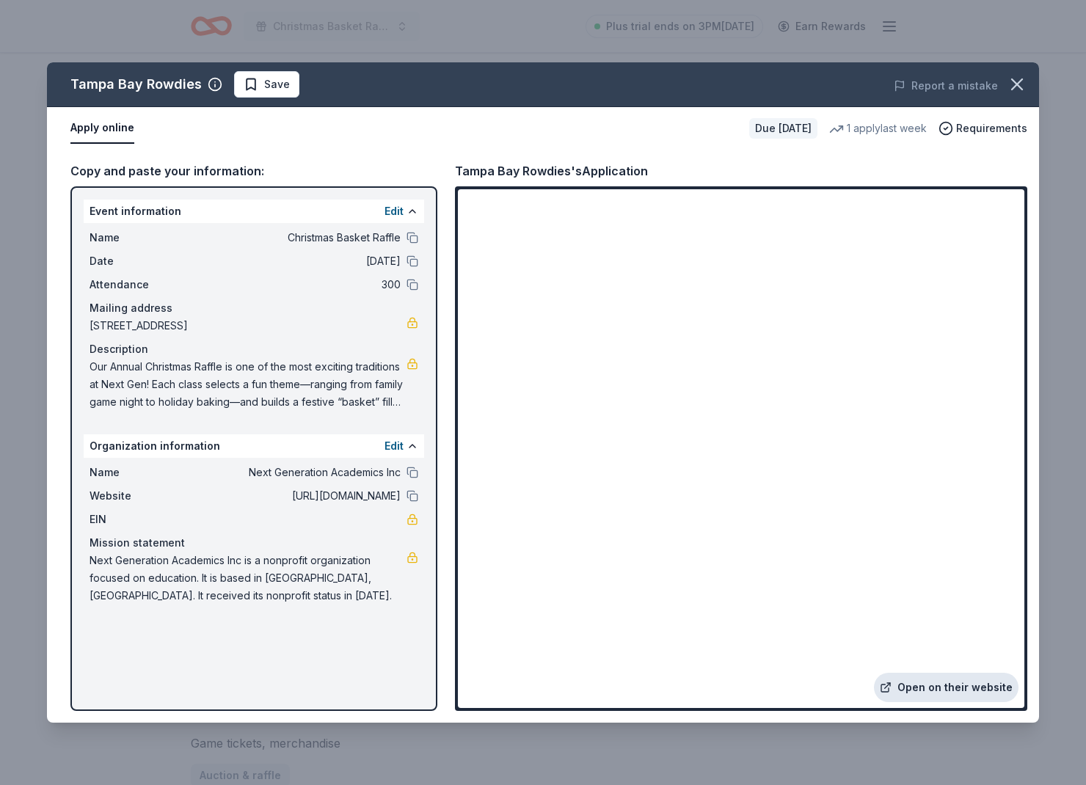
click at [949, 689] on link "Open on their website" at bounding box center [946, 687] width 145 height 29
click at [1019, 81] on icon "button" at bounding box center [1017, 84] width 10 height 10
